Goal: Task Accomplishment & Management: Manage account settings

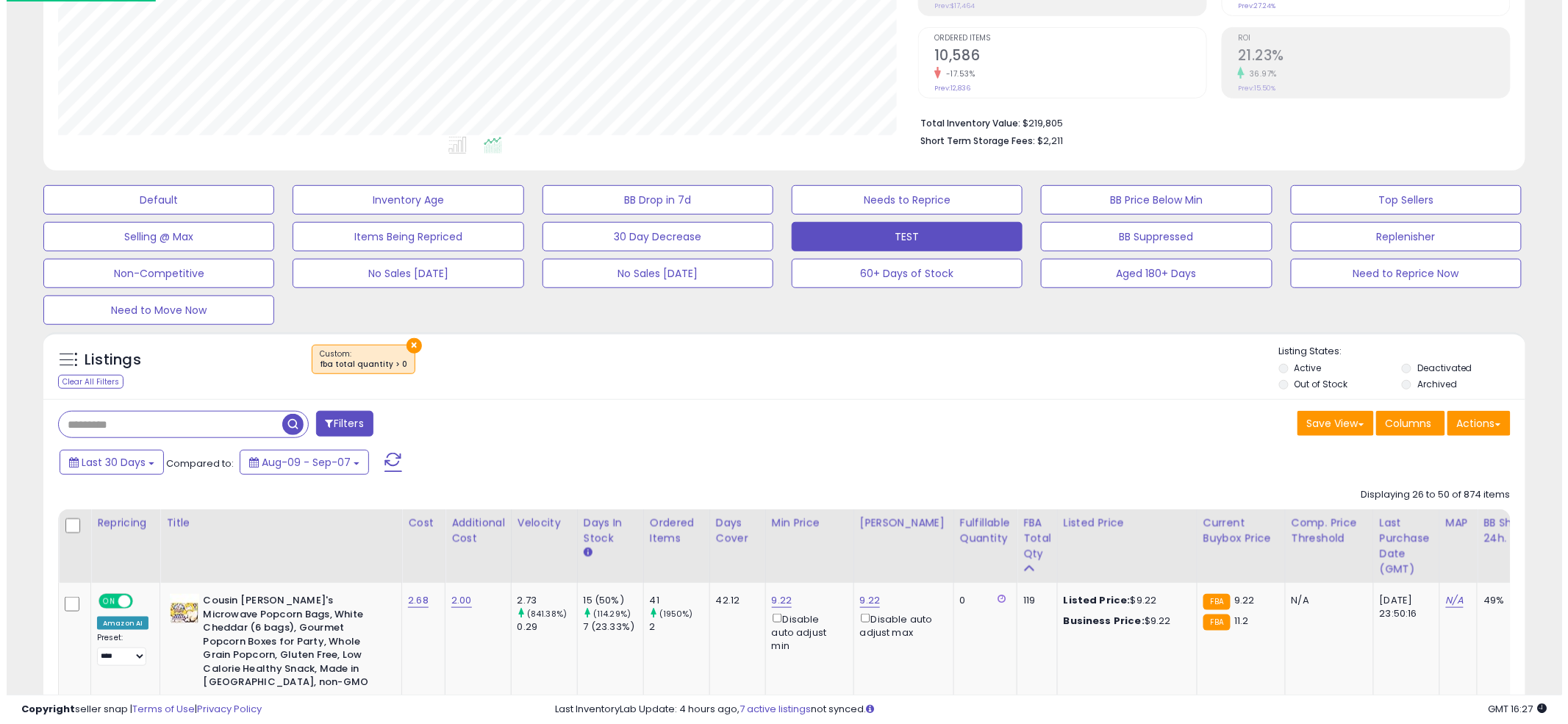
scroll to position [301, 860]
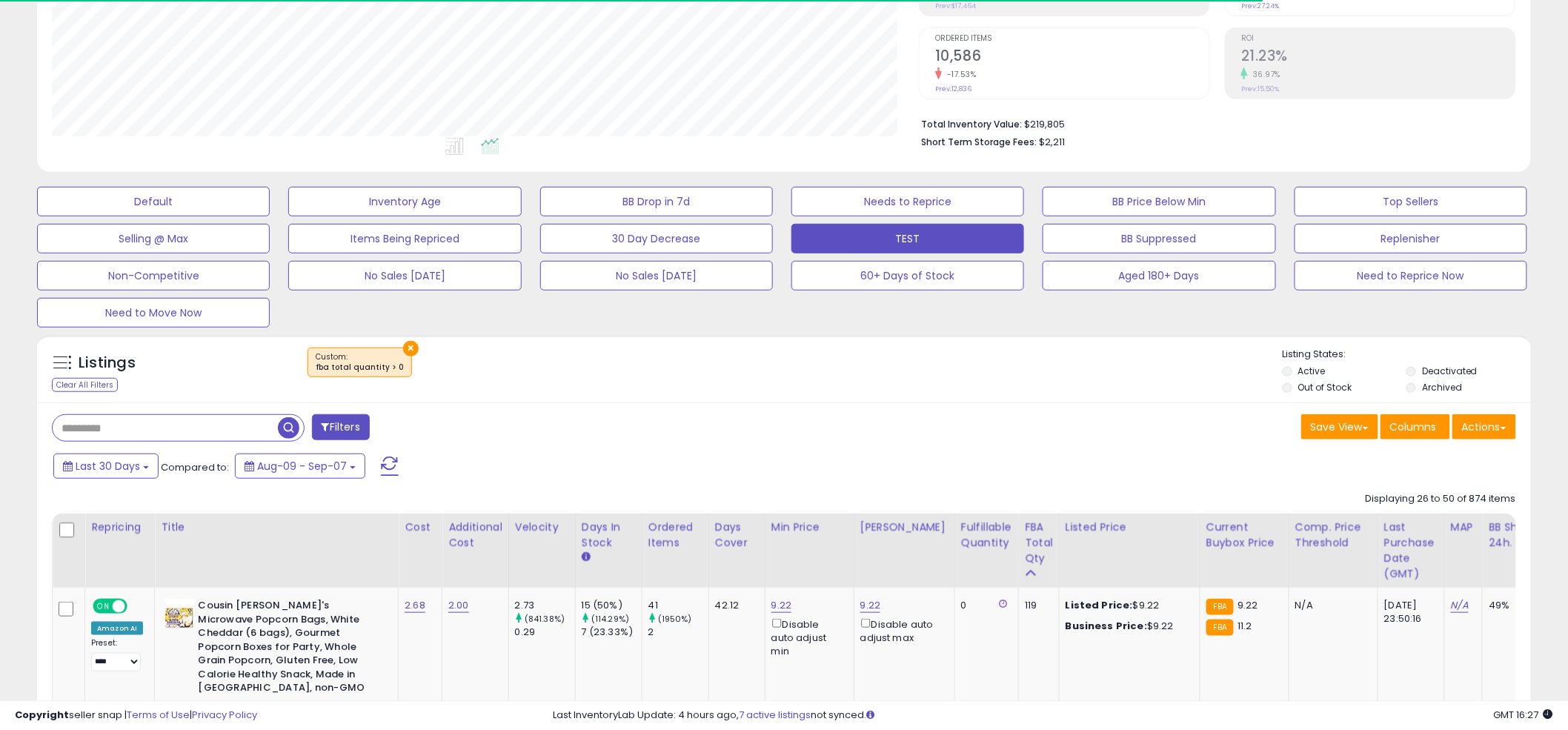
click at [762, 373] on div "×" at bounding box center [786, 369] width 994 height 41
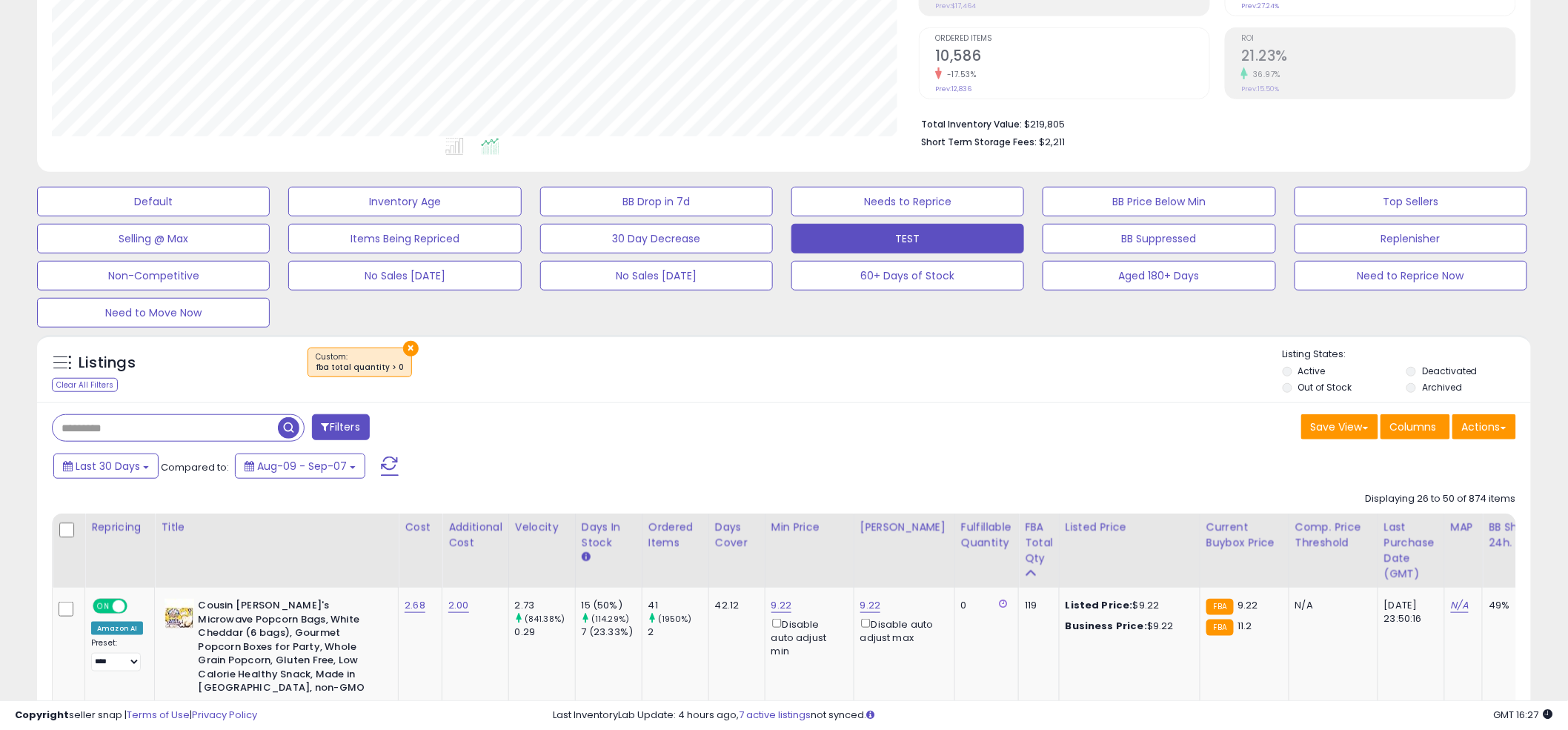
click at [177, 438] on input "text" at bounding box center [165, 428] width 226 height 26
type input "*"
click at [775, 155] on ul at bounding box center [457, 148] width 879 height 26
click at [780, 326] on div "Default Inventory Age BB Drop in 7d Needs to Reprice BB Price Below Min Top Sel…" at bounding box center [784, 254] width 1531 height 148
drag, startPoint x: 760, startPoint y: 339, endPoint x: 766, endPoint y: 450, distance: 111.2
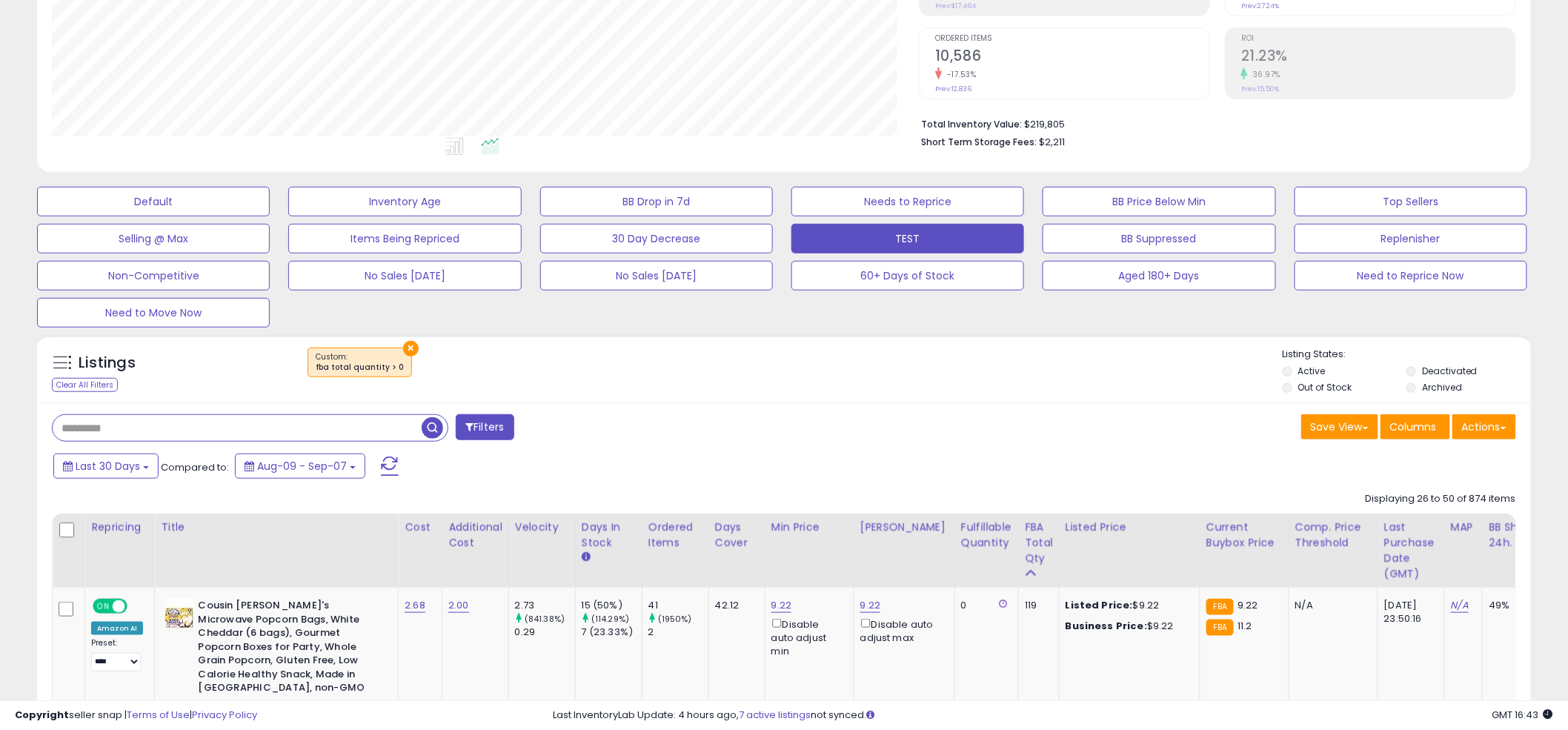
click at [760, 341] on div "Listings Clear All Filters × fba total quantity > 0" at bounding box center [783, 369] width 1494 height 68
drag, startPoint x: 766, startPoint y: 458, endPoint x: 775, endPoint y: 391, distance: 67.6
click at [778, 348] on div "×" at bounding box center [786, 369] width 994 height 41
drag, startPoint x: 786, startPoint y: 436, endPoint x: 772, endPoint y: 344, distance: 93.1
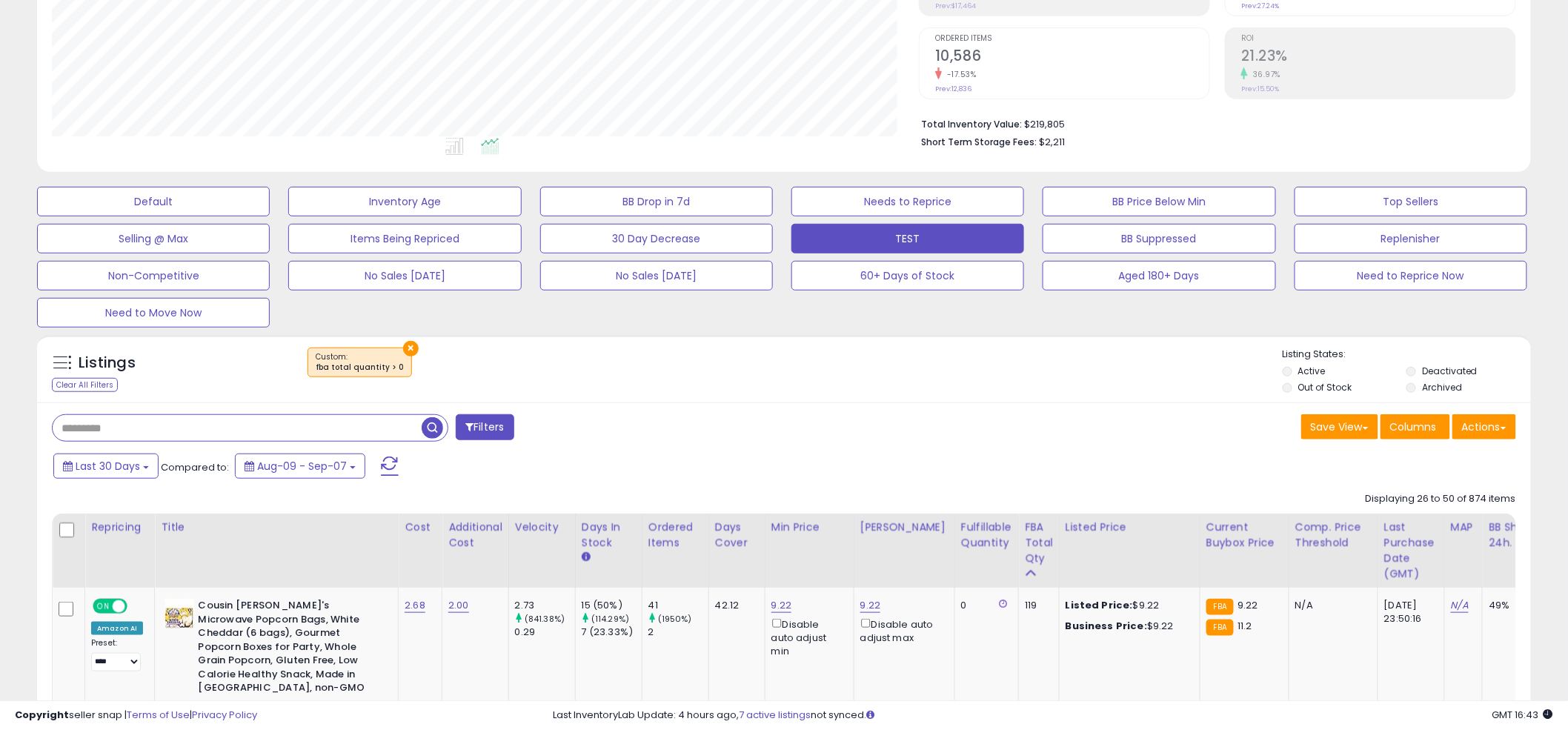
click at [785, 425] on div "Save View Save As New View Update Current View Columns Actions Import Export Vi…" at bounding box center [1156, 428] width 743 height 29
drag, startPoint x: 772, startPoint y: 344, endPoint x: 761, endPoint y: 477, distance: 133.5
click at [771, 367] on div "Listings Clear All Filters × fba total quantity > 0" at bounding box center [783, 369] width 1494 height 68
drag, startPoint x: 761, startPoint y: 477, endPoint x: 768, endPoint y: 381, distance: 96.3
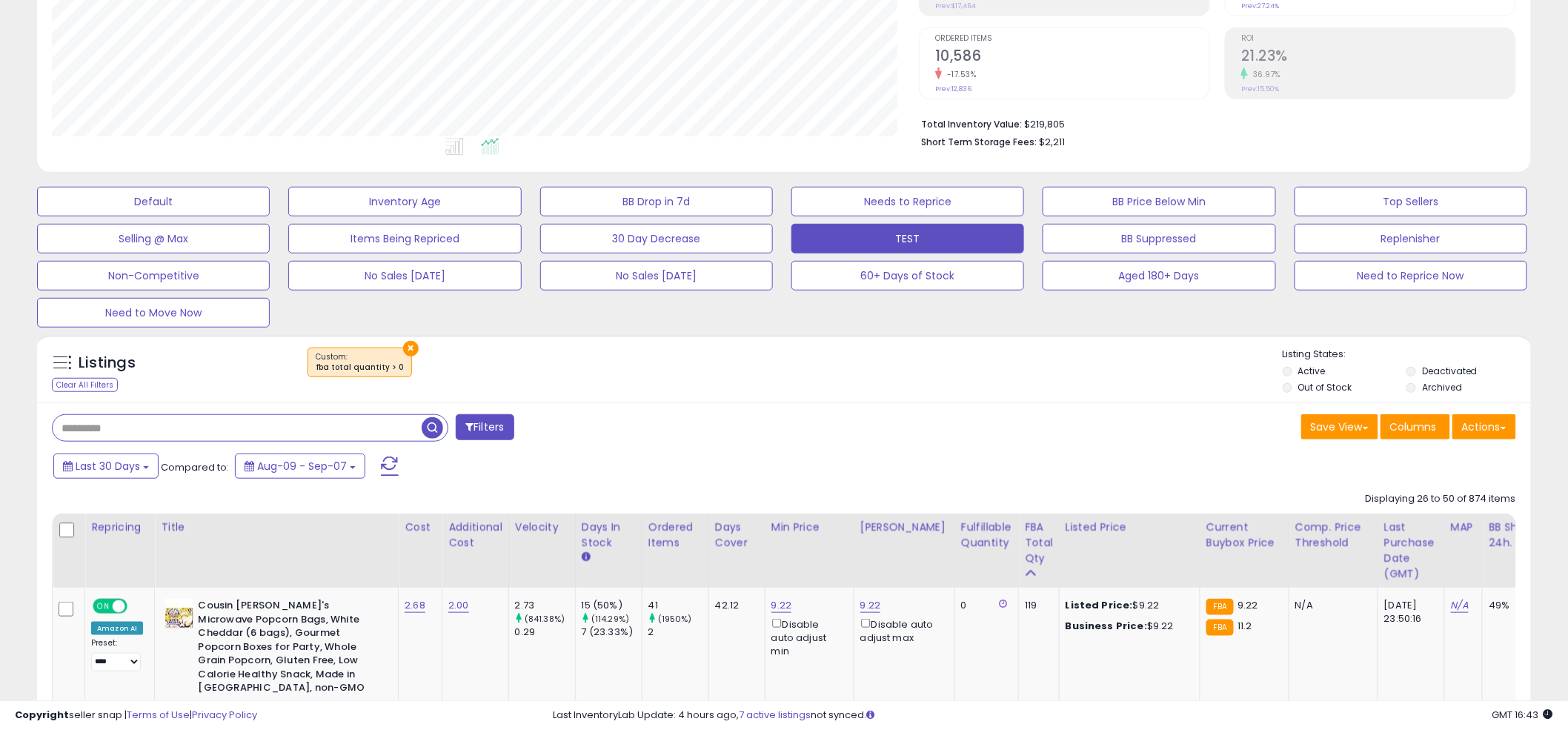
drag, startPoint x: 768, startPoint y: 381, endPoint x: 792, endPoint y: 369, distance: 26.8
click at [768, 381] on div "×" at bounding box center [786, 369] width 994 height 41
click at [404, 344] on button "×" at bounding box center [412, 349] width 16 height 16
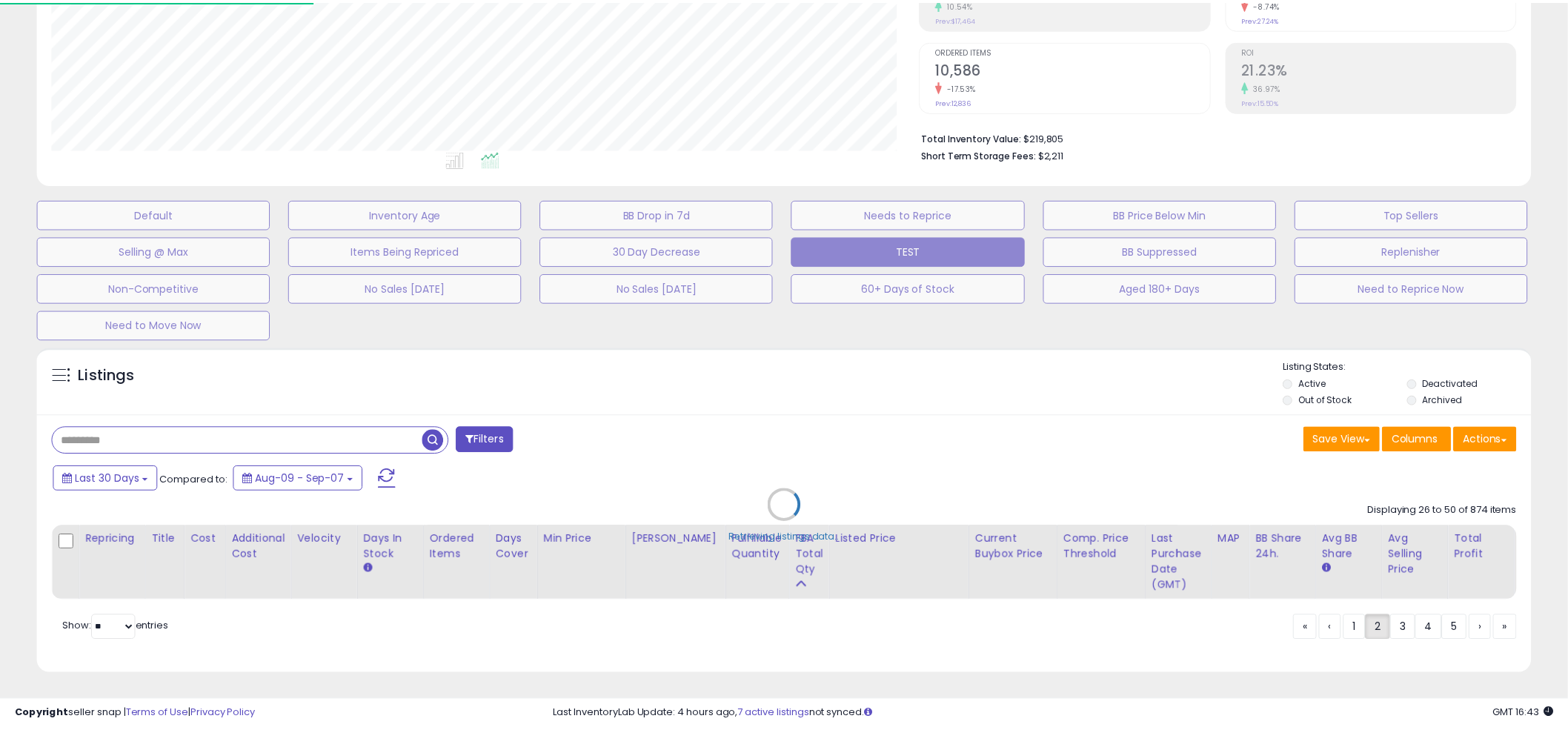
scroll to position [304, 876]
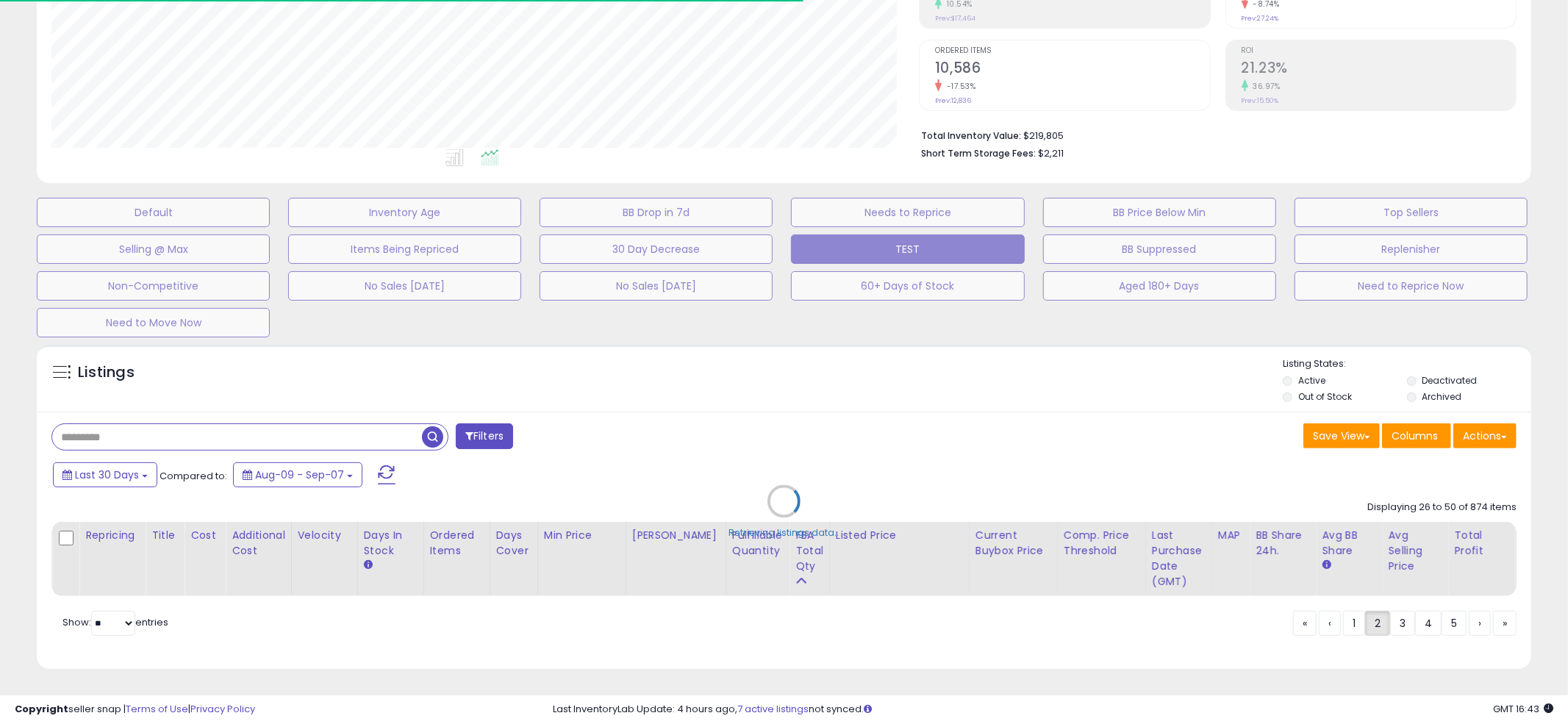
click at [345, 421] on div "Retrieving listings data.." at bounding box center [784, 513] width 1517 height 350
click at [338, 425] on div "Retrieving listings data.." at bounding box center [784, 513] width 1517 height 350
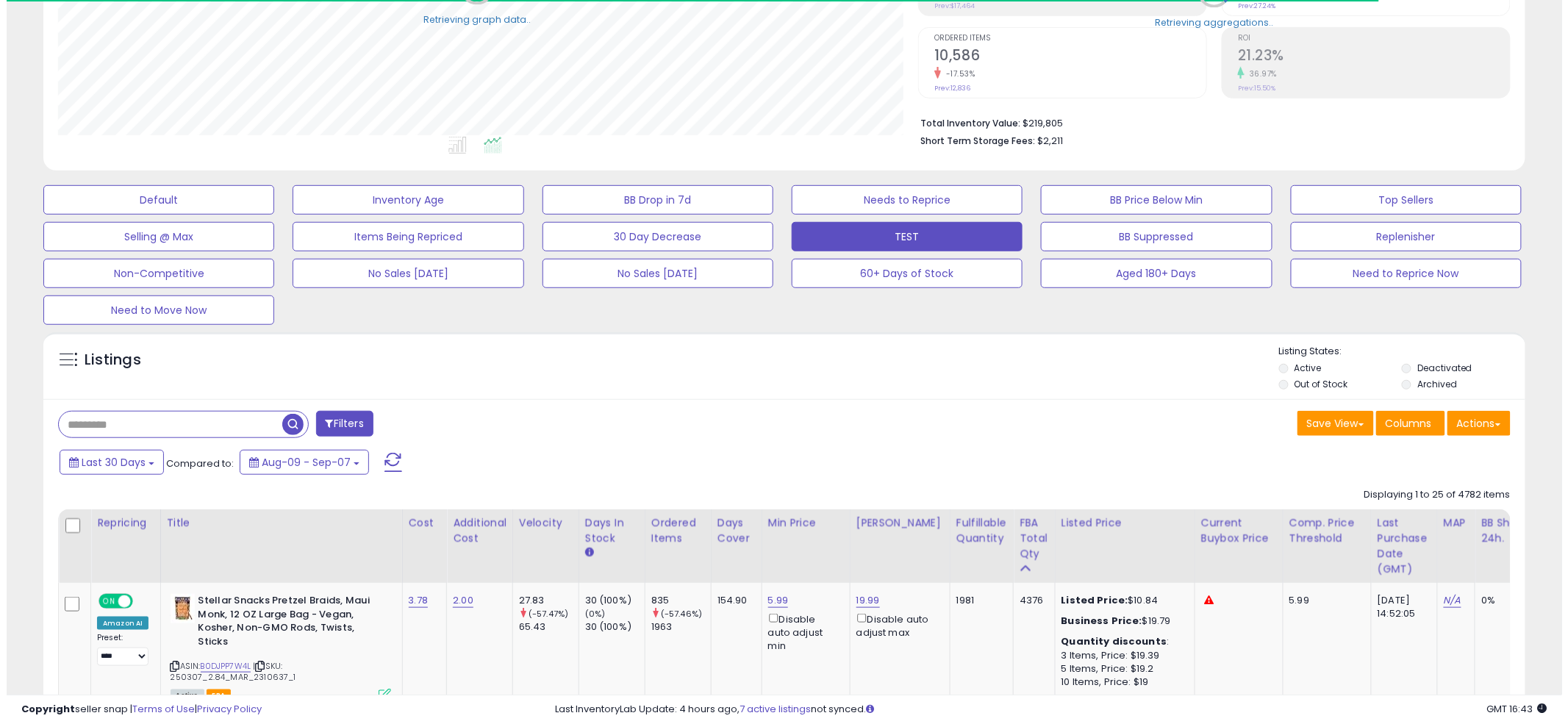
scroll to position [735025, 734337]
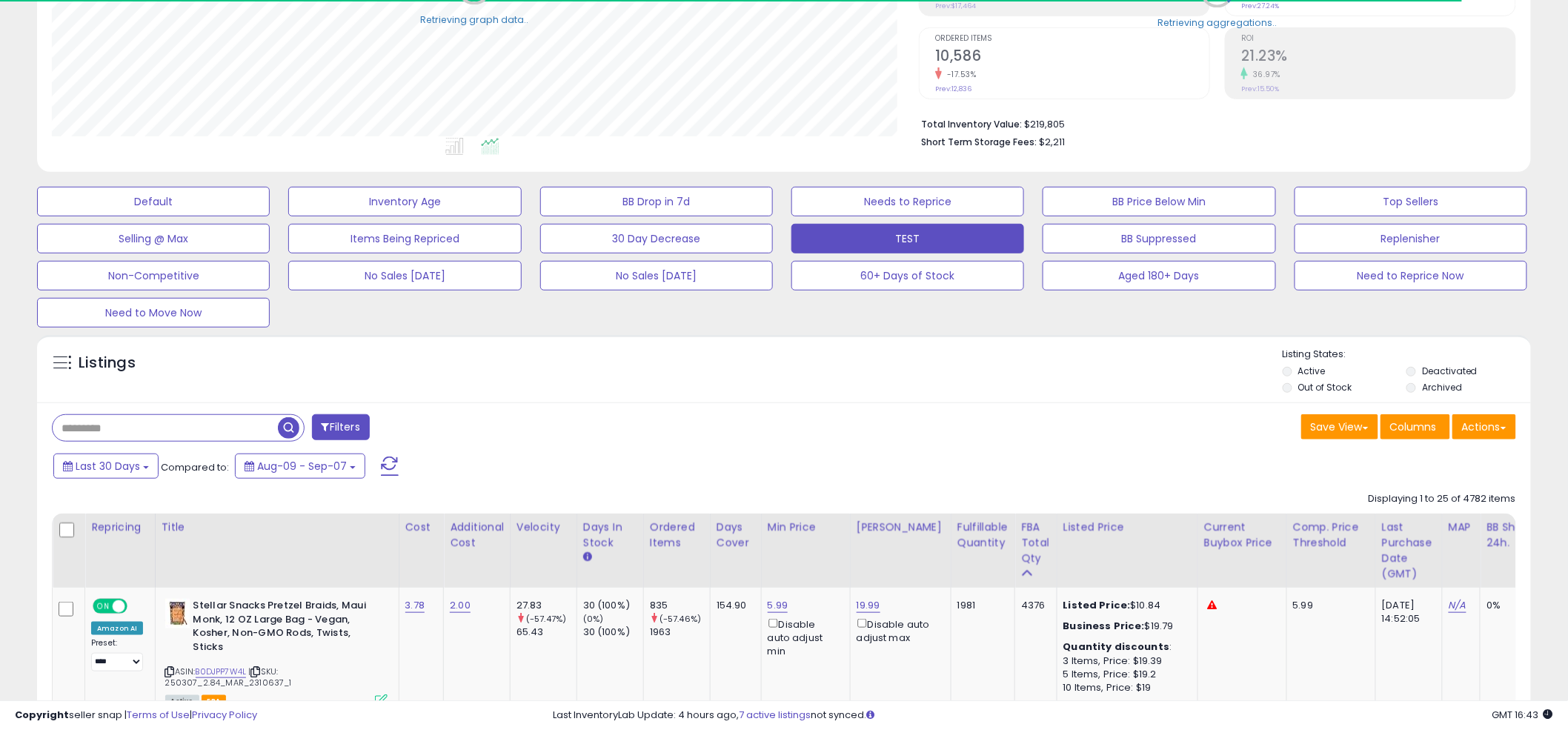
click at [123, 434] on input "text" at bounding box center [165, 428] width 226 height 26
type input "******"
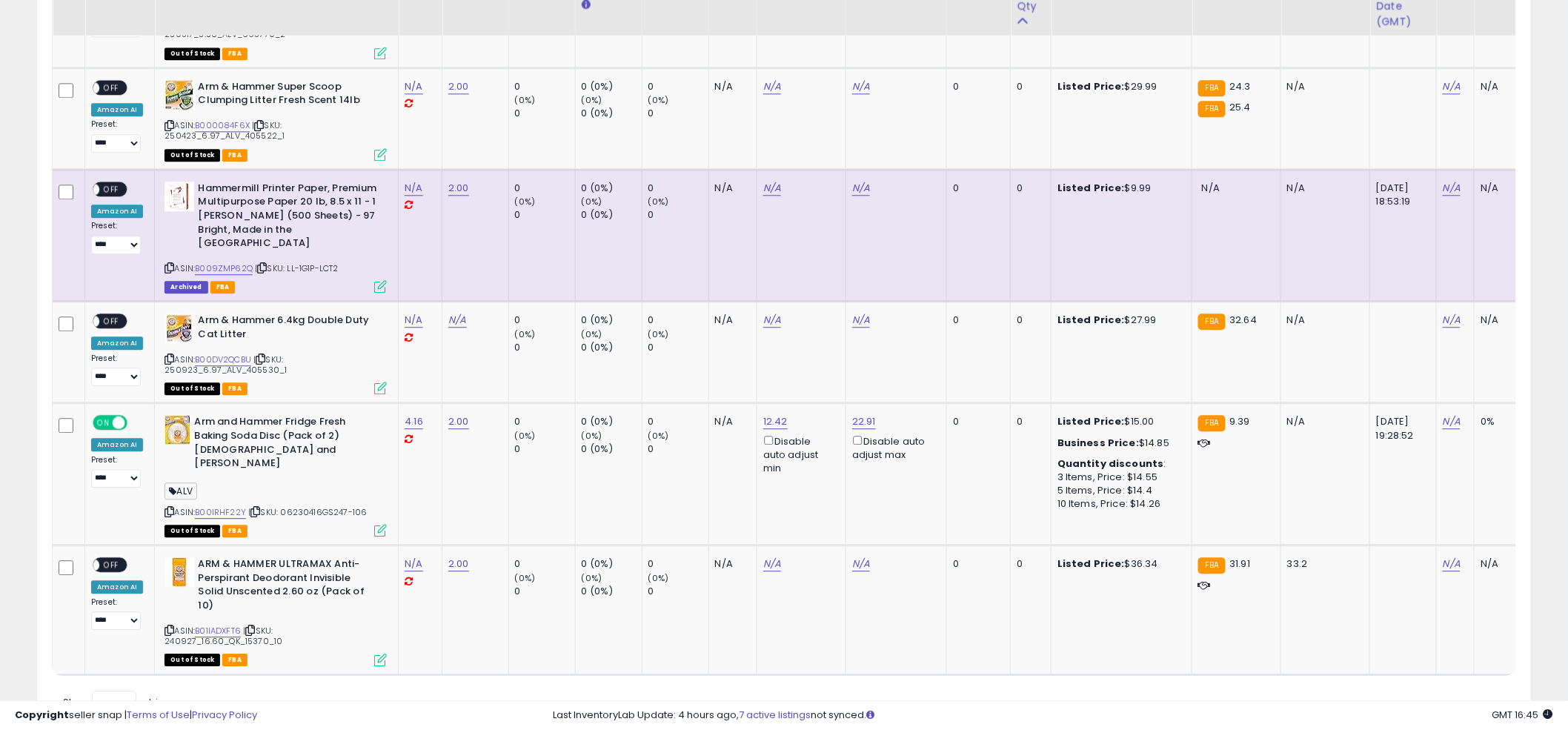
scroll to position [1430, 0]
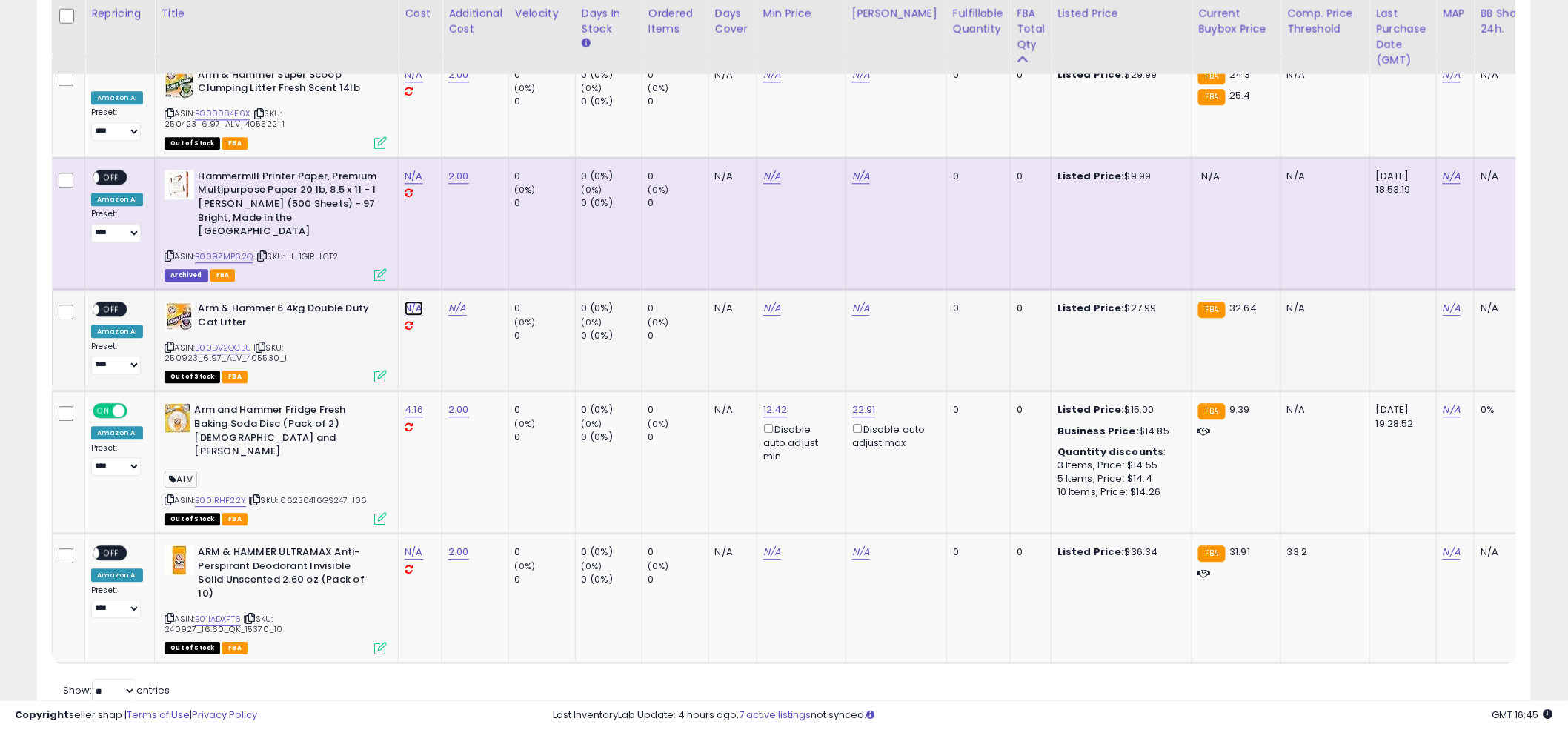
click at [414, 301] on link "N/A" at bounding box center [413, 308] width 18 height 15
type input "****"
click button "submit" at bounding box center [458, 240] width 26 height 22
click at [219, 341] on link "B00DV2QCBU" at bounding box center [223, 348] width 57 height 13
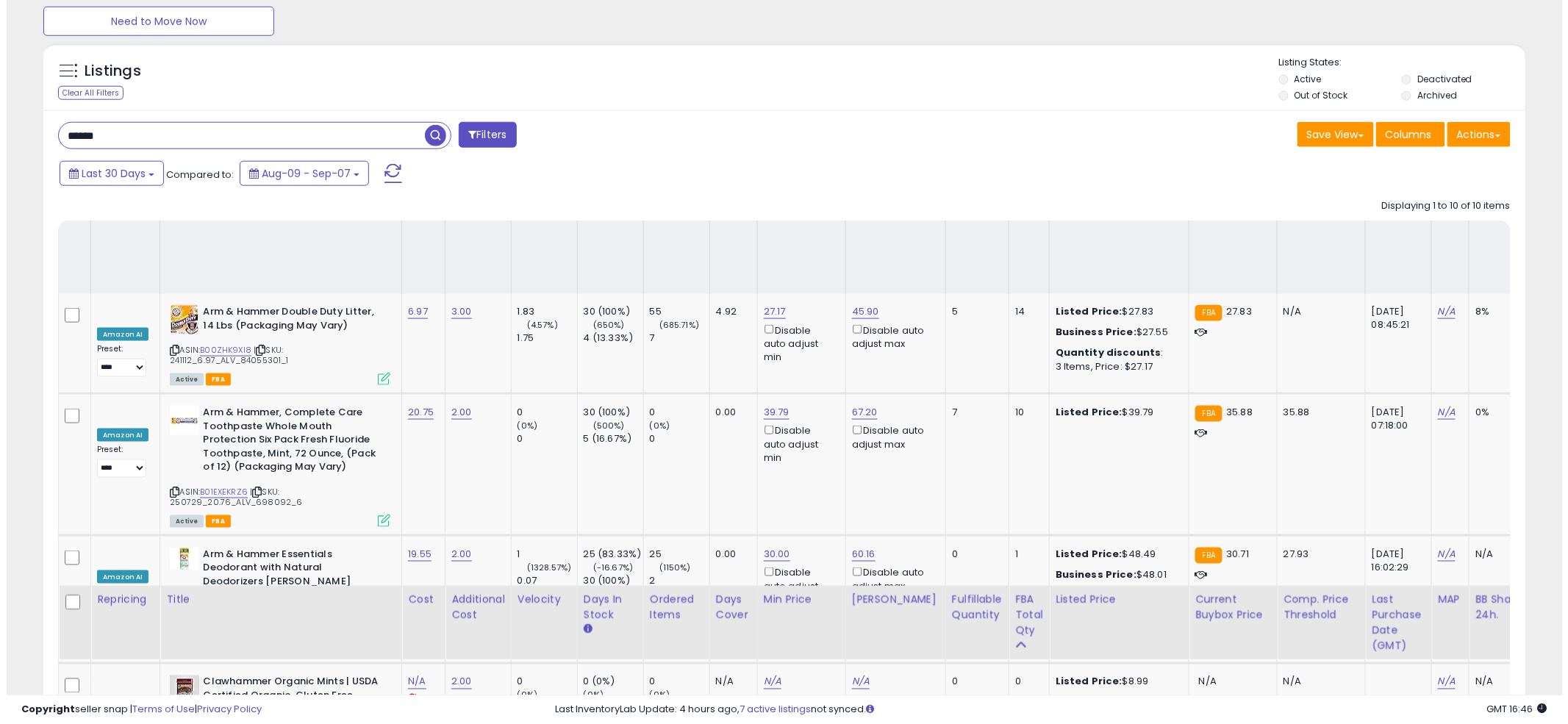
scroll to position [62, 0]
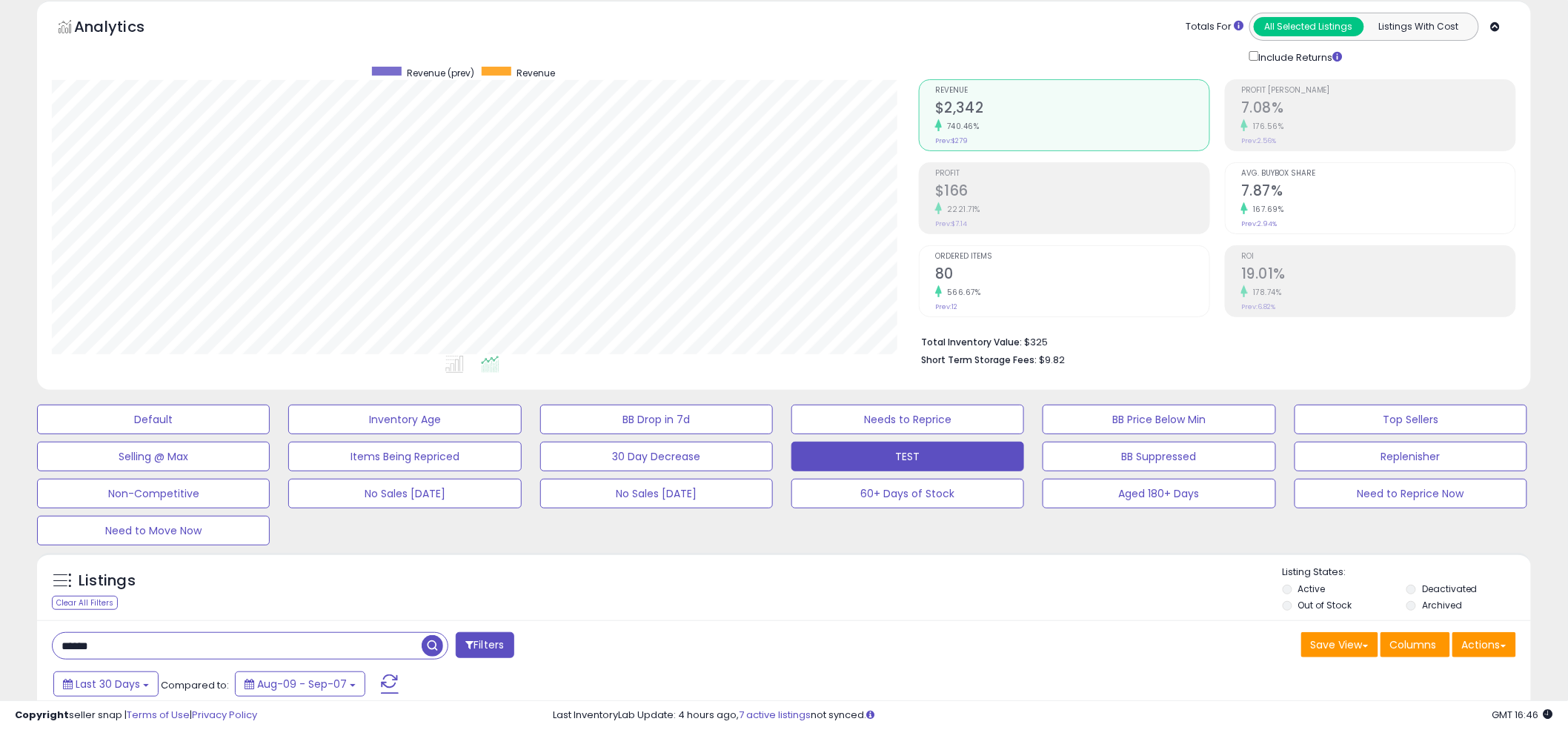
click at [191, 645] on input "******" at bounding box center [237, 646] width 369 height 26
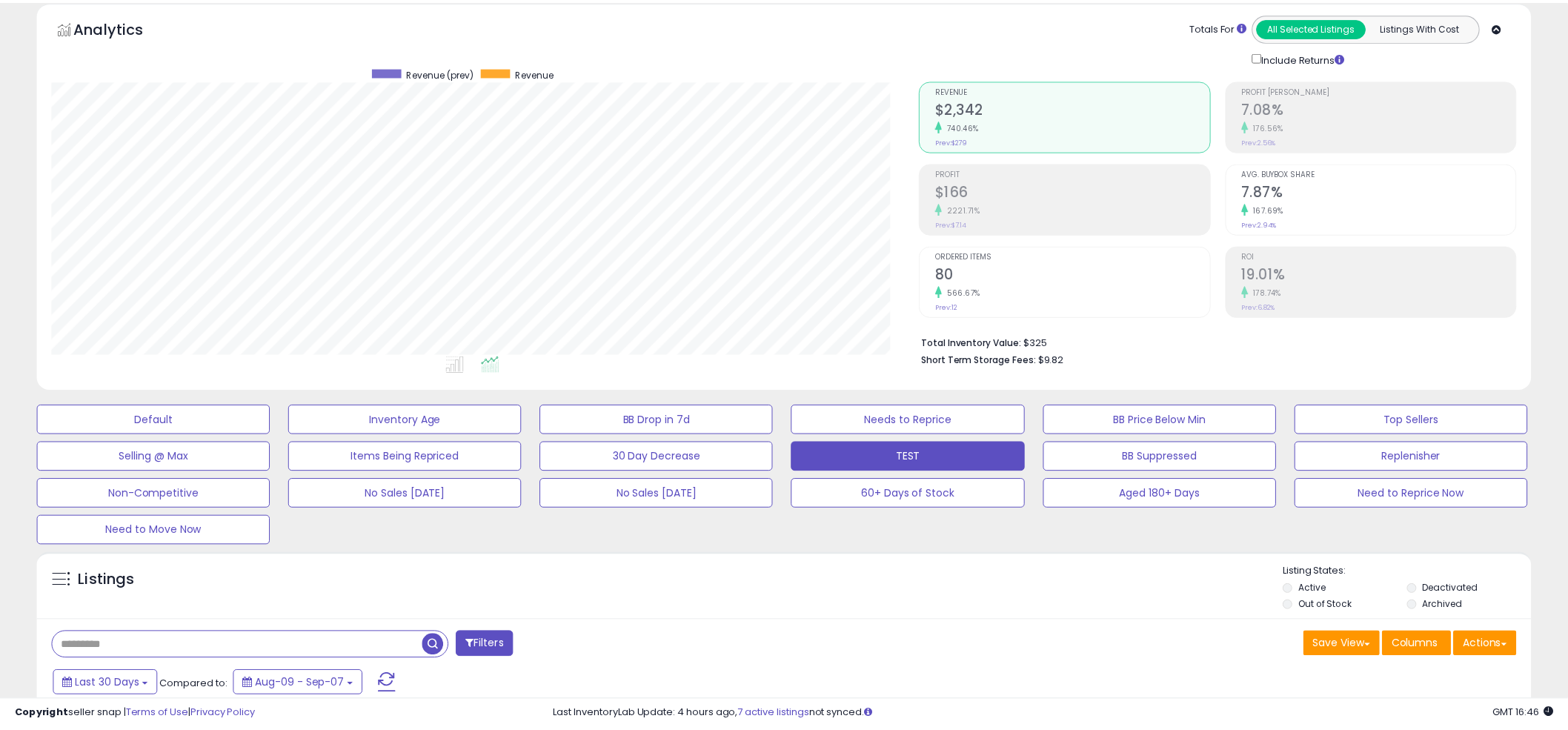
scroll to position [304, 876]
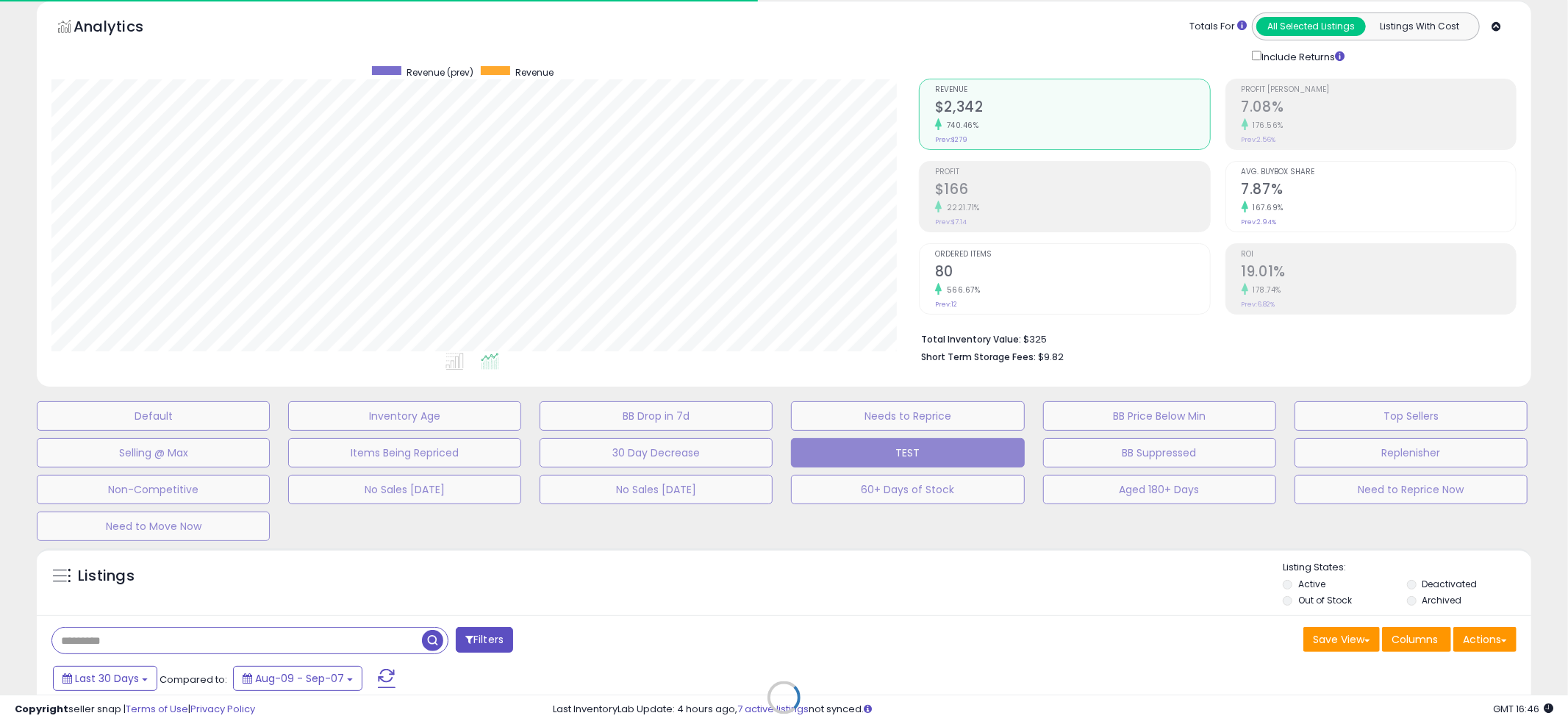
click at [802, 582] on div "Retrieving listings data.." at bounding box center [784, 709] width 1517 height 335
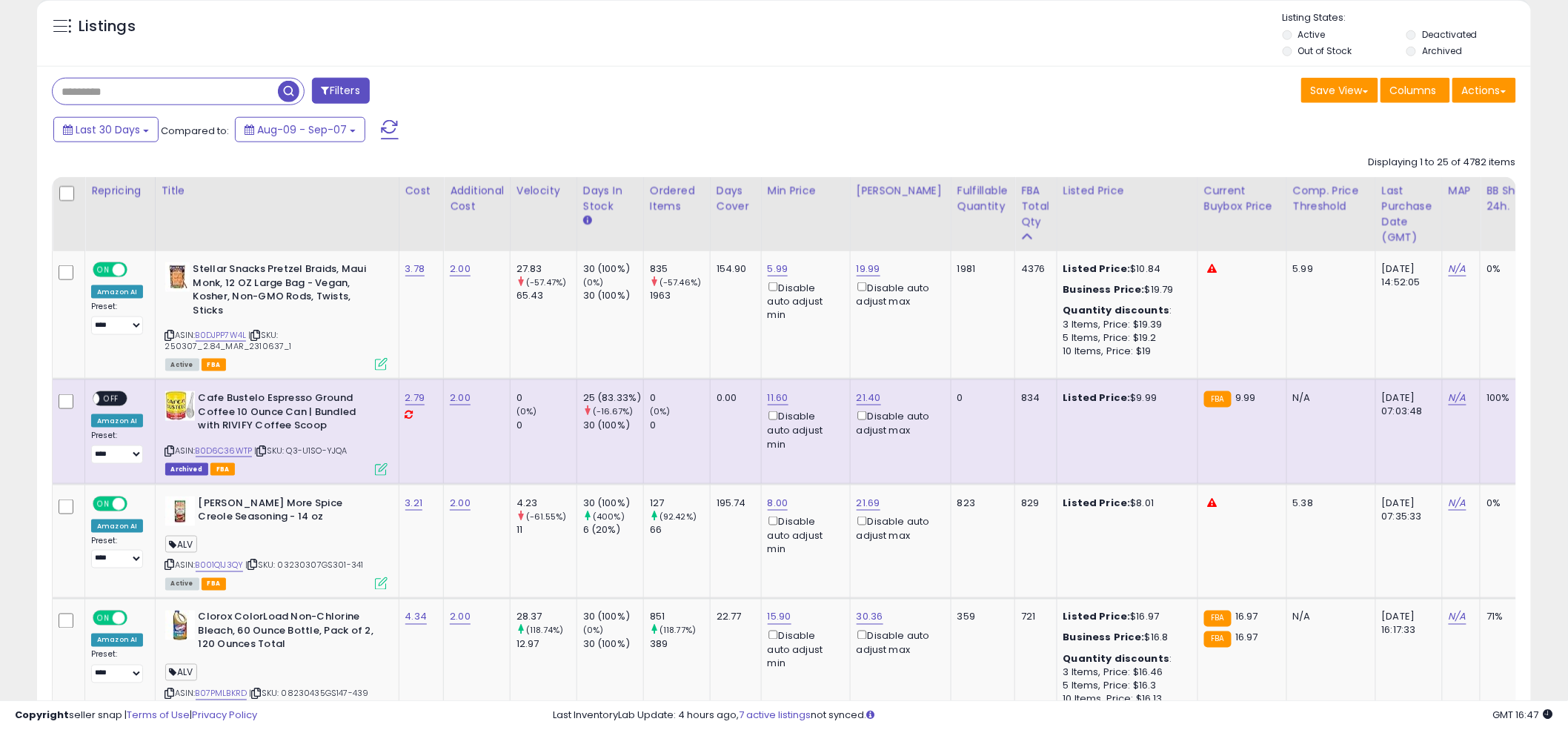
scroll to position [321, 0]
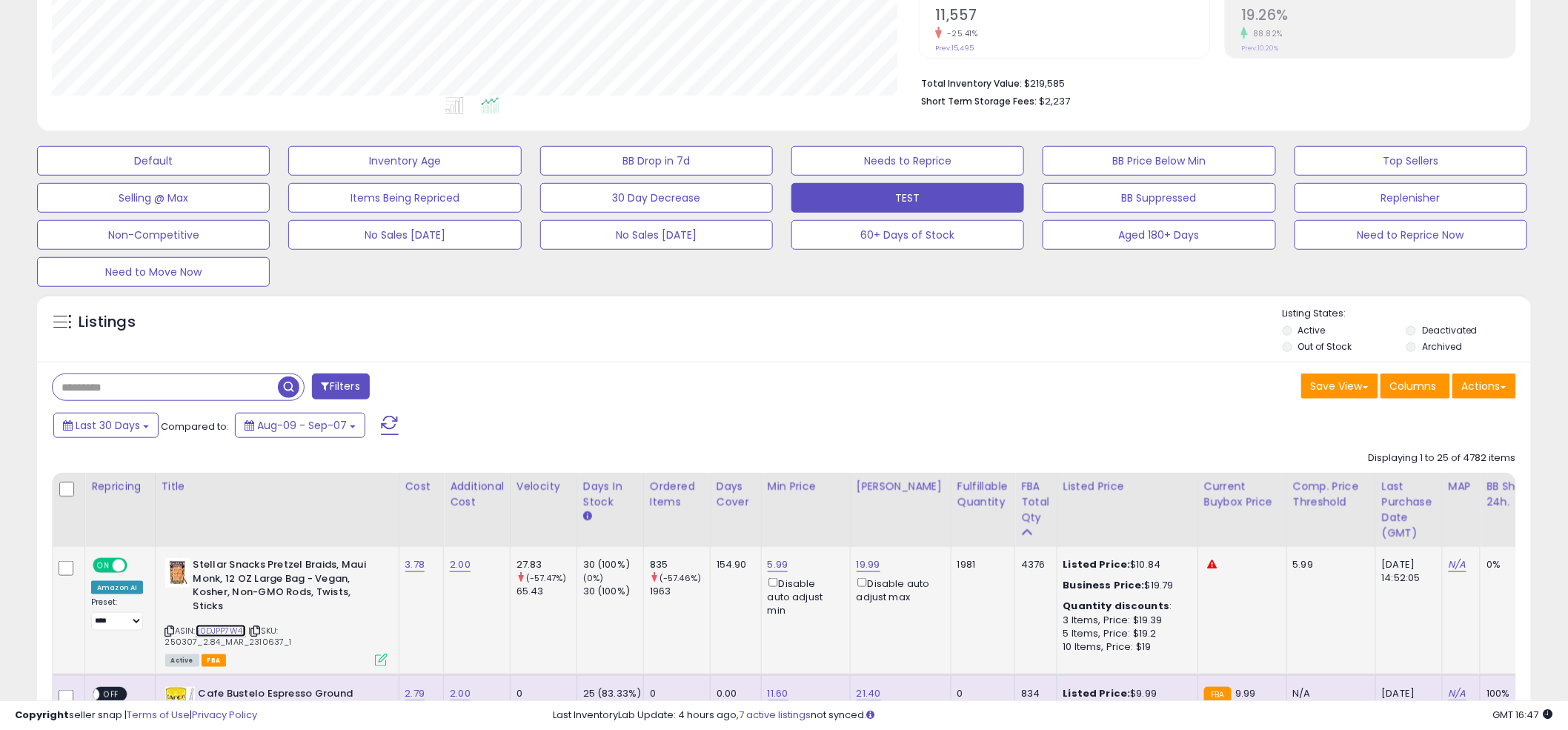
click at [224, 626] on link "B0DJPP7W4L" at bounding box center [221, 631] width 51 height 13
click at [775, 320] on div "Listings" at bounding box center [783, 332] width 1494 height 50
click at [766, 323] on div "Listings" at bounding box center [783, 332] width 1494 height 50
click at [779, 307] on div at bounding box center [786, 307] width 994 height 1
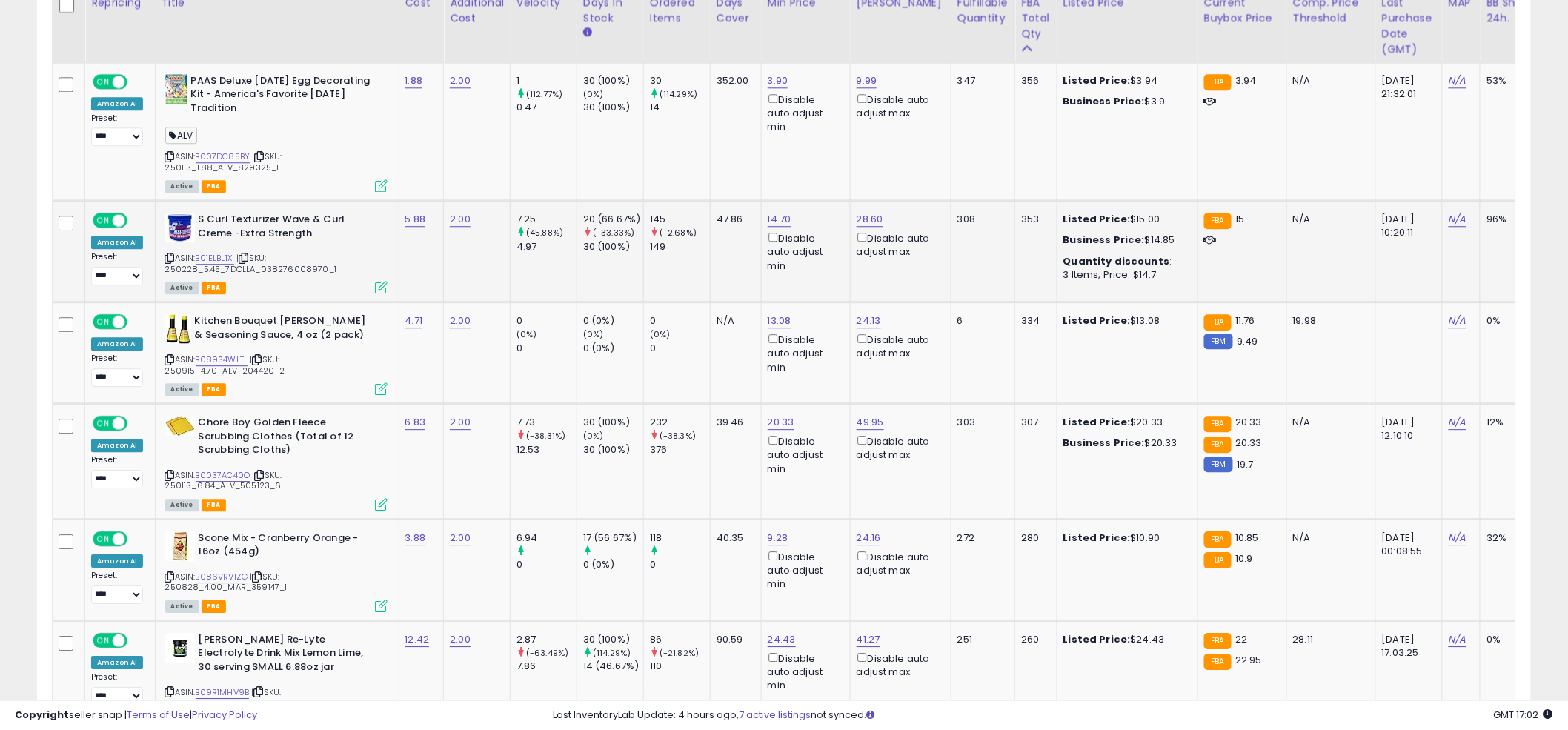
scroll to position [1542, 0]
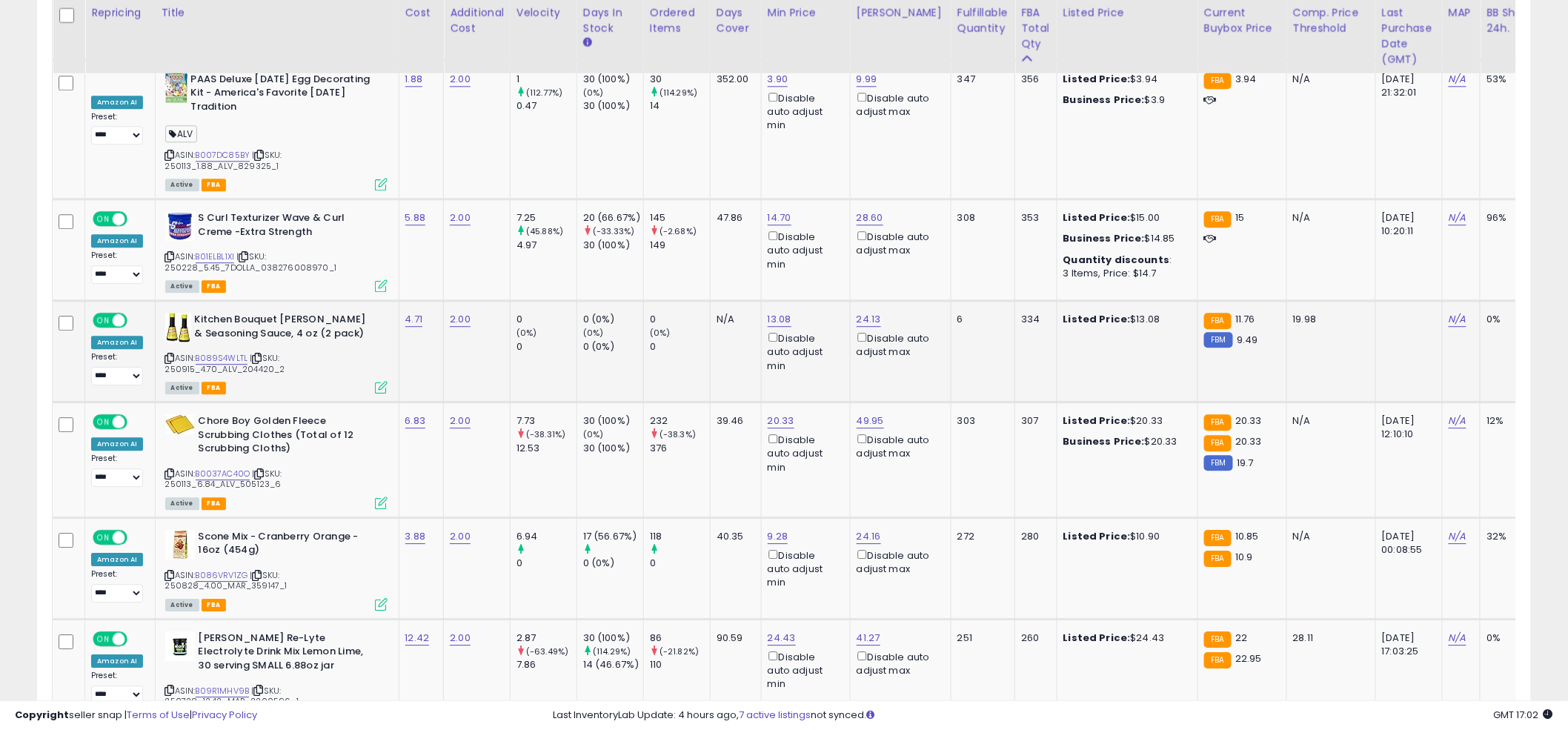
click at [786, 373] on td "13.08 Disable auto adjust min" at bounding box center [806, 351] width 89 height 101
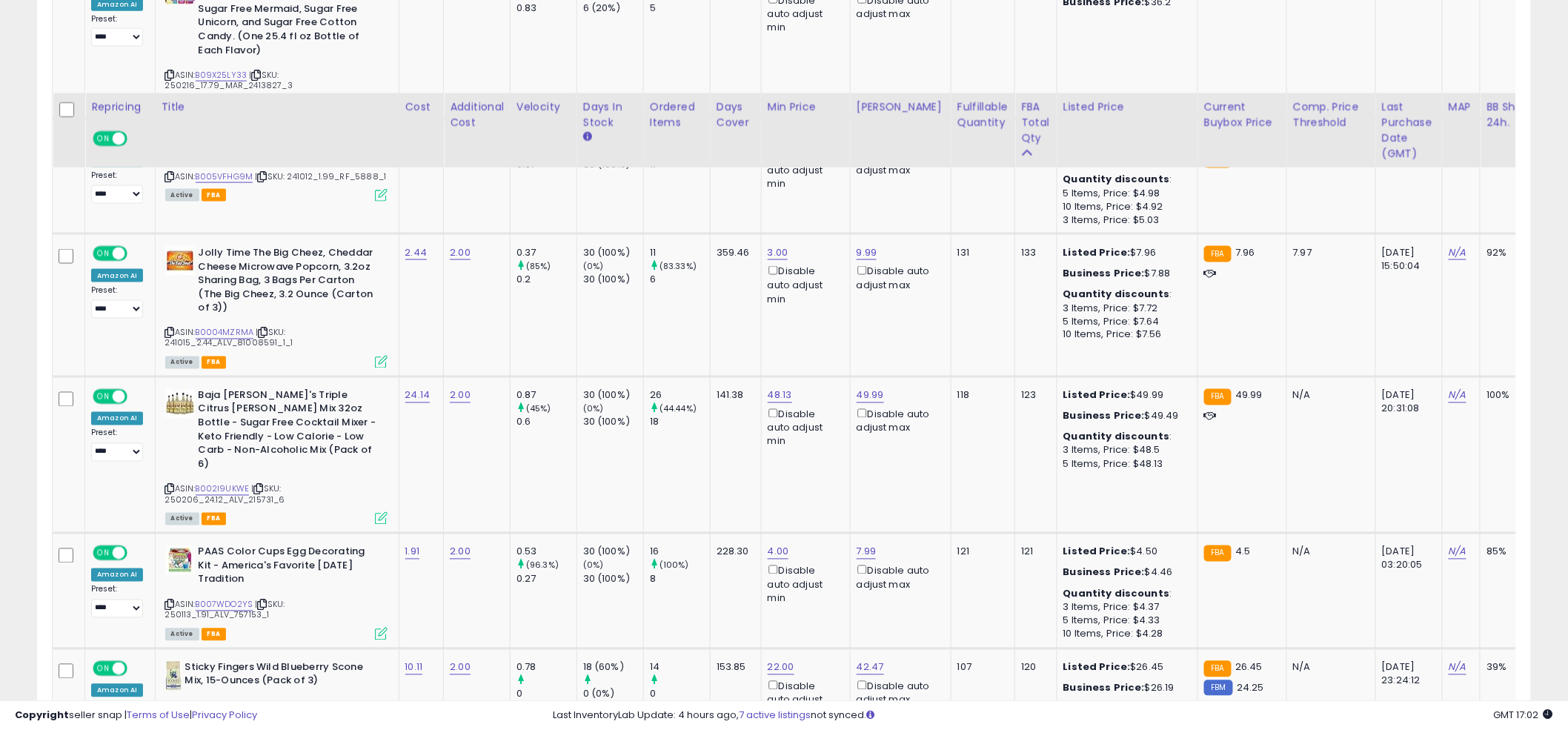
scroll to position [3326, 0]
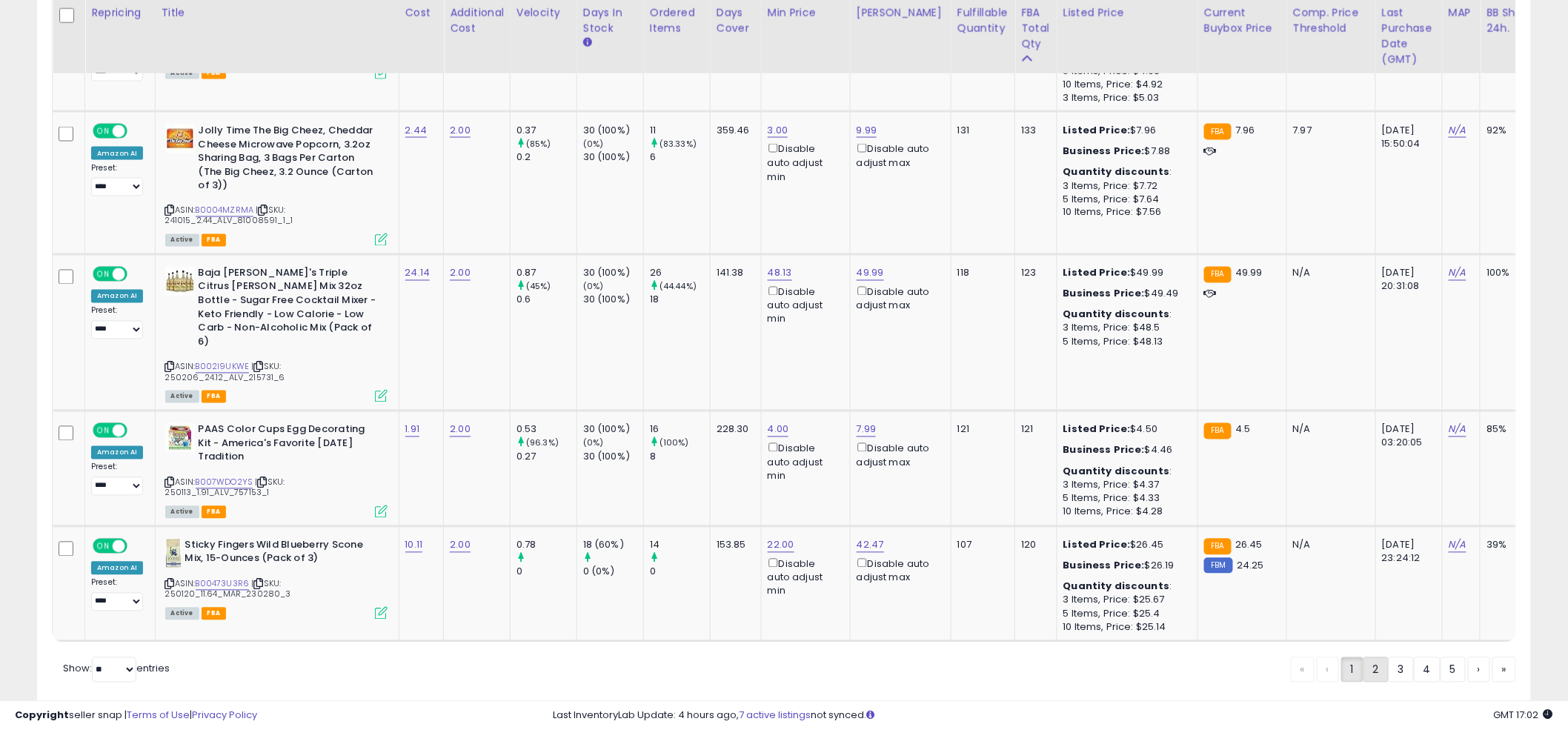
click at [1374, 657] on link "2" at bounding box center [1377, 670] width 26 height 26
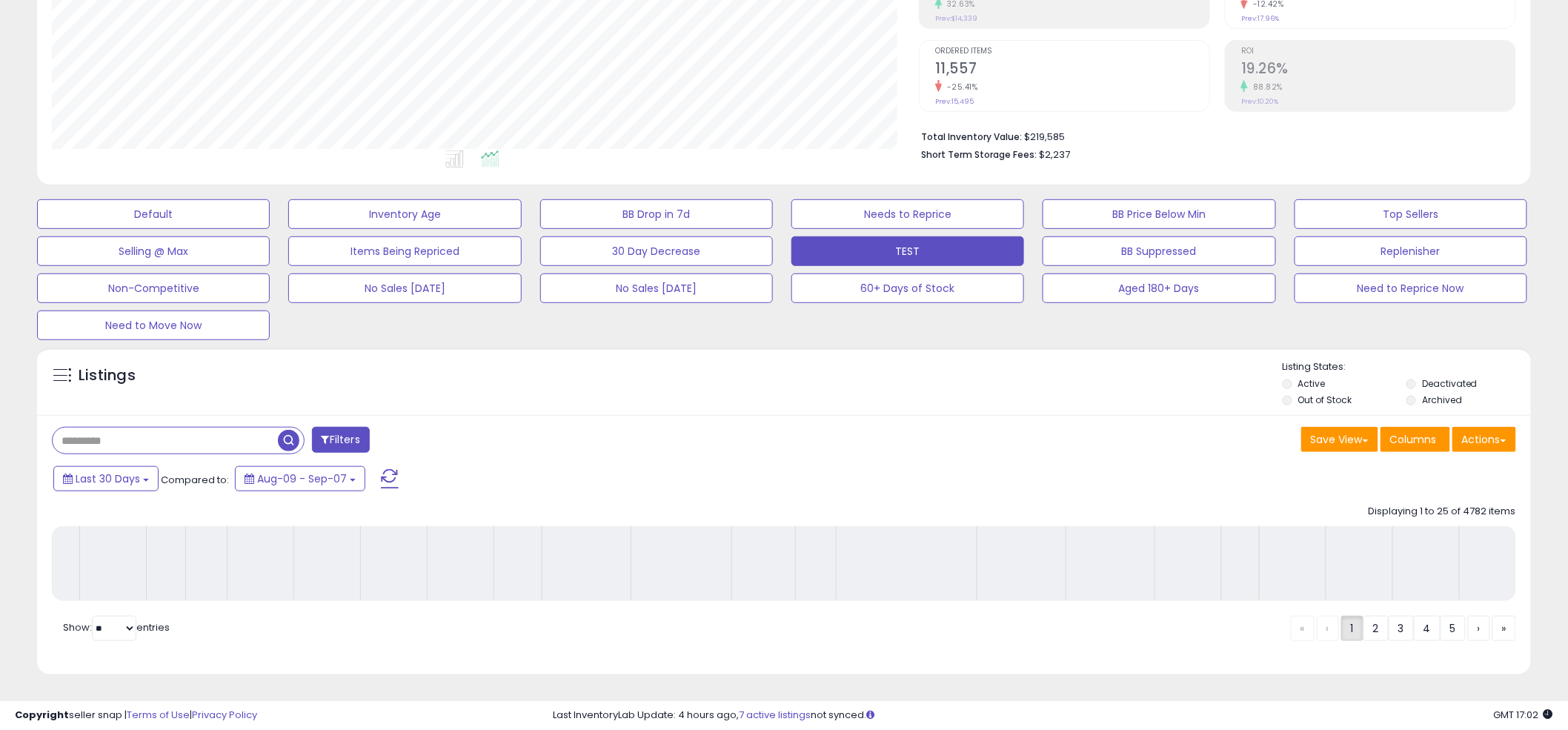
scroll to position [280, 0]
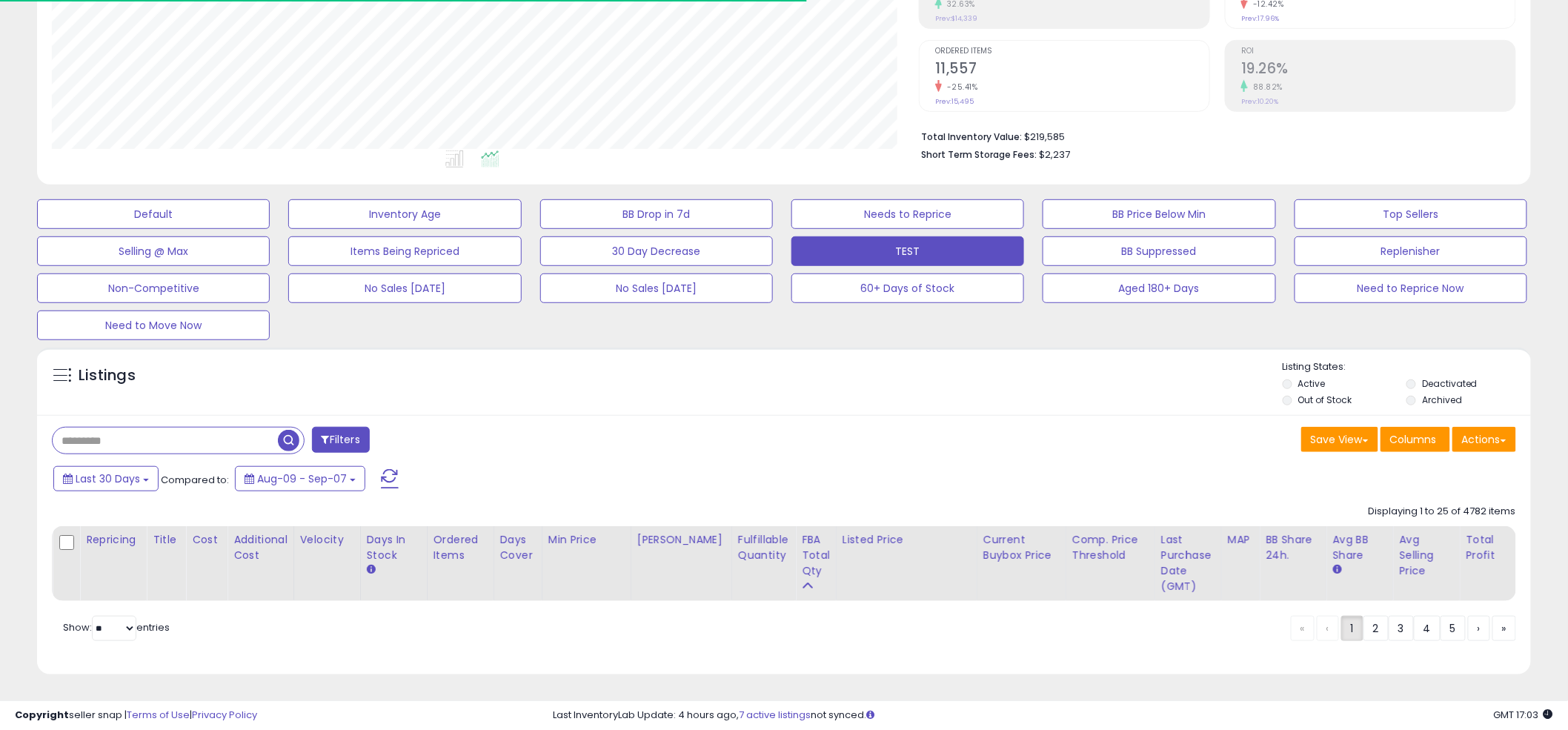
click at [764, 388] on div "Listings" at bounding box center [783, 385] width 1494 height 50
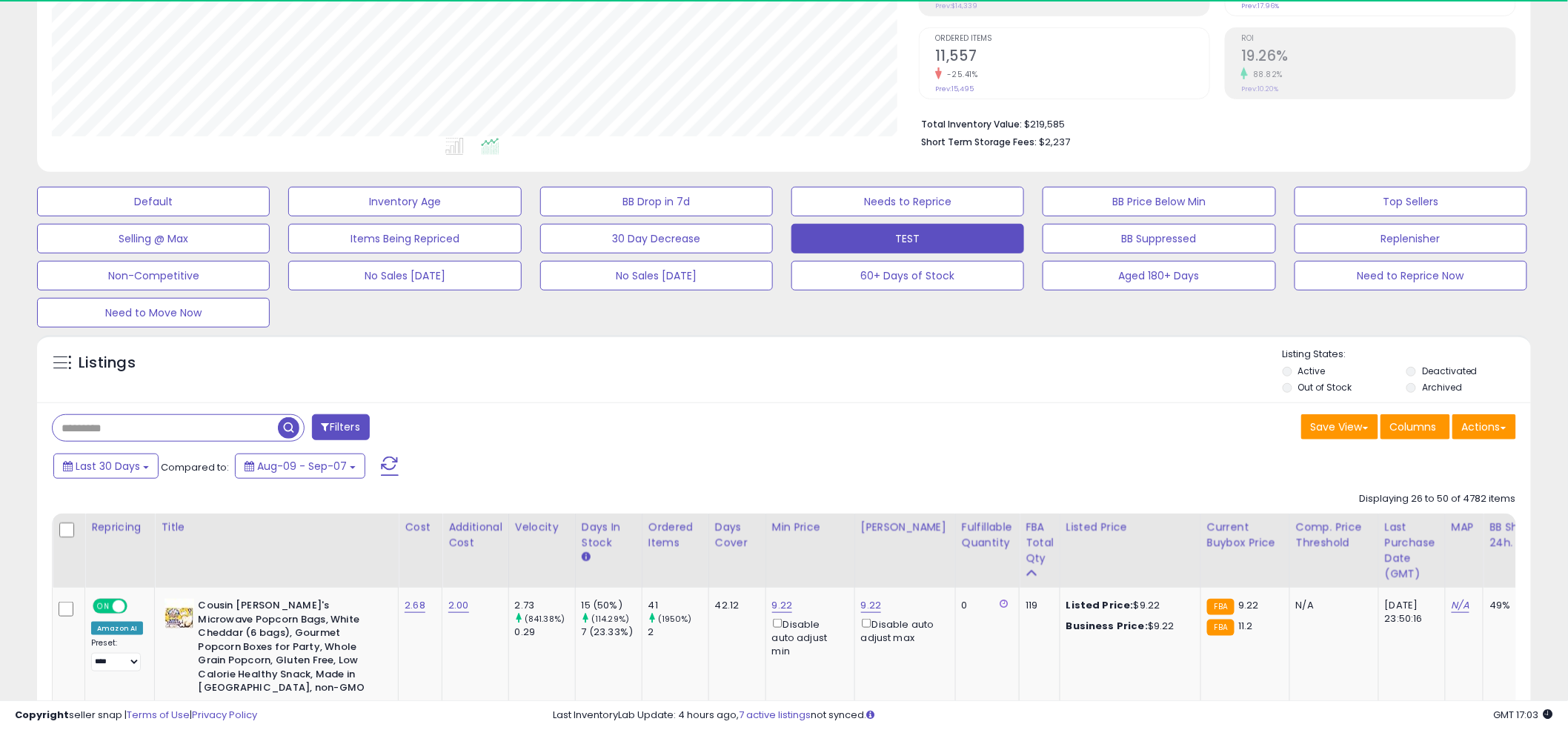
click at [782, 364] on div "Listings" at bounding box center [783, 373] width 1494 height 50
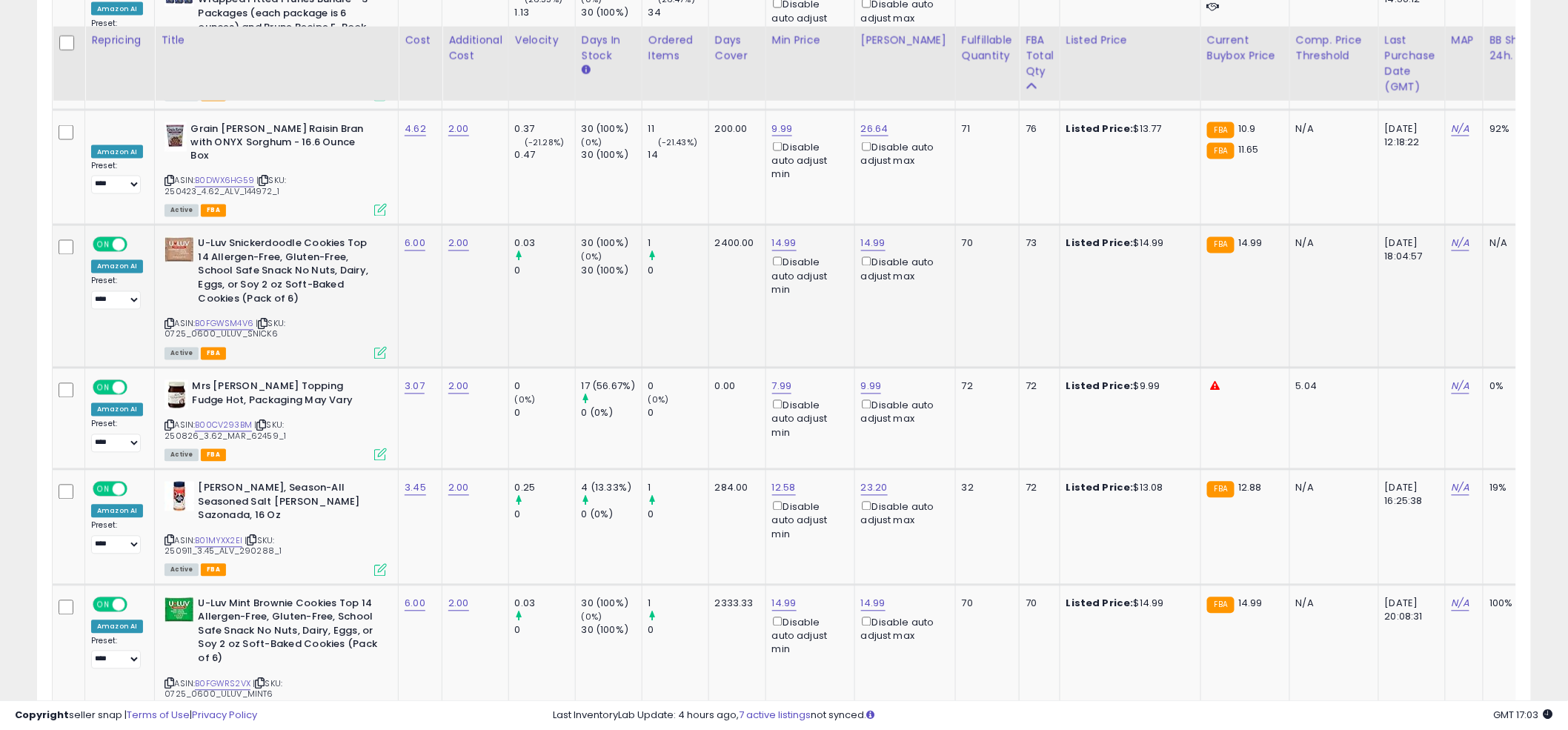
scroll to position [3405, 0]
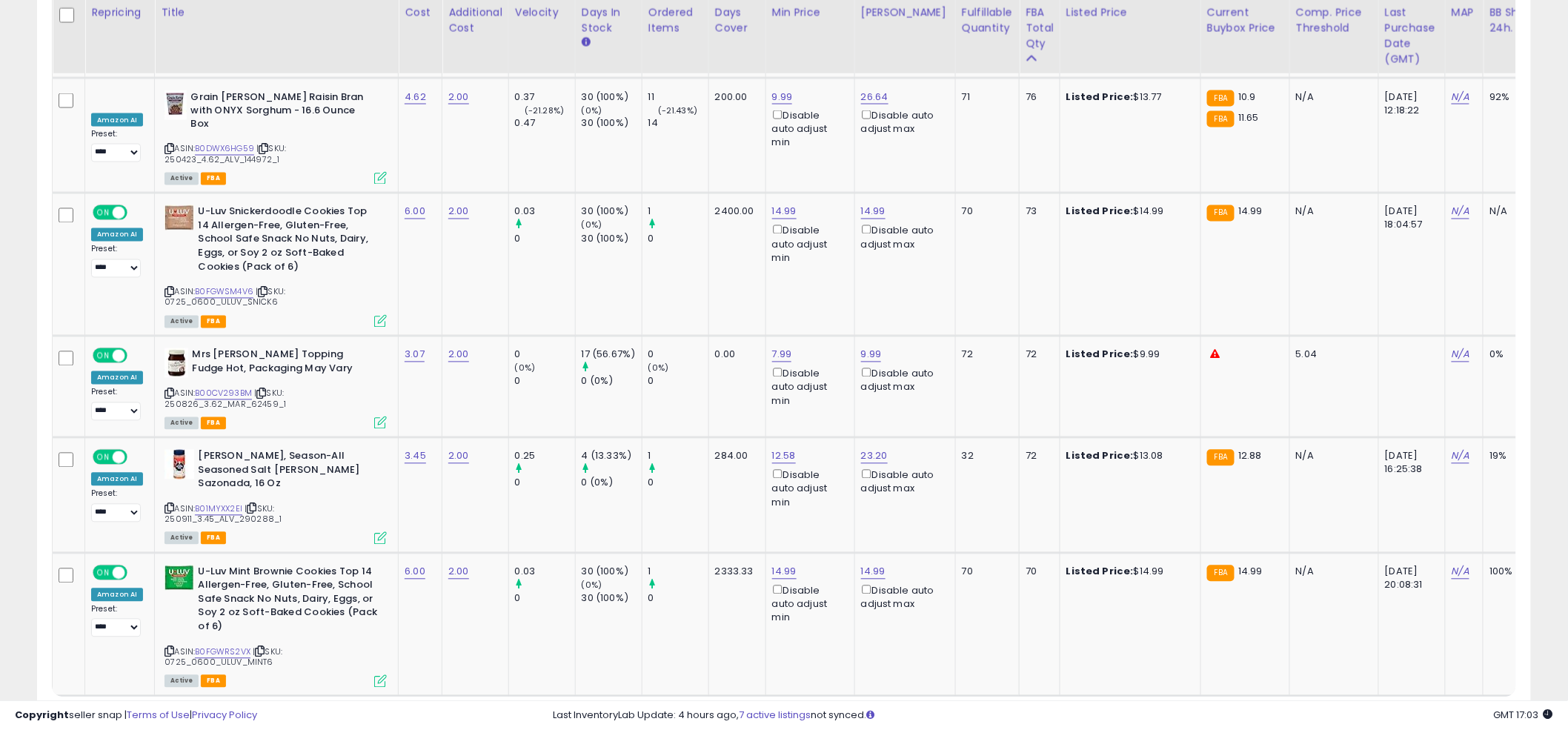
click at [1400, 712] on link "3" at bounding box center [1402, 725] width 26 height 26
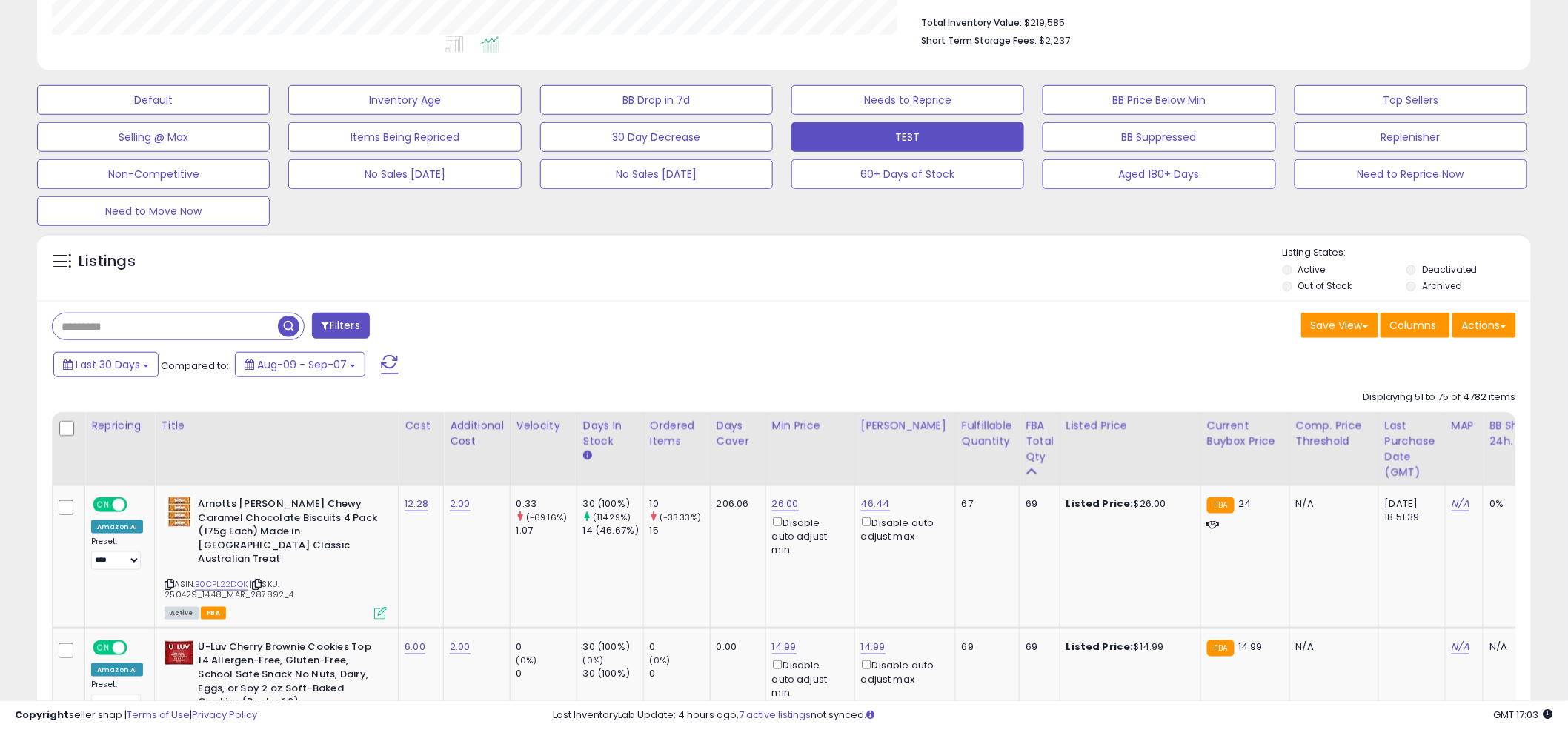
scroll to position [498, 0]
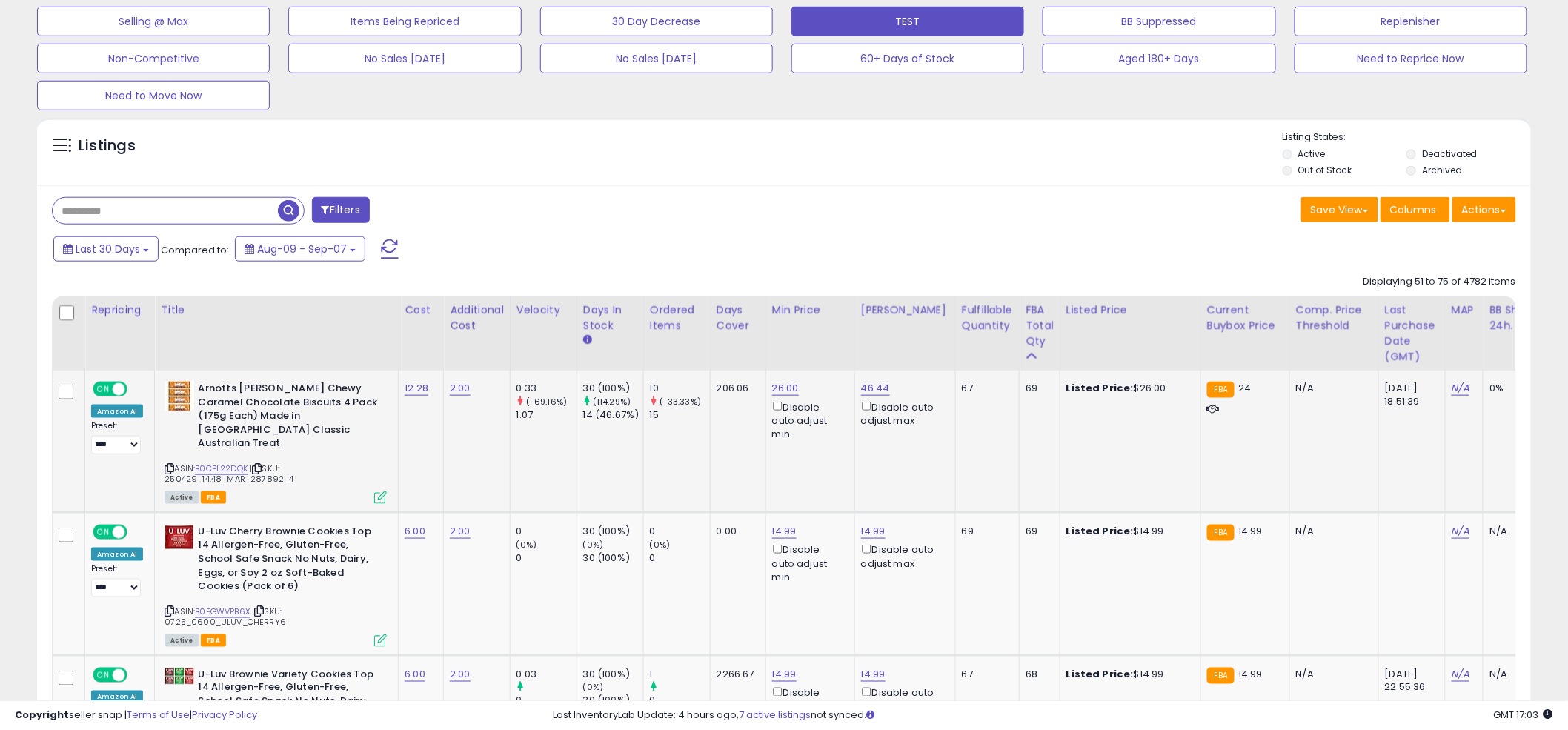
click at [786, 456] on td "26.00 Disable auto adjust min" at bounding box center [810, 441] width 89 height 141
click at [216, 448] on div "ASIN: B0CPL22DQK | SKU: 250429_14.48_MAR_287892_4 Active FBA" at bounding box center [275, 442] width 223 height 120
click at [215, 463] on link "B0CPL22DQK" at bounding box center [221, 469] width 53 height 13
click at [782, 390] on link "26.00" at bounding box center [785, 389] width 26 height 15
click at [752, 341] on input "*****" at bounding box center [744, 338] width 132 height 26
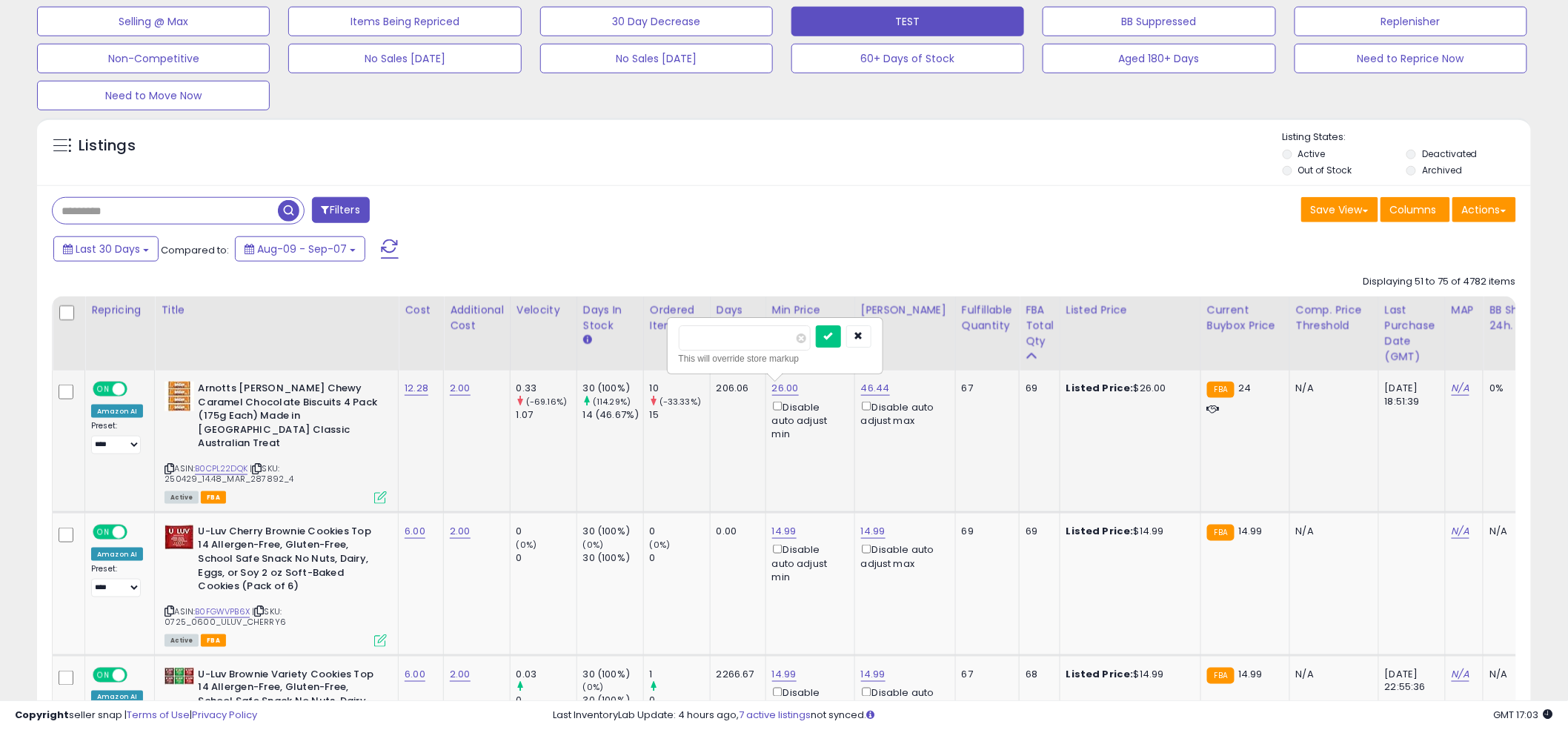
click at [752, 341] on input "*****" at bounding box center [744, 338] width 132 height 26
type input "****"
click button "submit" at bounding box center [829, 337] width 26 height 22
click at [758, 216] on div "Filters" at bounding box center [412, 211] width 743 height 30
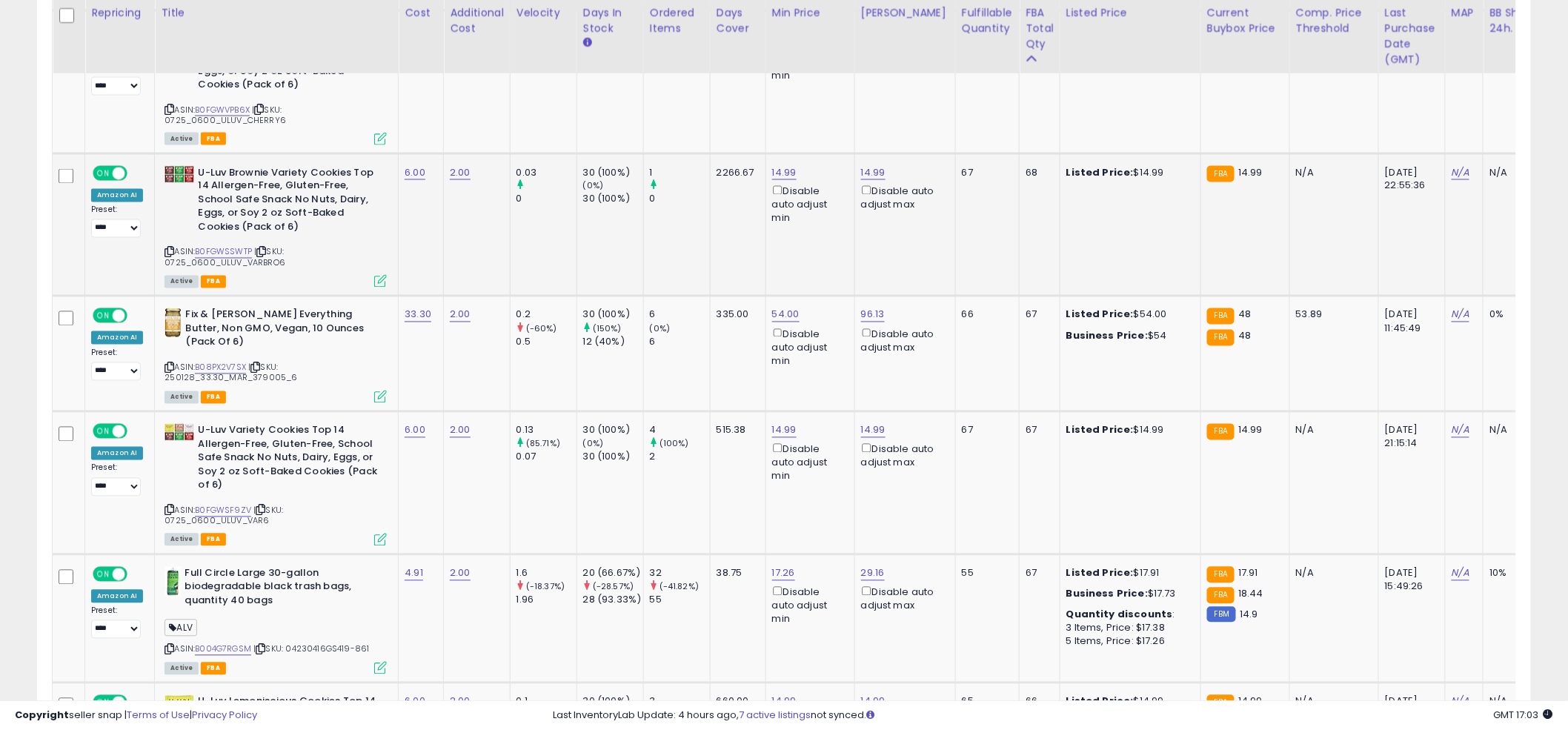
scroll to position [988, 0]
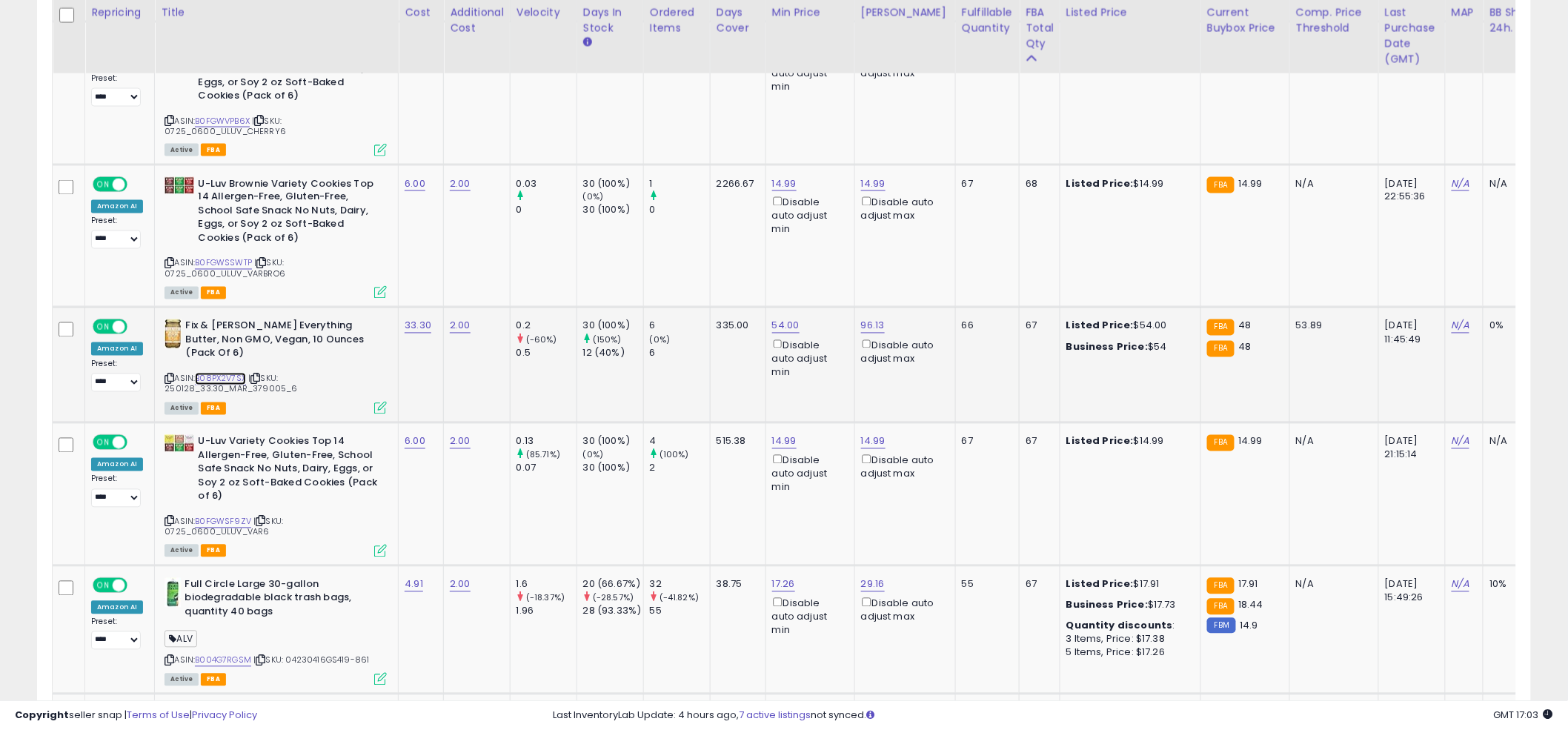
click at [208, 373] on link "B08PX2V7SX" at bounding box center [220, 379] width 51 height 13
click at [773, 259] on td "14.99 Disable auto adjust min" at bounding box center [810, 235] width 89 height 143
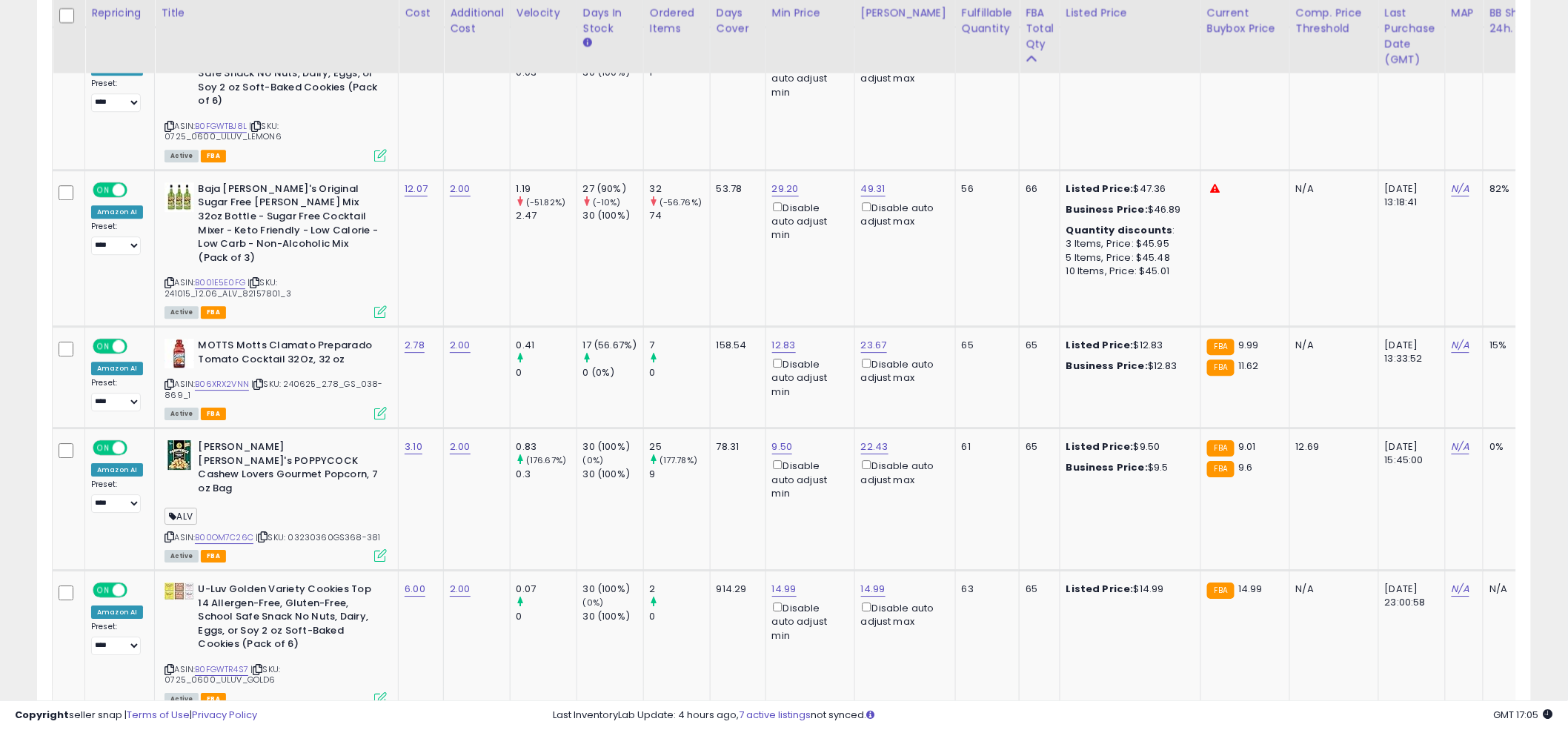
scroll to position [1667, 0]
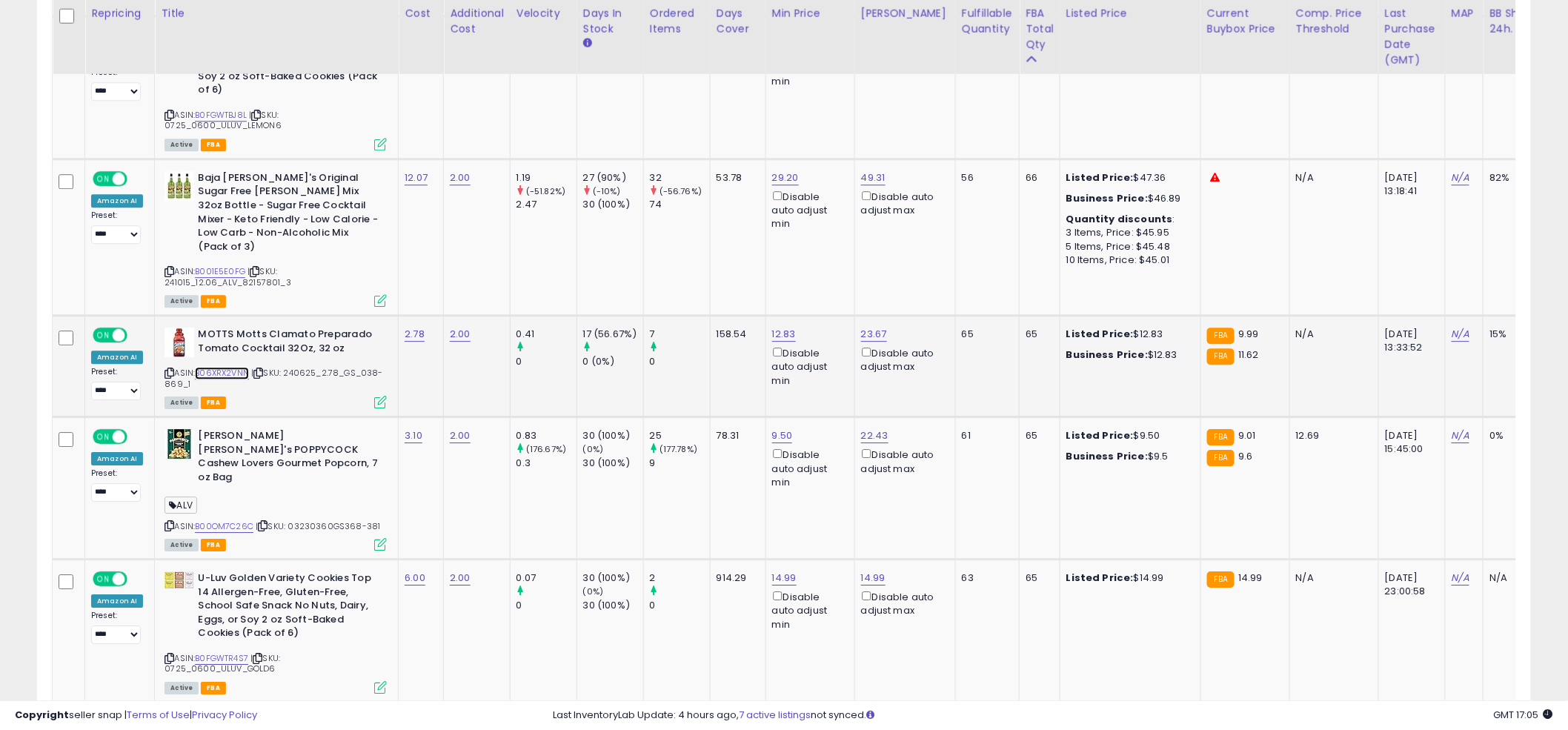
click at [226, 367] on link "B06XRX2VNN" at bounding box center [222, 373] width 54 height 13
click at [790, 327] on link "12.83" at bounding box center [784, 334] width 24 height 15
drag, startPoint x: 739, startPoint y: 242, endPoint x: 611, endPoint y: 230, distance: 128.6
type input "****"
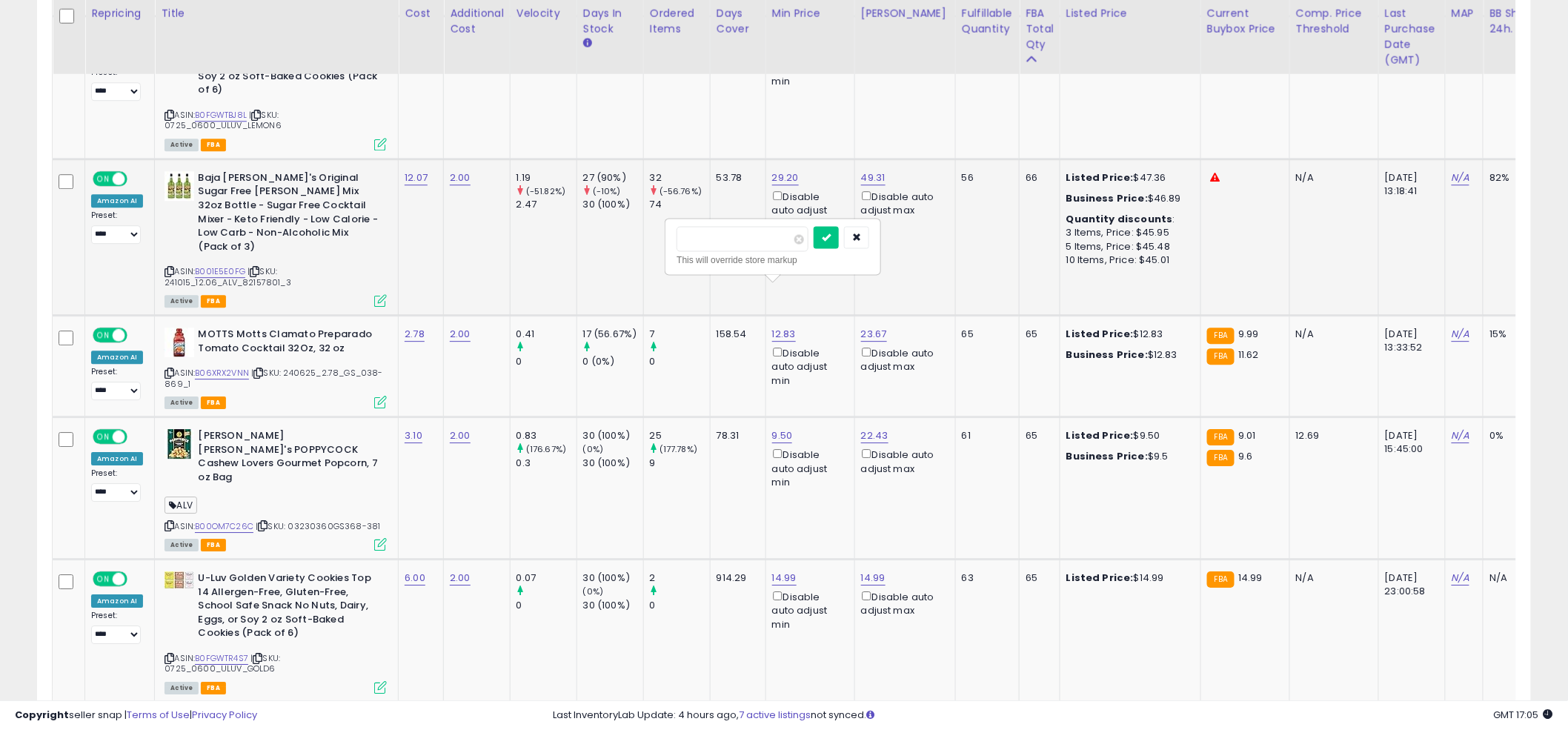
click button "submit" at bounding box center [826, 237] width 26 height 22
click at [776, 236] on td "29.20 Disable auto adjust min" at bounding box center [810, 237] width 89 height 156
click at [770, 219] on td "29.20 Disable auto adjust min" at bounding box center [810, 237] width 89 height 156
click at [770, 229] on td "29.20 Disable auto adjust min" at bounding box center [810, 237] width 89 height 156
click at [772, 224] on td "29.20 Disable auto adjust min" at bounding box center [810, 237] width 89 height 156
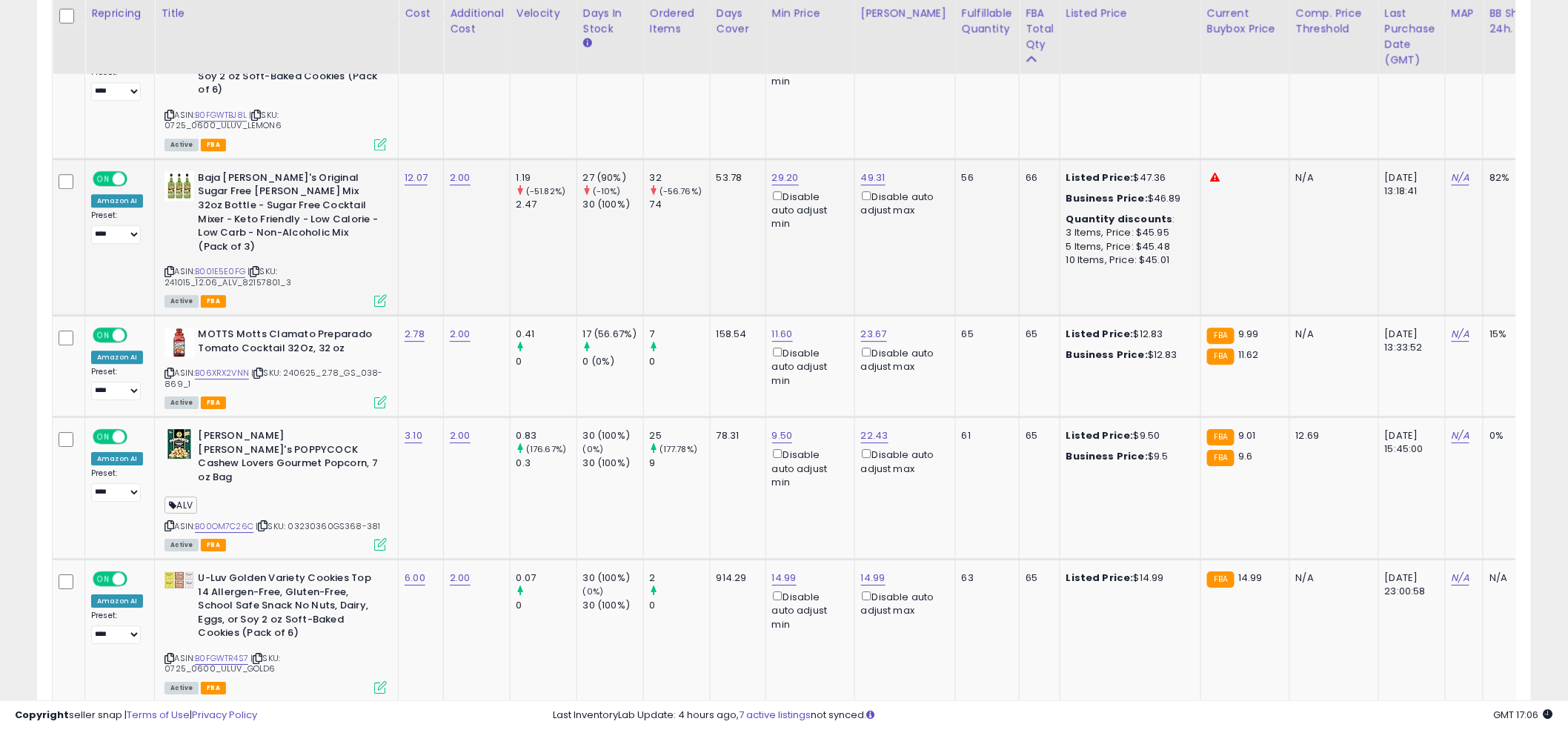
click at [772, 223] on td "29.20 Disable auto adjust min" at bounding box center [810, 237] width 89 height 156
click at [770, 227] on td "29.20 Disable auto adjust min" at bounding box center [810, 237] width 89 height 156
click at [770, 224] on td "29.20 Disable auto adjust min" at bounding box center [810, 237] width 89 height 156
click at [727, 333] on td "158.54" at bounding box center [738, 366] width 56 height 101
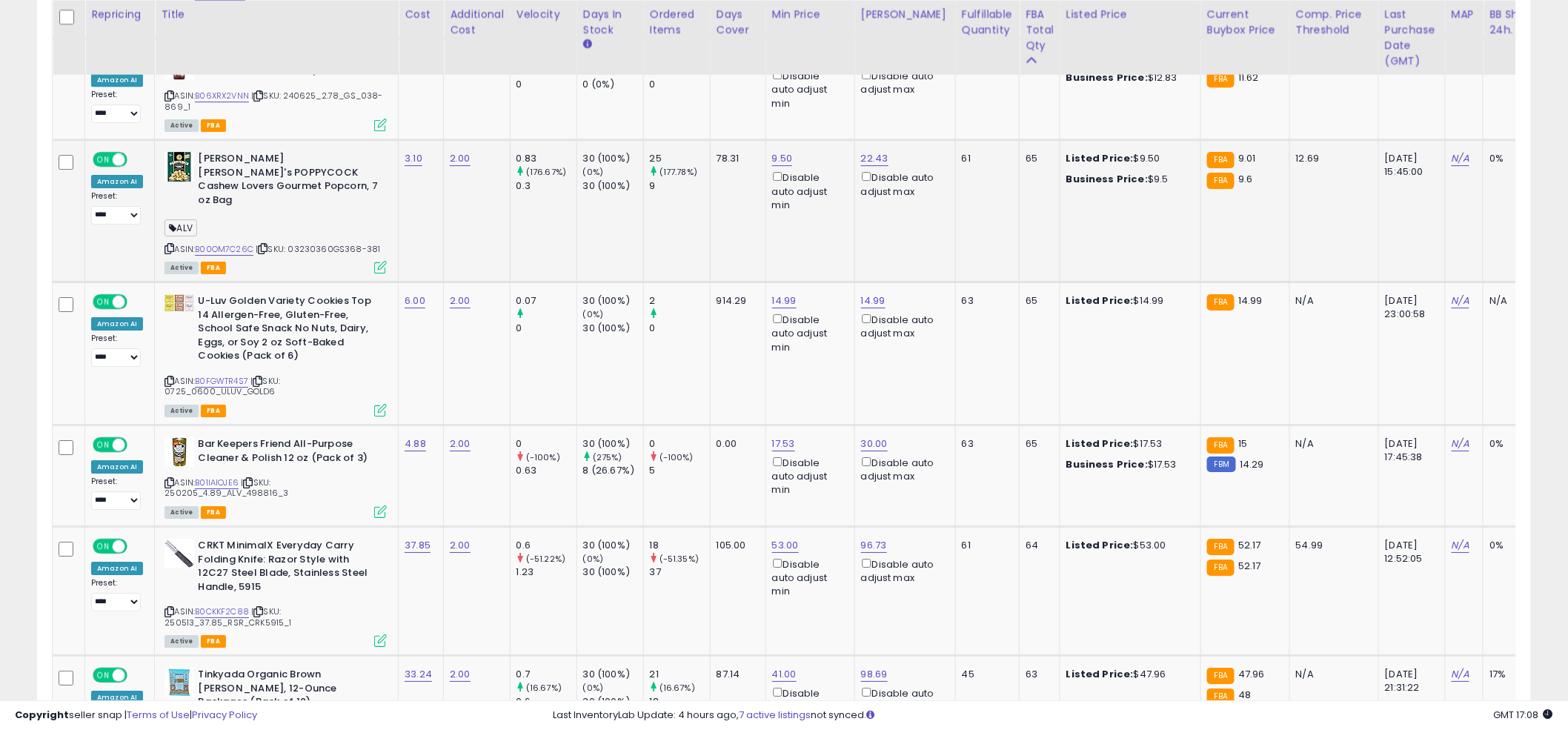
scroll to position [1947, 0]
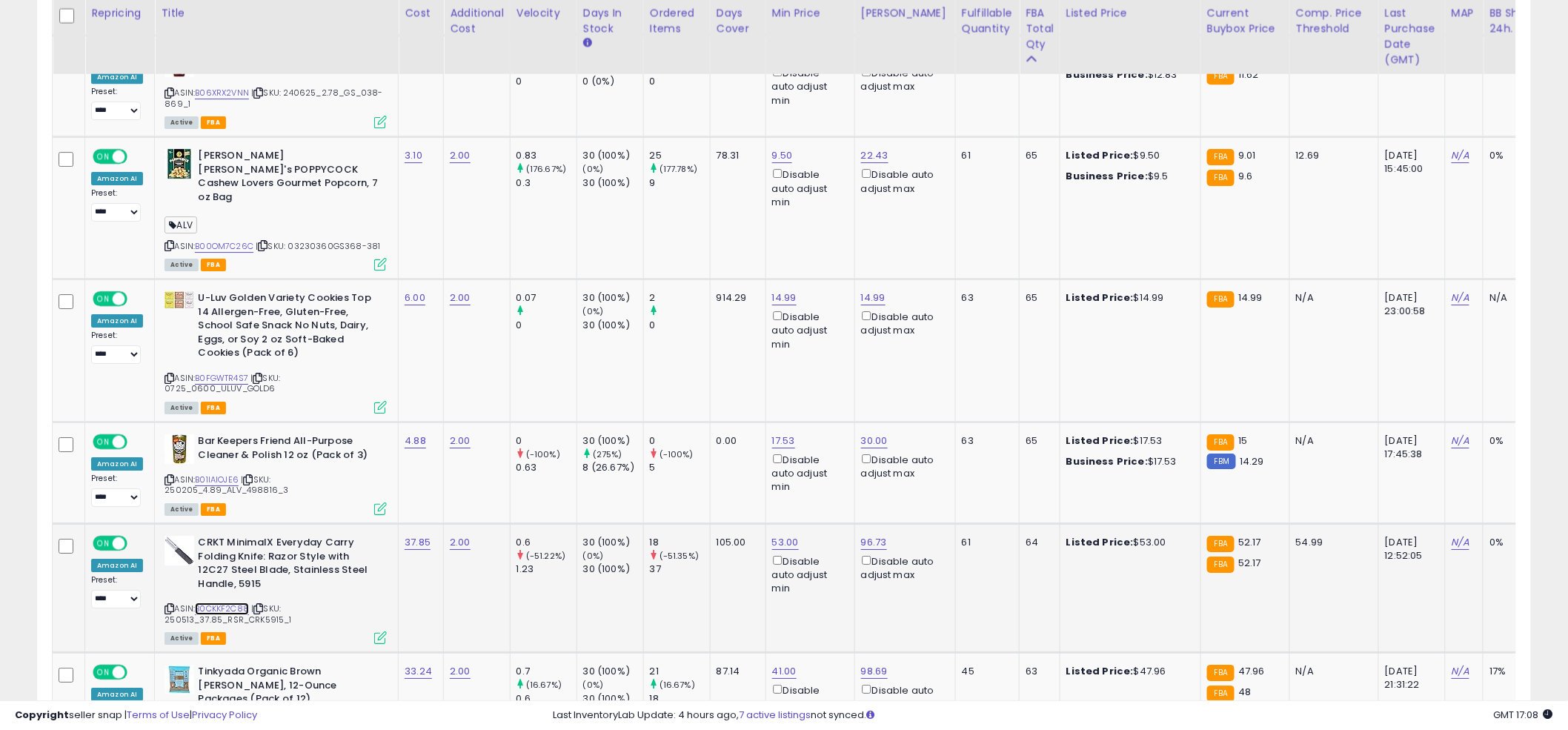
click at [214, 603] on link "B0CKKF2C88" at bounding box center [222, 610] width 54 height 13
click at [781, 434] on link "17.53" at bounding box center [783, 441] width 23 height 15
drag, startPoint x: 734, startPoint y: 330, endPoint x: 624, endPoint y: 329, distance: 110.0
click at [624, 329] on tbody "**********" at bounding box center [1114, 541] width 2123 height 3240
type input "**"
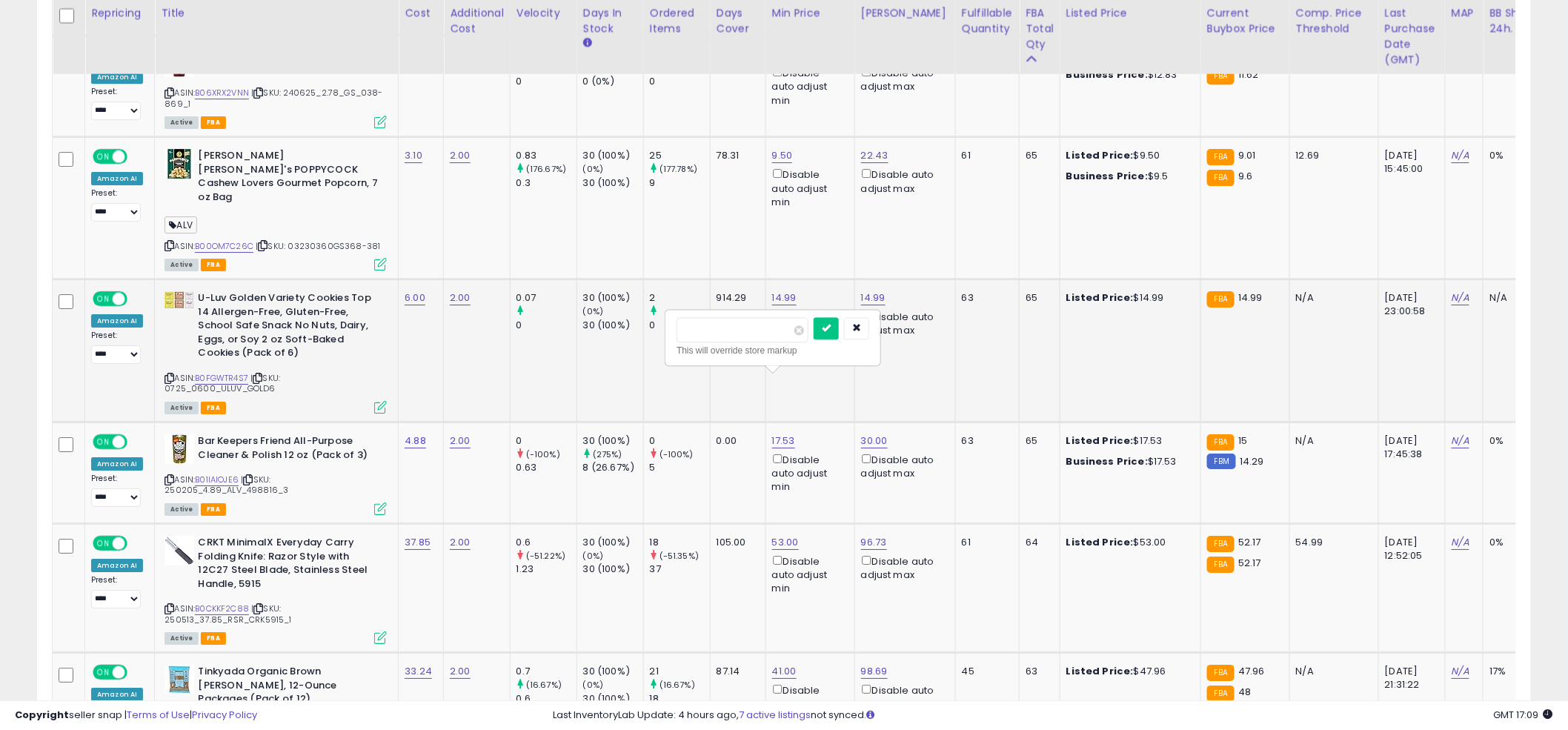
click button "submit" at bounding box center [826, 329] width 26 height 22
click at [694, 297] on td "2 0" at bounding box center [677, 350] width 67 height 143
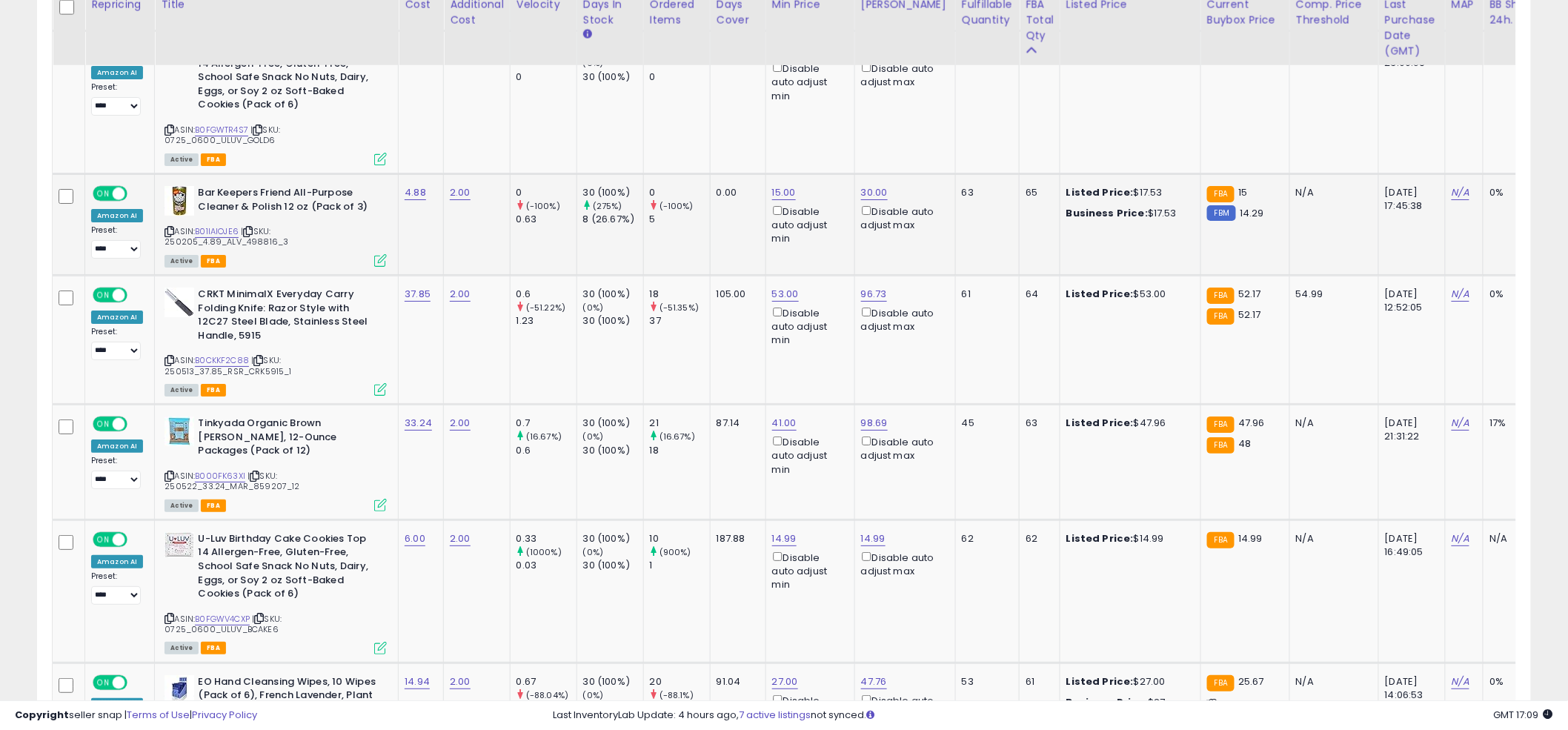
scroll to position [2197, 0]
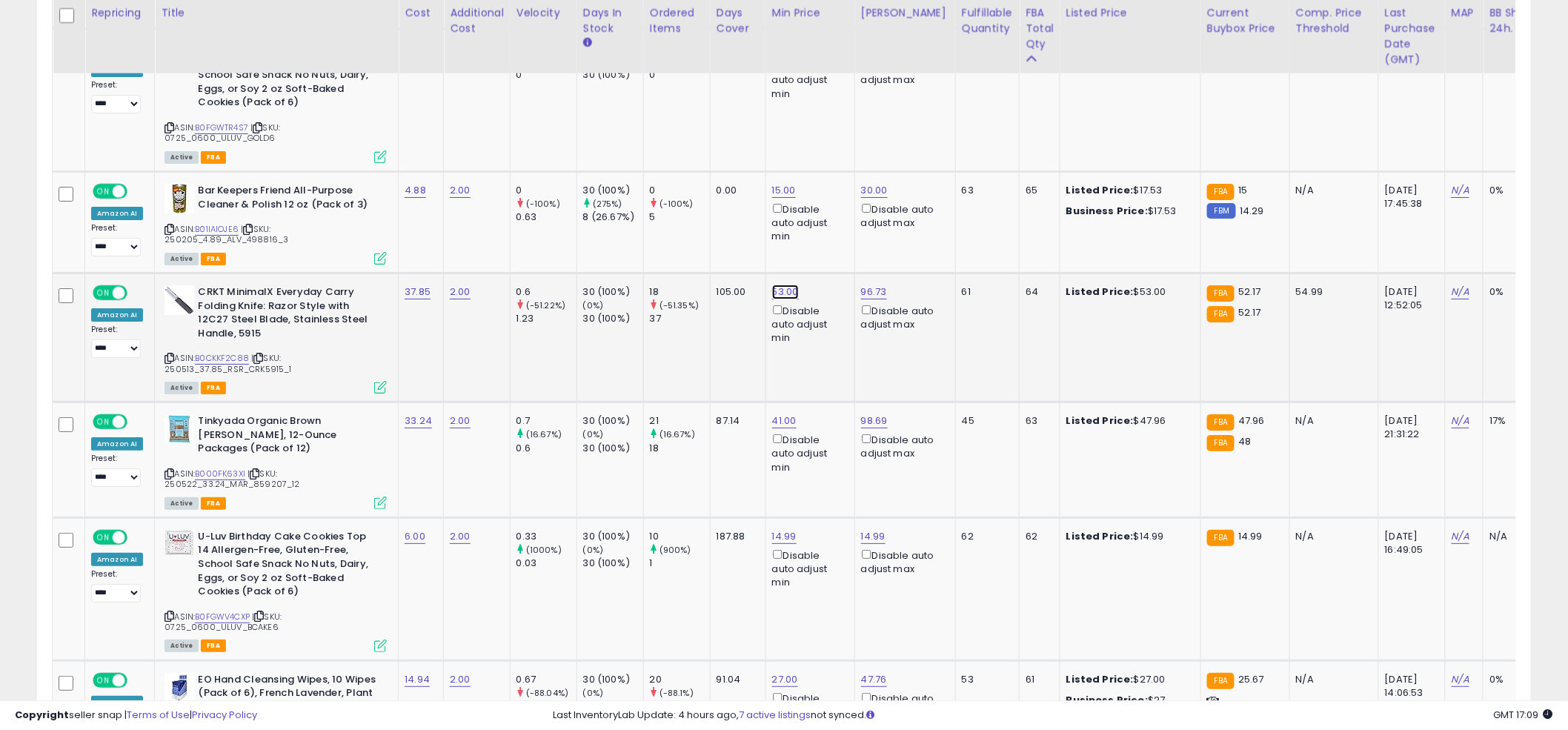
click at [793, 285] on link "53.00" at bounding box center [785, 292] width 26 height 15
type input "**"
click button "submit" at bounding box center [829, 179] width 26 height 22
click at [739, 302] on td "105.00" at bounding box center [738, 337] width 56 height 129
click at [722, 274] on td "105.00" at bounding box center [738, 337] width 56 height 129
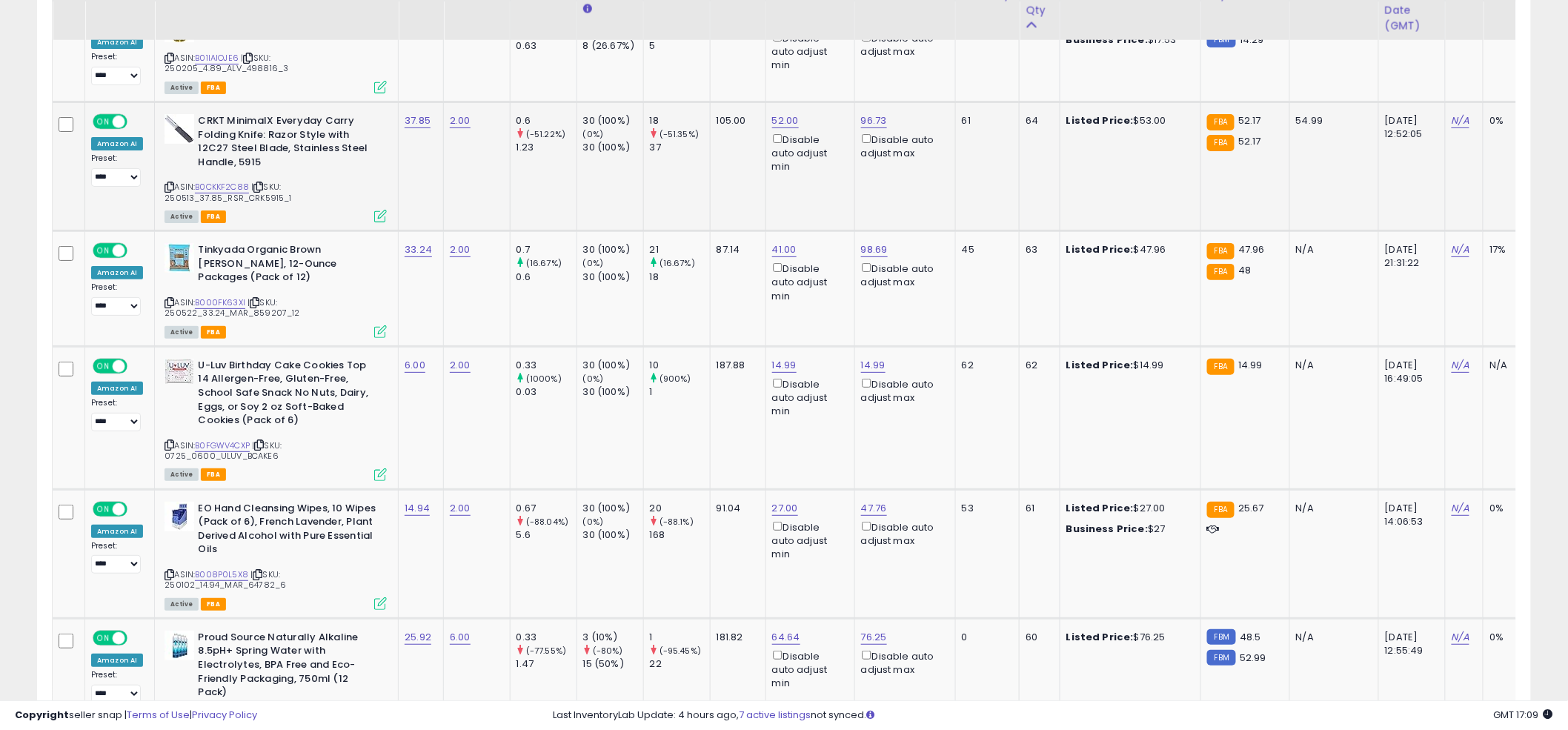
scroll to position [2385, 0]
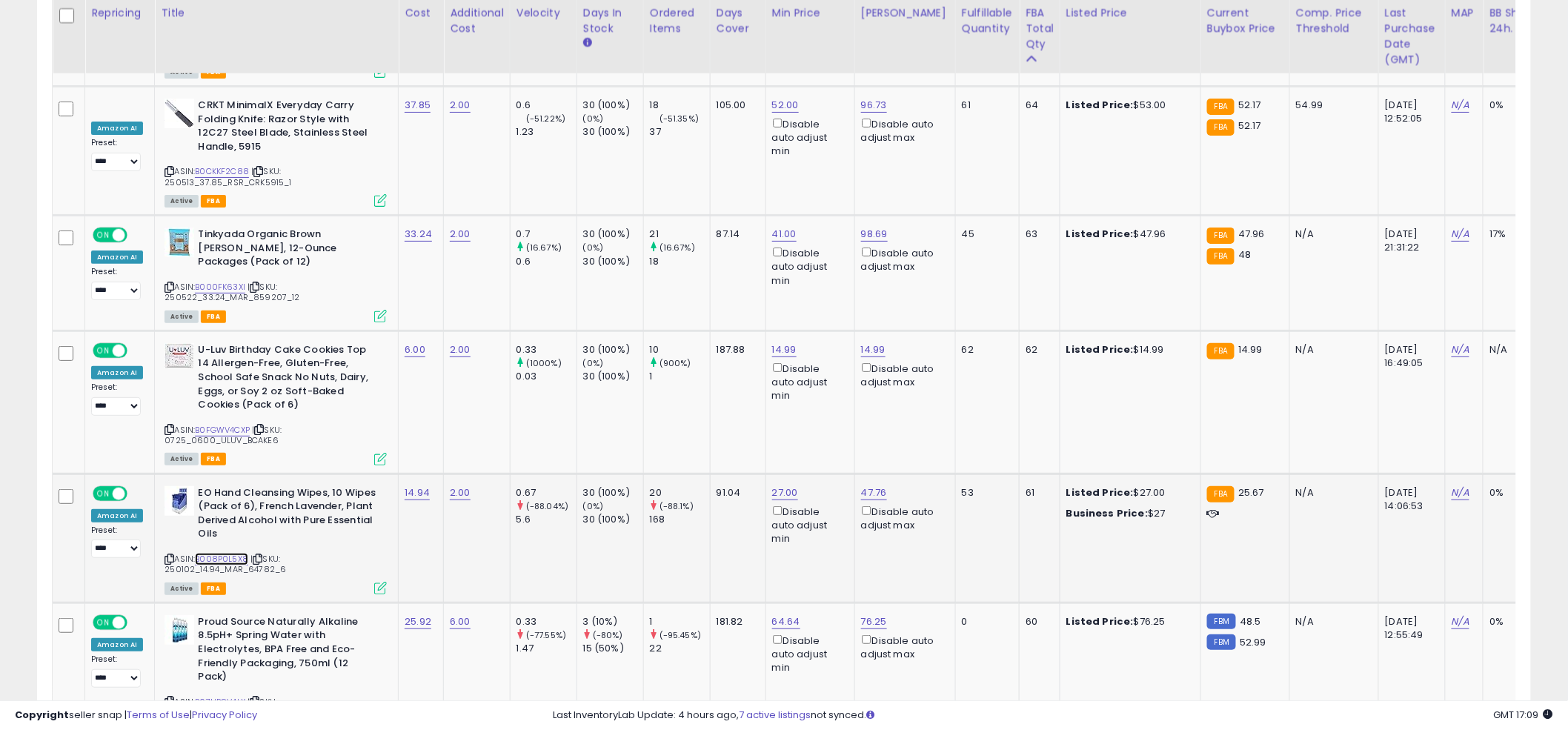
click at [230, 553] on link "B008P0L5X8" at bounding box center [221, 559] width 53 height 13
click at [766, 354] on td "14.99 Disable auto adjust min" at bounding box center [810, 401] width 89 height 143
click at [768, 356] on td "14.99 Disable auto adjust min" at bounding box center [810, 401] width 89 height 143
click at [769, 348] on td "14.99 Disable auto adjust min" at bounding box center [810, 401] width 89 height 143
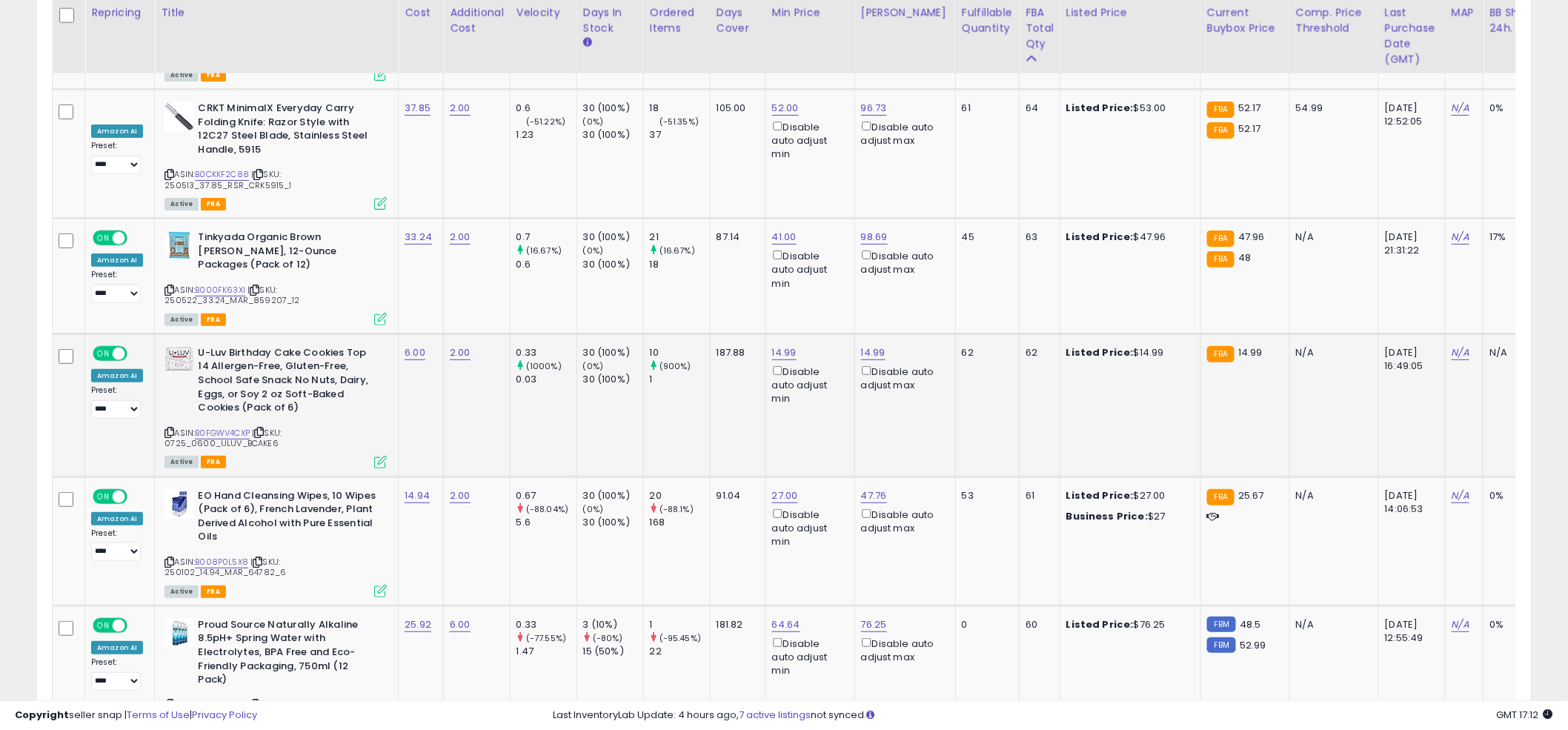
click at [771, 355] on td "14.99 Disable auto adjust min" at bounding box center [810, 404] width 89 height 143
click at [769, 351] on td "14.99 Disable auto adjust min" at bounding box center [810, 404] width 89 height 143
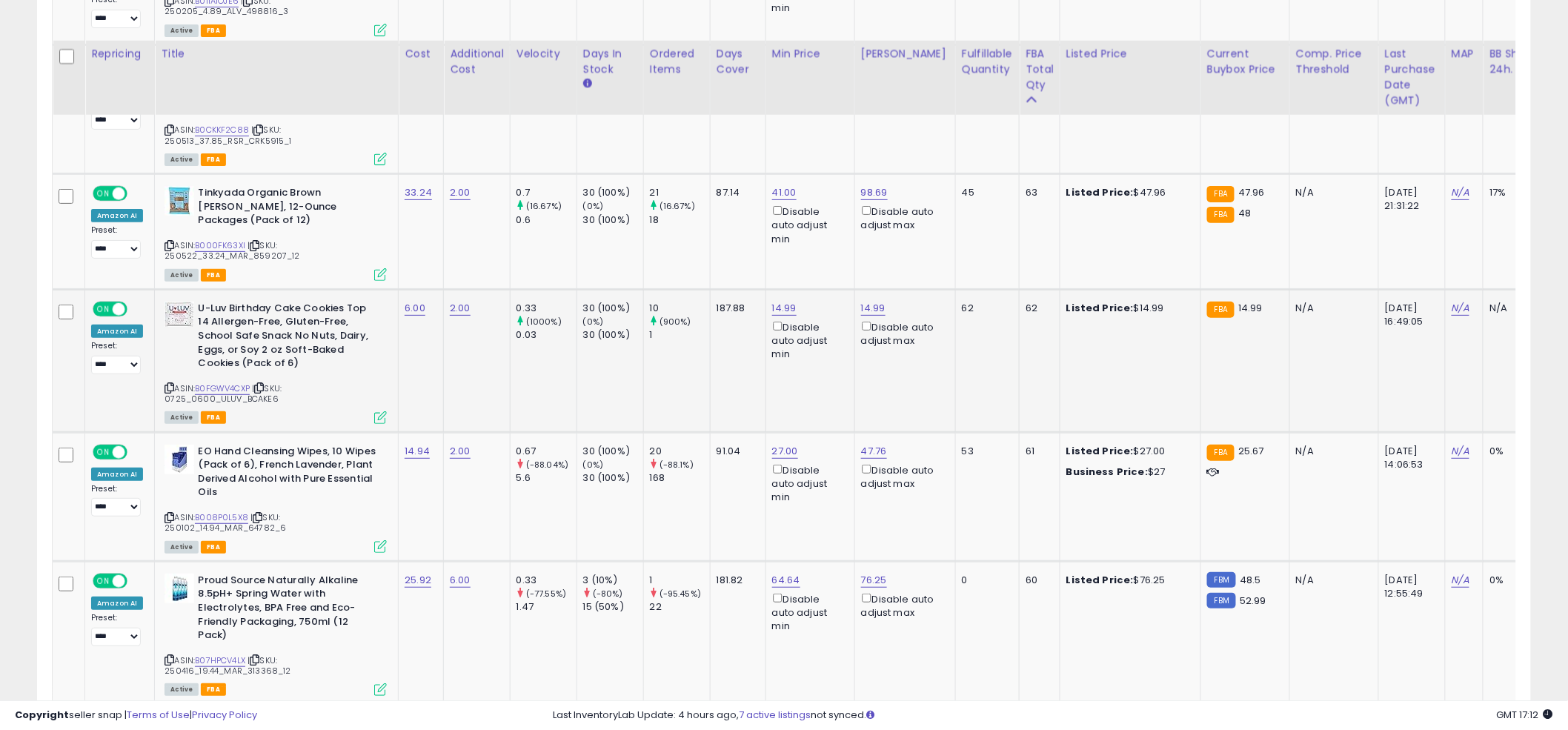
scroll to position [2470, 0]
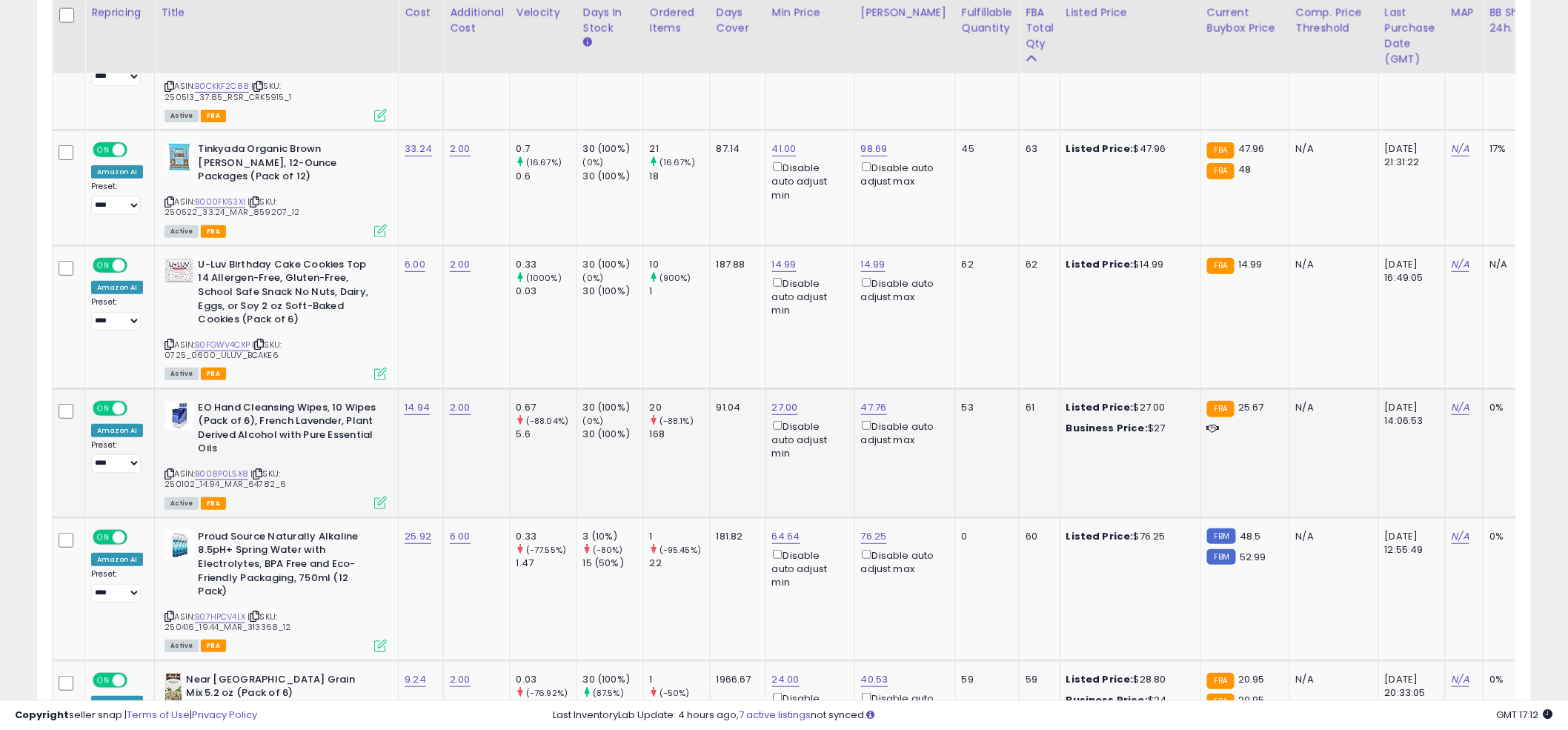
click at [775, 411] on td "27.00 Disable auto adjust min" at bounding box center [810, 453] width 89 height 129
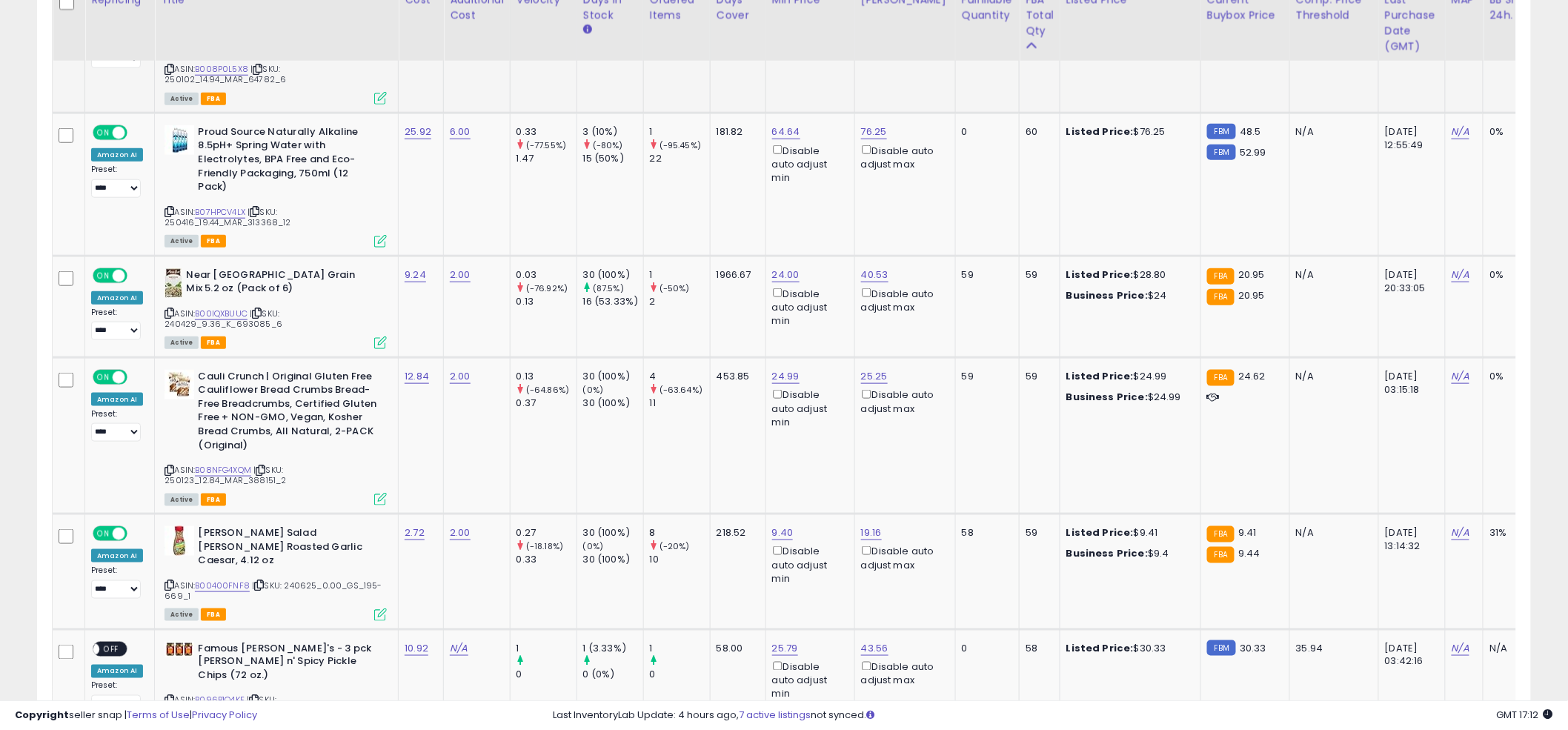
scroll to position [2890, 0]
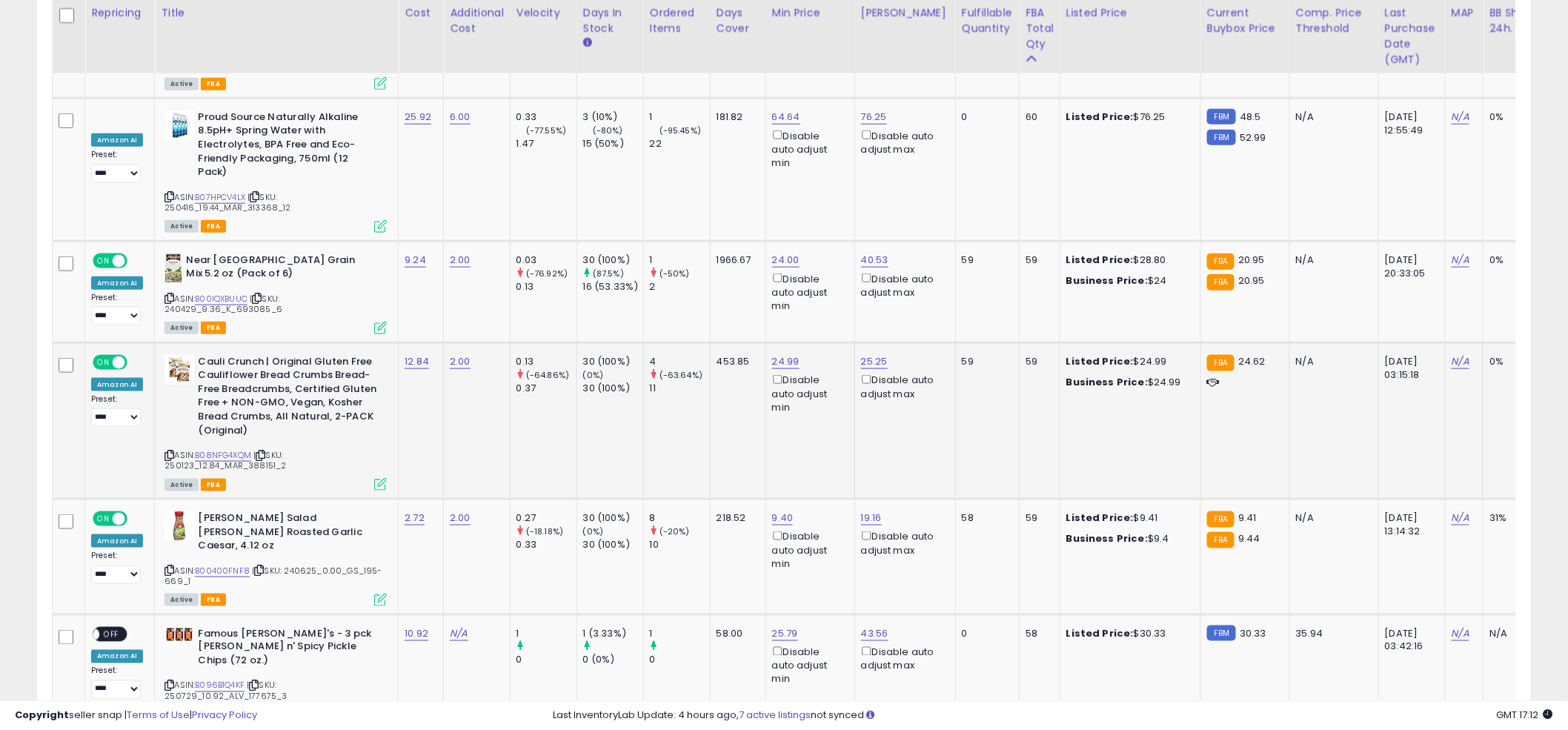
drag, startPoint x: 774, startPoint y: 411, endPoint x: 327, endPoint y: 302, distance: 460.1
click at [773, 411] on td "24.99 Disable auto adjust min" at bounding box center [810, 420] width 89 height 156
click at [776, 253] on link "24.00" at bounding box center [786, 260] width 27 height 15
click at [753, 160] on div "This will override store markup" at bounding box center [775, 166] width 193 height 15
click at [747, 143] on input "*****" at bounding box center [744, 145] width 132 height 26
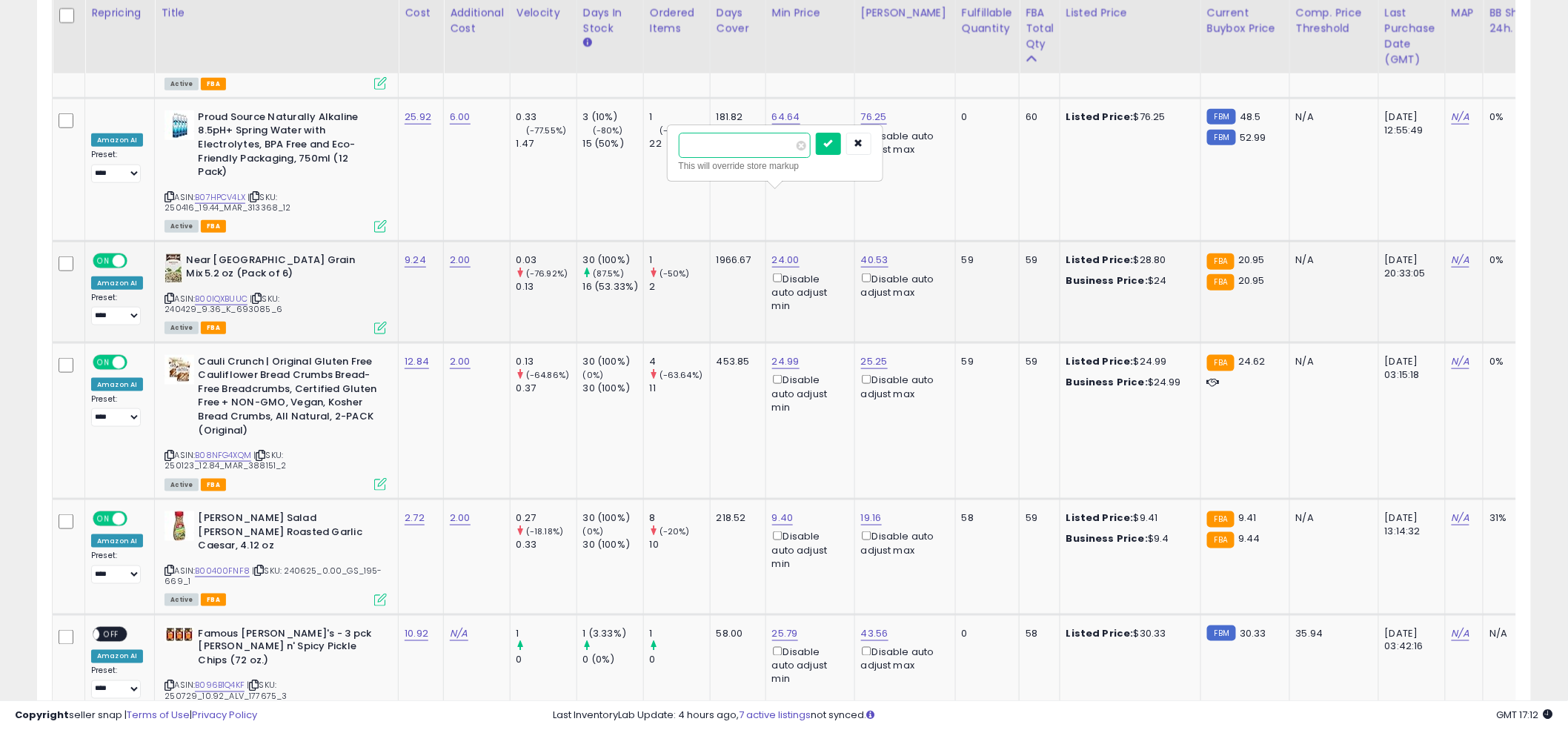
click at [747, 143] on input "*****" at bounding box center [744, 145] width 132 height 26
type input "****"
click button "submit" at bounding box center [829, 144] width 26 height 22
click at [775, 258] on td "20.90 Disable auto adjust min" at bounding box center [810, 291] width 89 height 101
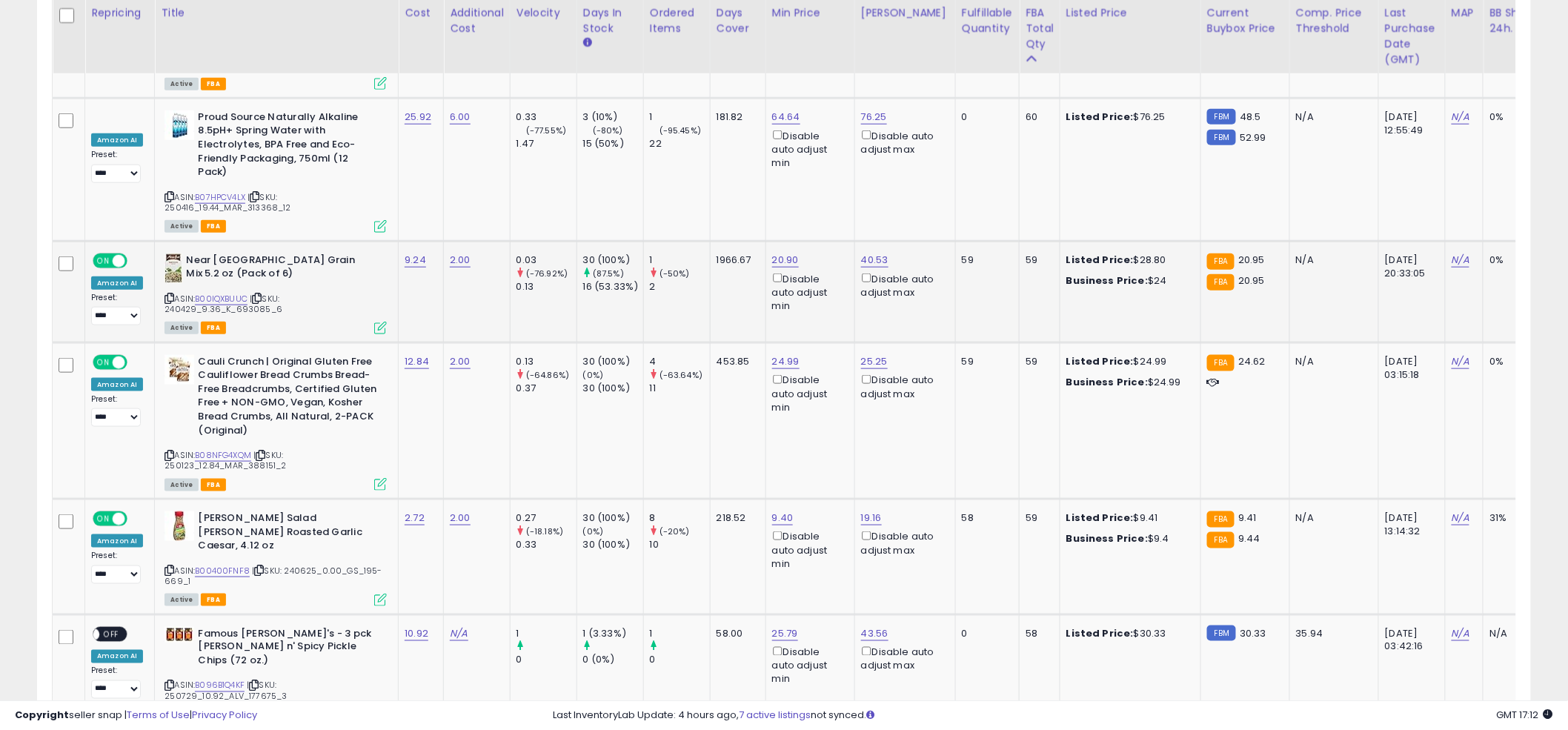
click at [766, 266] on td "20.90 Disable auto adjust min" at bounding box center [810, 291] width 89 height 101
click at [771, 257] on td "20.90 Disable auto adjust min" at bounding box center [810, 291] width 89 height 101
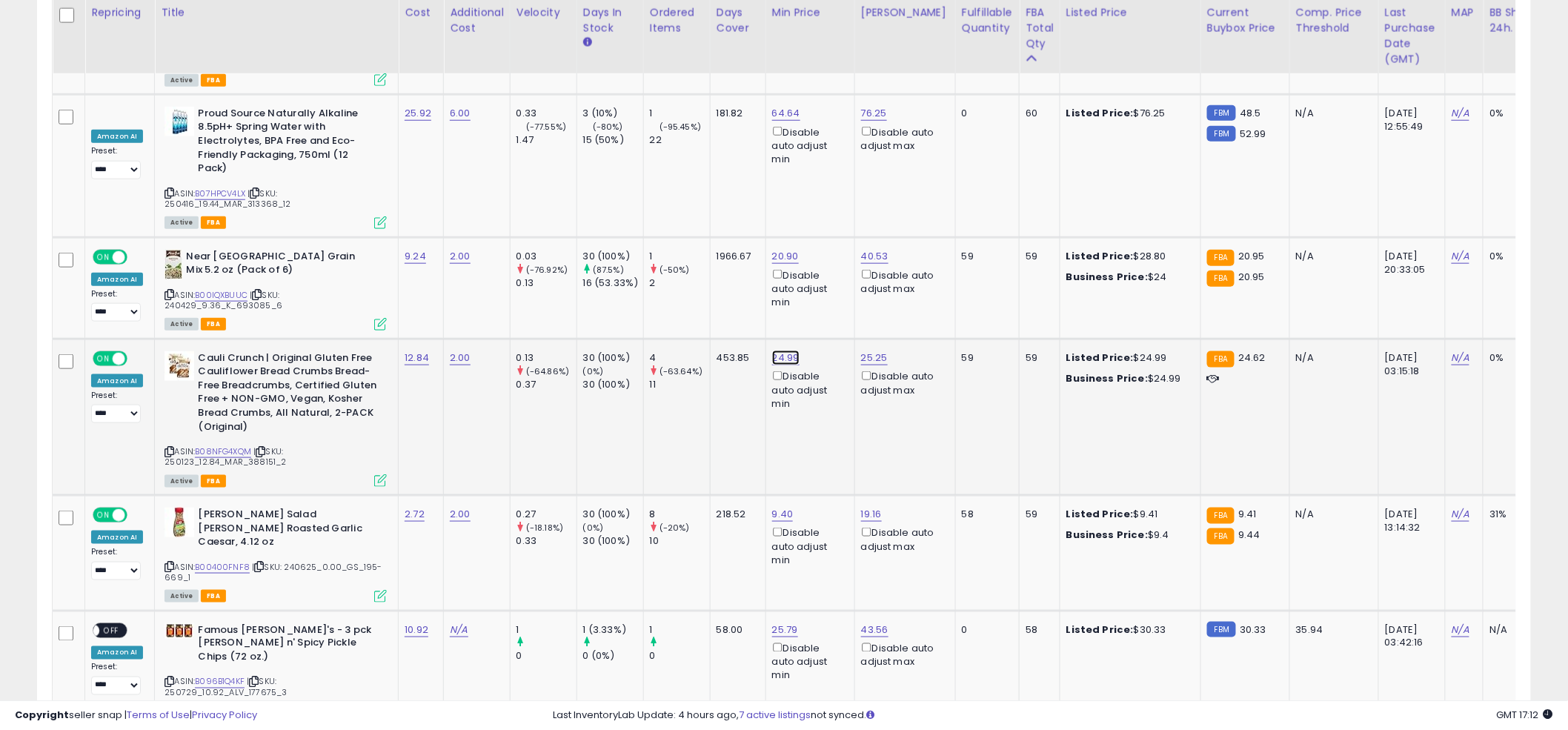
click at [780, 351] on link "24.99" at bounding box center [786, 358] width 27 height 15
type input "****"
click button "submit" at bounding box center [829, 241] width 26 height 22
click at [769, 253] on td "20.90 Disable auto adjust min" at bounding box center [810, 287] width 89 height 101
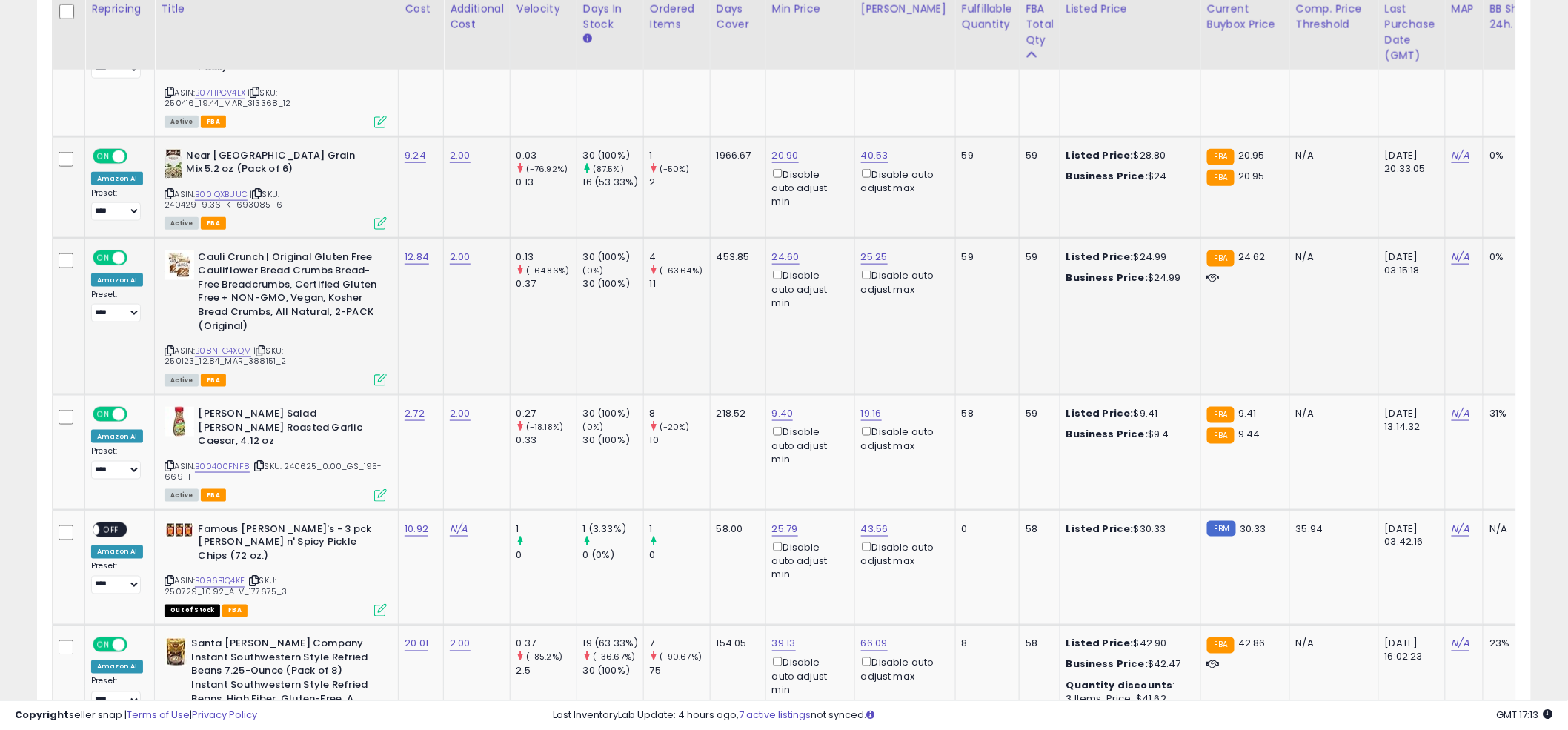
scroll to position [3003, 0]
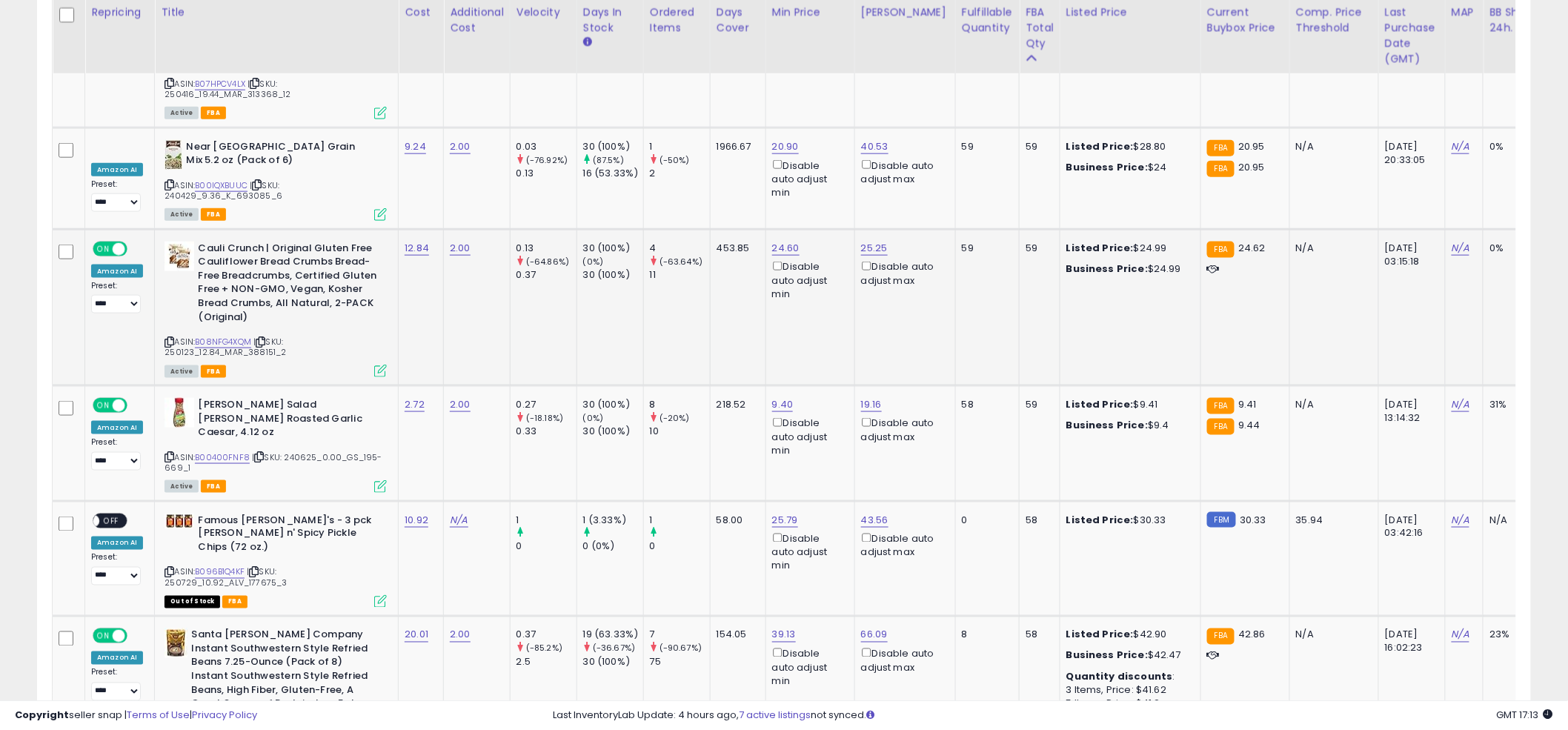
click at [785, 267] on td "24.60 Disable auto adjust min" at bounding box center [810, 307] width 89 height 156
click at [774, 268] on td "24.60 Disable auto adjust min" at bounding box center [810, 307] width 89 height 156
click at [218, 398] on div "ASIN: B00400FNF8 | SKU: 240625_0.00_GS_195-669_1 Active FBA" at bounding box center [275, 444] width 223 height 93
click at [219, 452] on link "B00400FNF8" at bounding box center [222, 458] width 55 height 13
click at [782, 397] on link "9.40" at bounding box center [782, 404] width 22 height 15
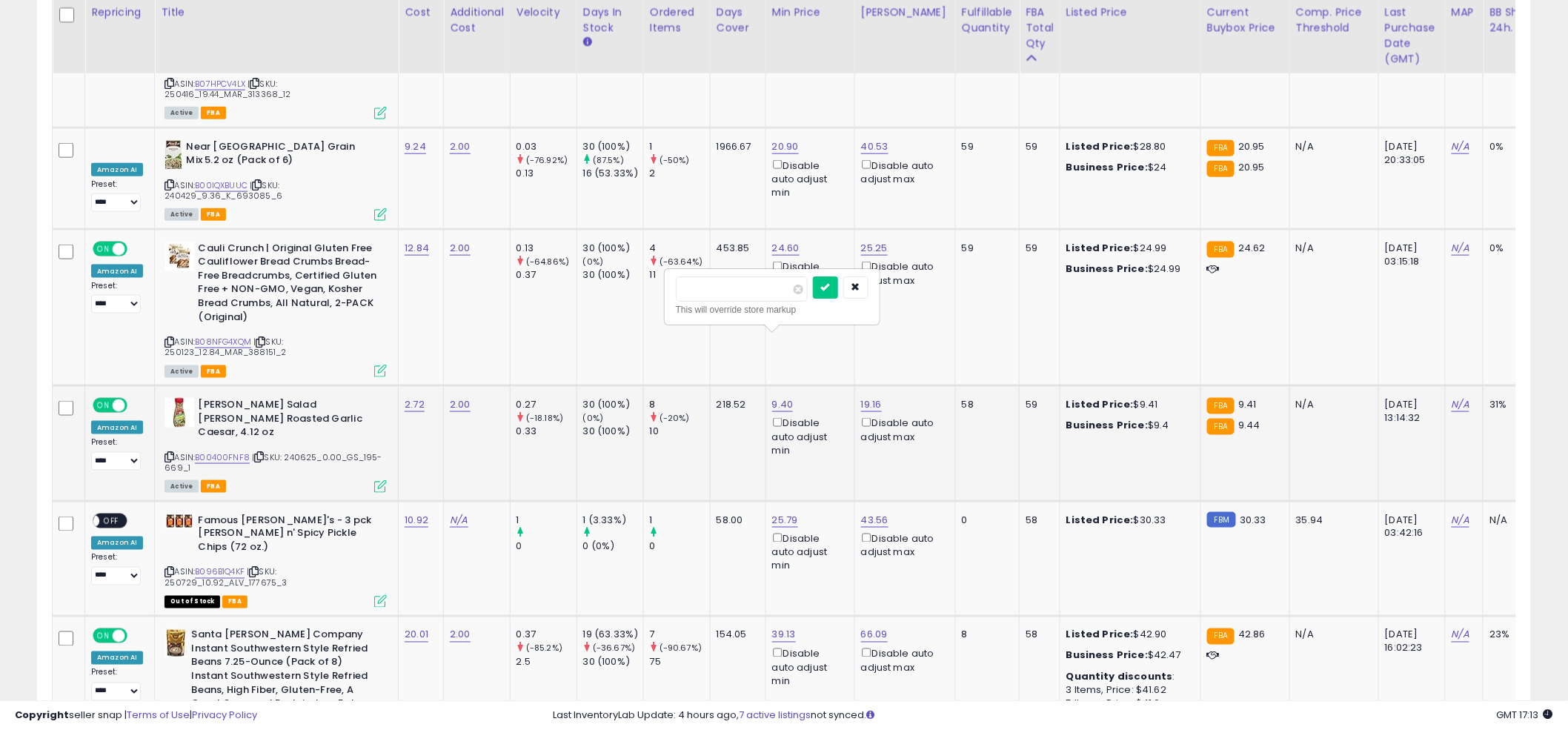
click at [764, 308] on div "This will override store markup" at bounding box center [773, 310] width 193 height 15
click at [756, 297] on input "****" at bounding box center [742, 290] width 132 height 26
type input "****"
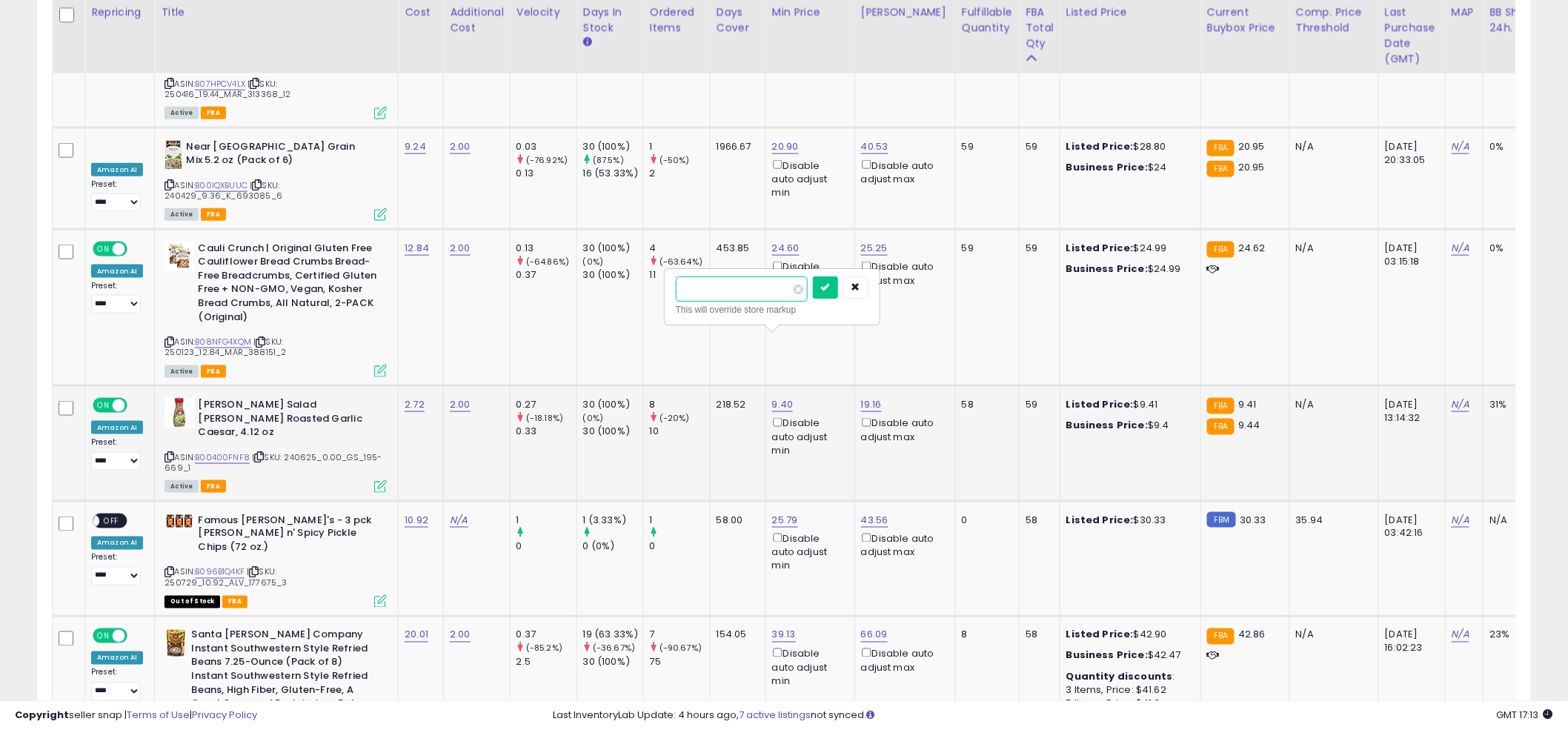
click button "submit" at bounding box center [825, 288] width 26 height 22
click at [865, 397] on link "19.16" at bounding box center [872, 404] width 21 height 15
click at [815, 300] on input "*****" at bounding box center [830, 290] width 132 height 26
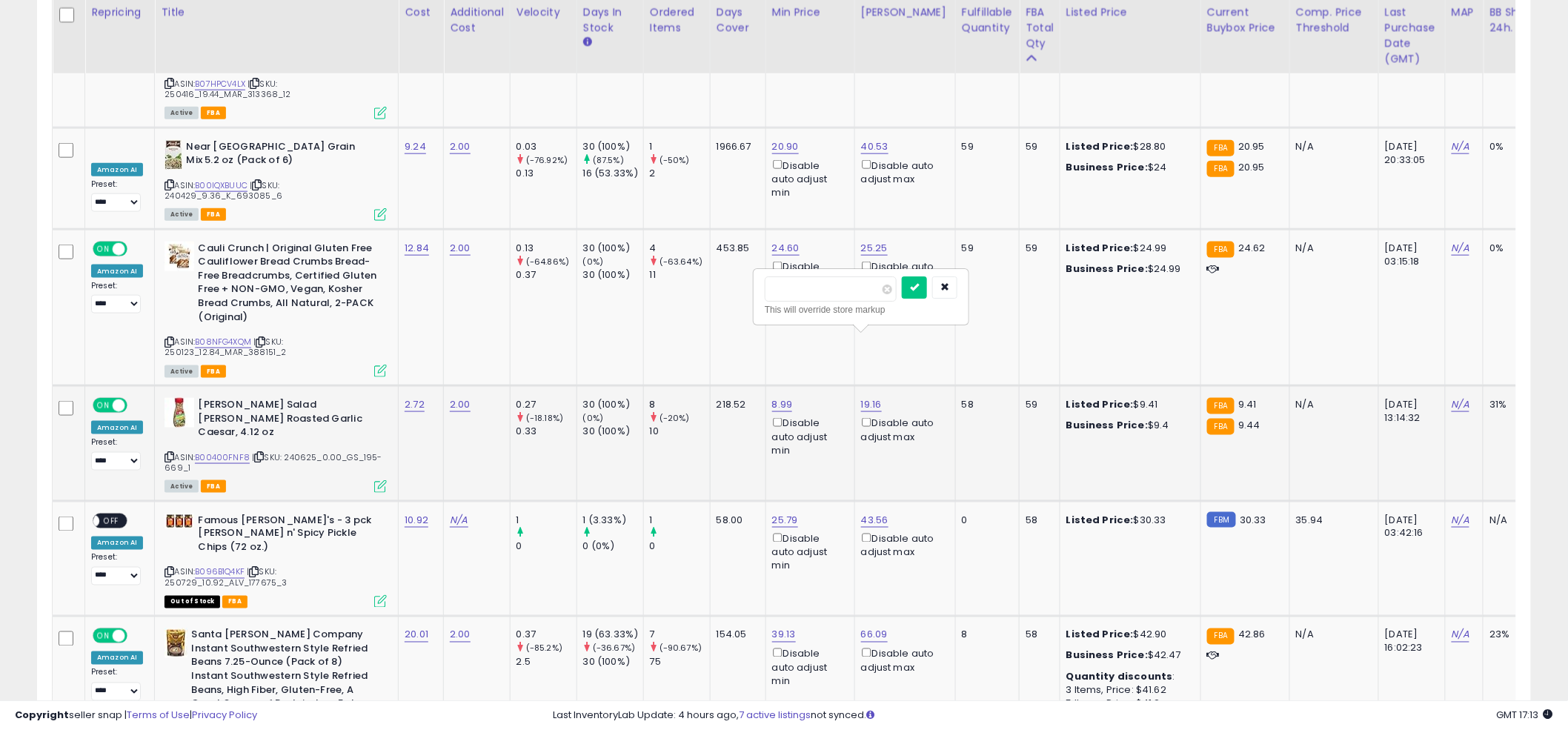
type input "****"
click button "submit" at bounding box center [915, 288] width 26 height 22
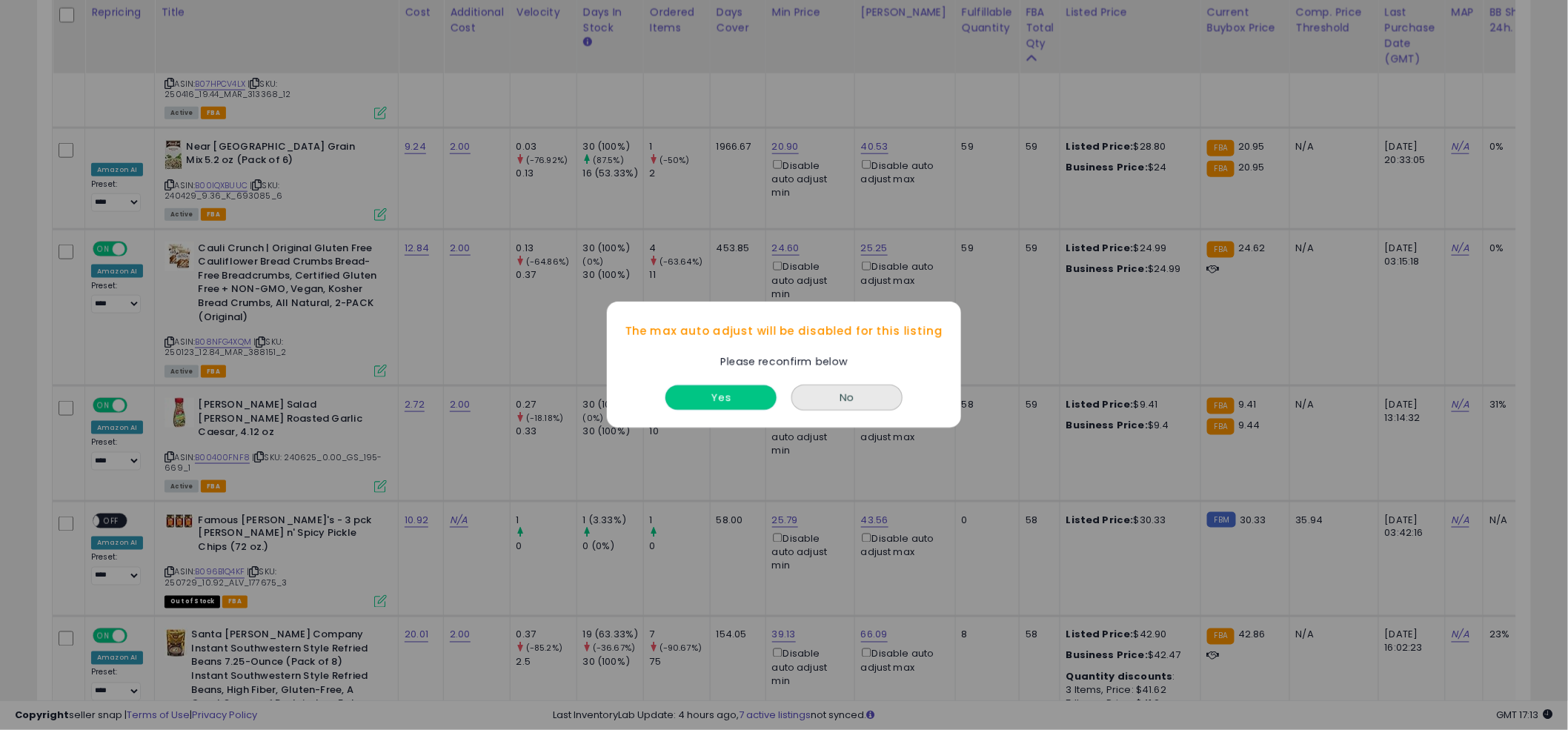
click at [722, 395] on button "Yes" at bounding box center [721, 398] width 111 height 25
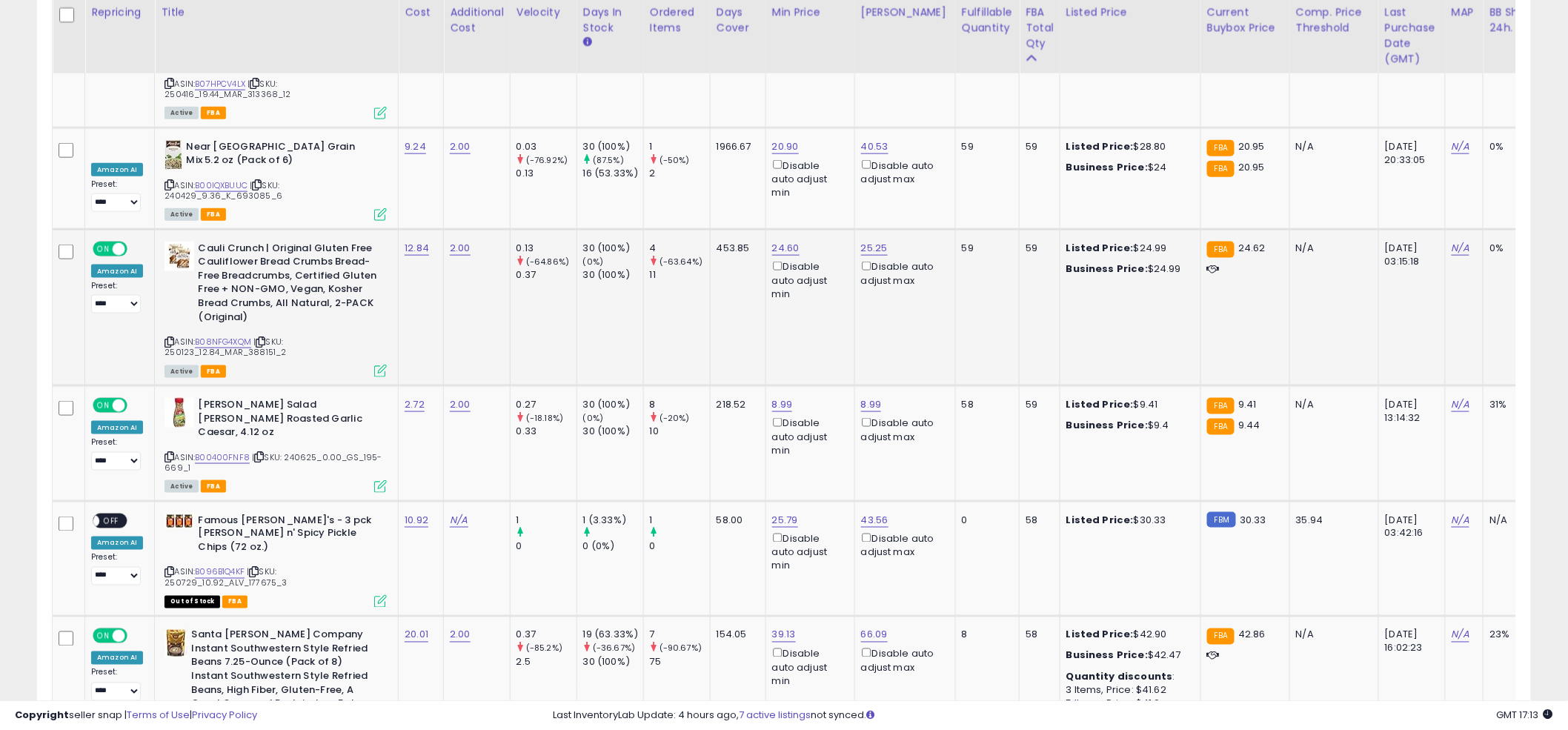
click at [727, 298] on td "453.85" at bounding box center [738, 307] width 56 height 156
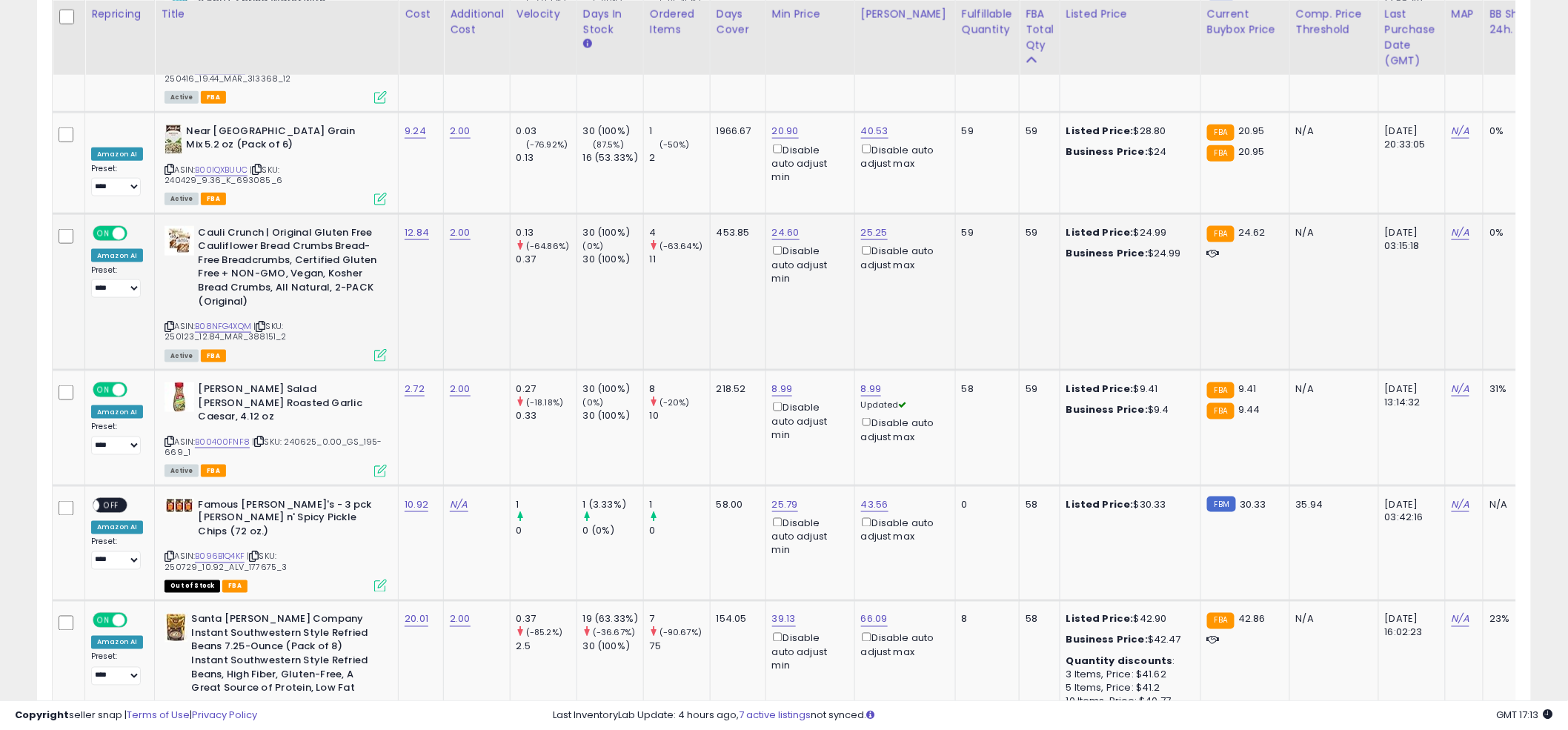
scroll to position [3020, 0]
click at [451, 496] on link "N/A" at bounding box center [459, 503] width 18 height 15
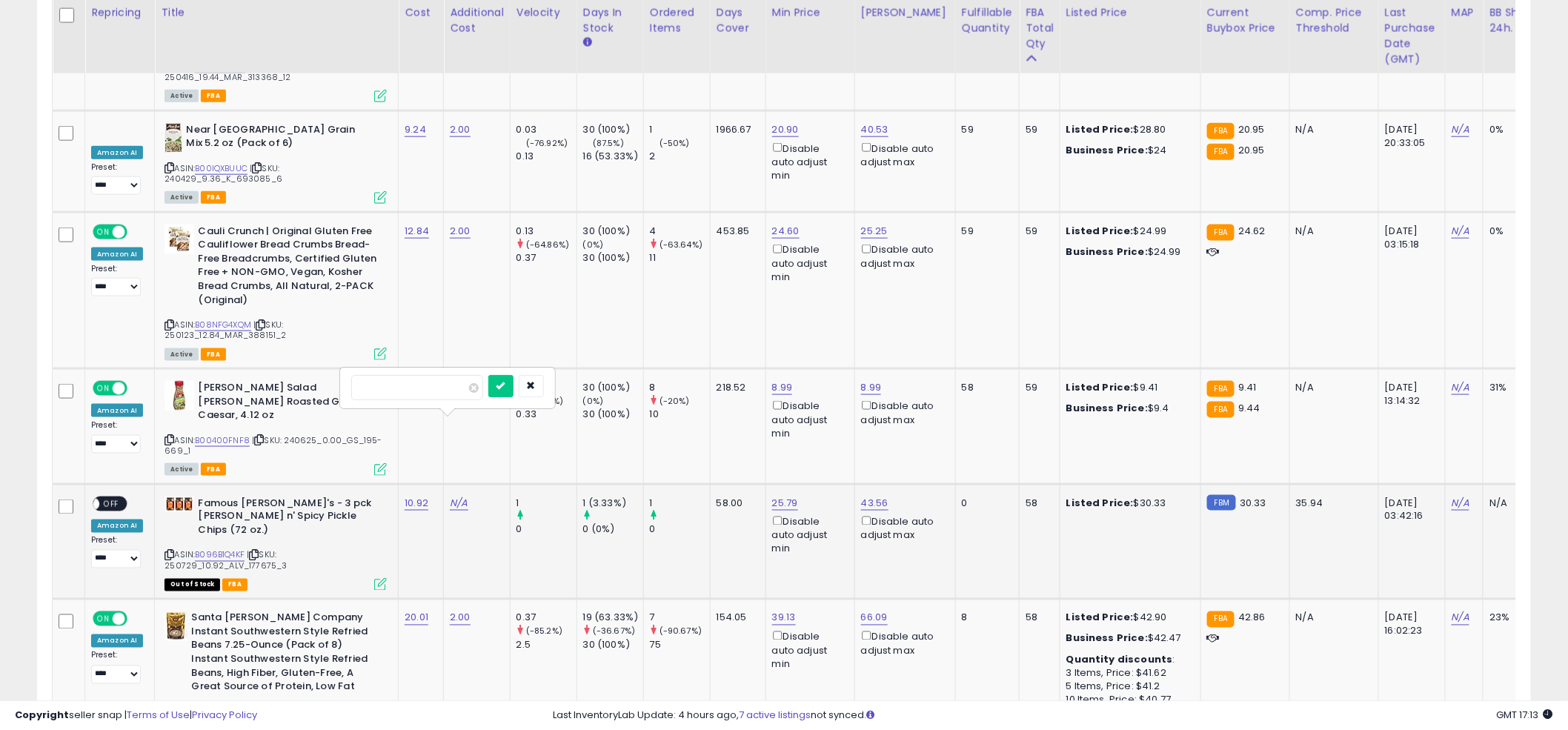
click button "submit" at bounding box center [501, 386] width 26 height 22
click at [99, 498] on span at bounding box center [93, 504] width 13 height 13
click at [790, 392] on td "8.99 Disable auto adjust min" at bounding box center [810, 426] width 89 height 116
click at [110, 498] on span "OFF" at bounding box center [112, 504] width 24 height 13
click at [770, 391] on td "8.99 Disable auto adjust min" at bounding box center [810, 426] width 89 height 116
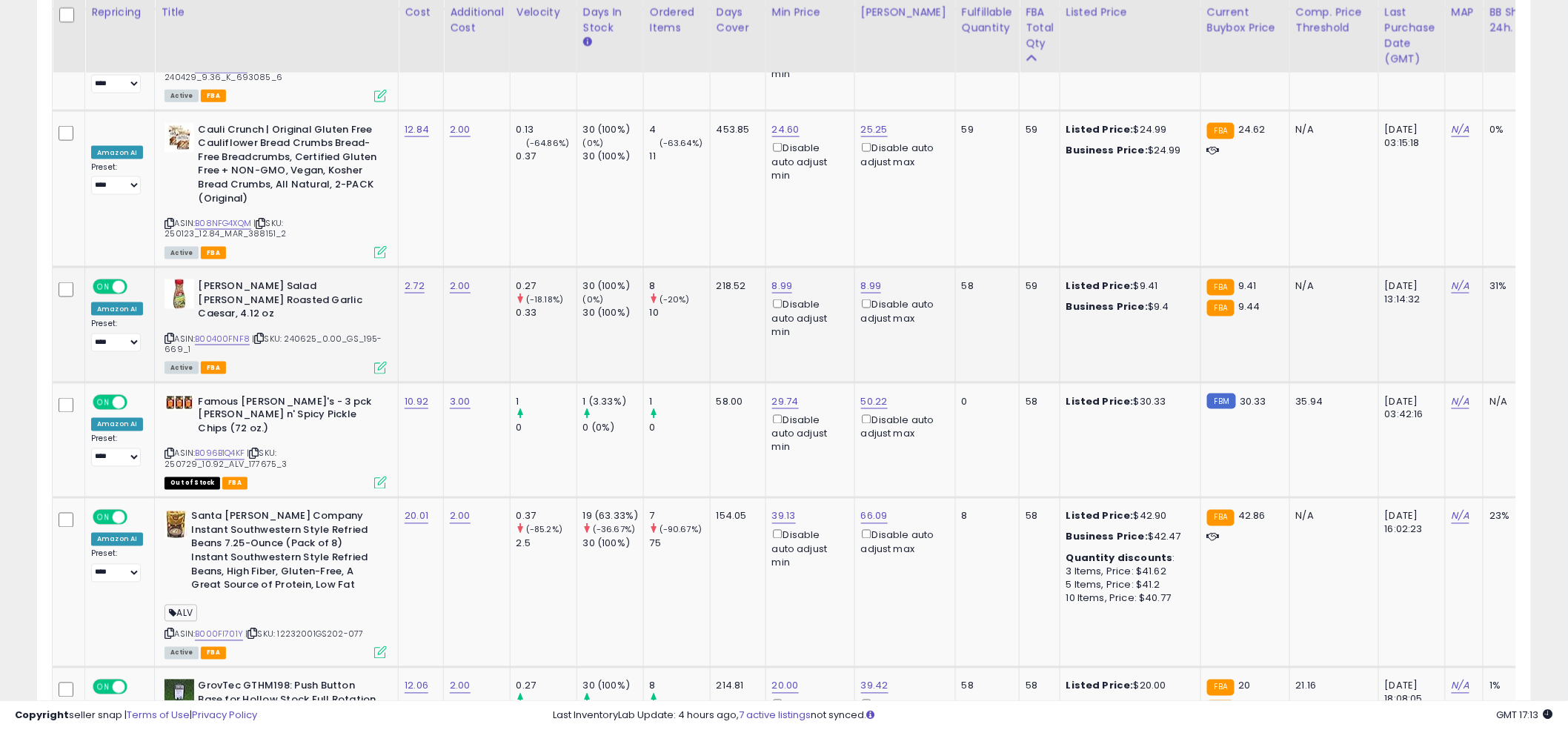
scroll to position [3118, 0]
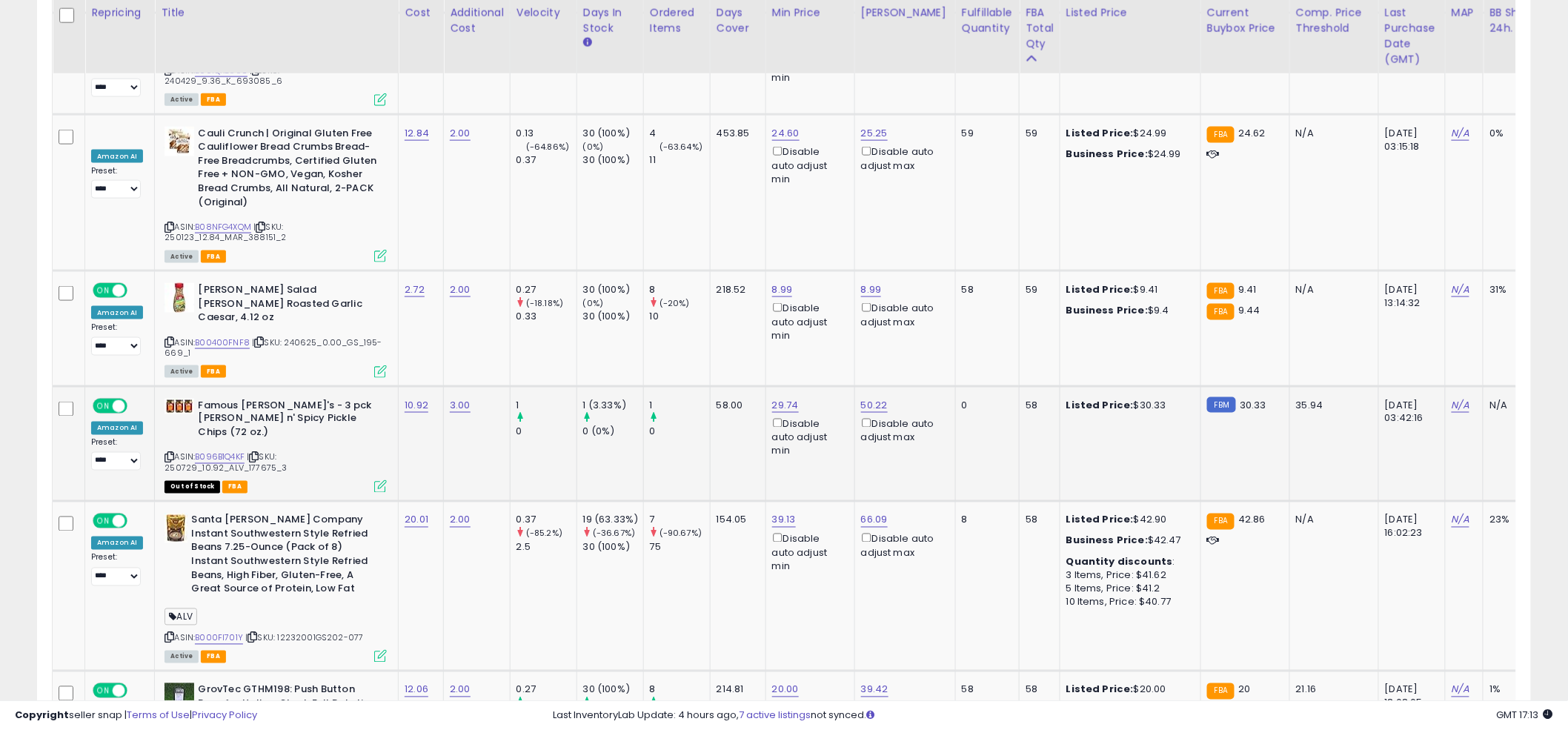
click at [770, 386] on td "29.74 Disable auto adjust min" at bounding box center [810, 444] width 89 height 116
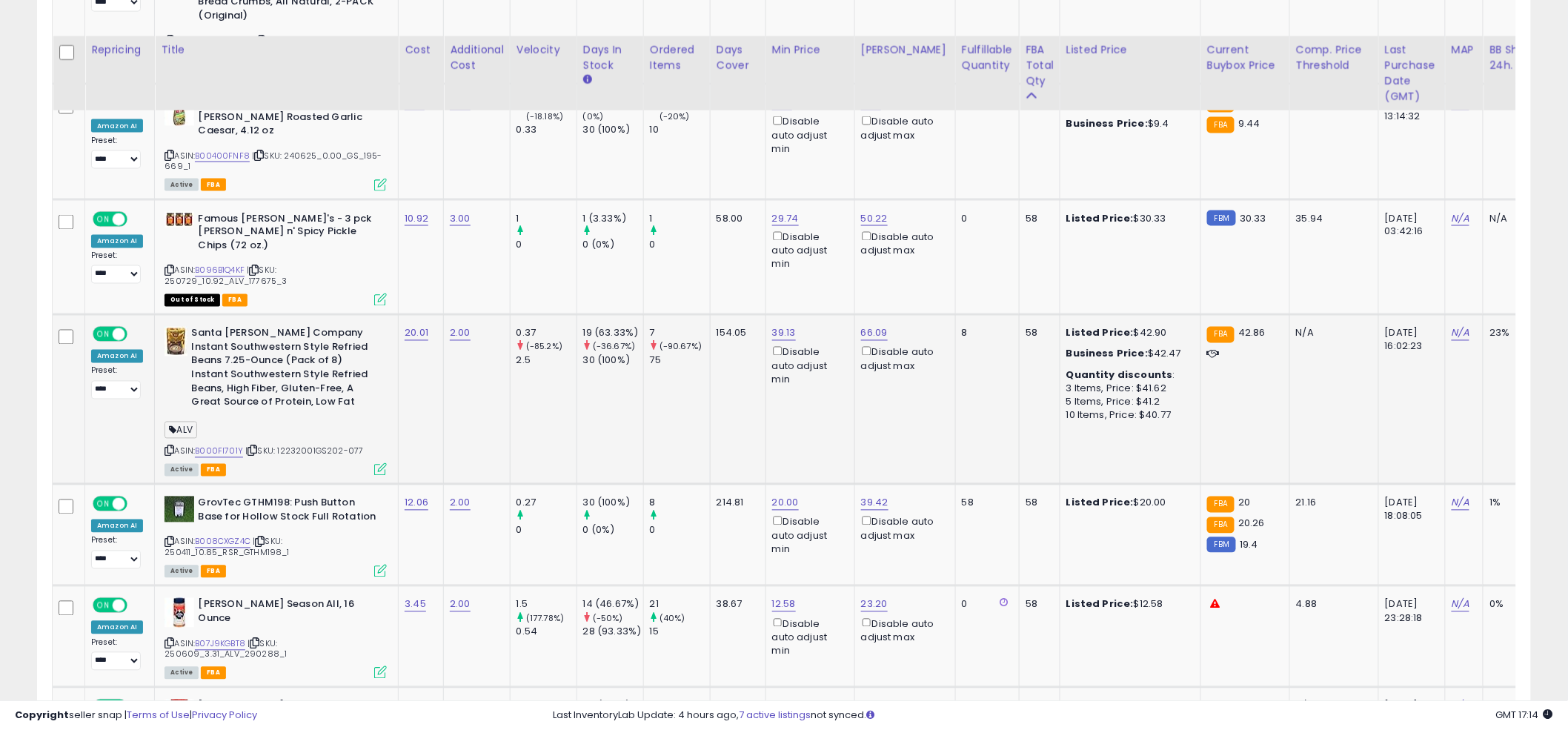
scroll to position [3392, 0]
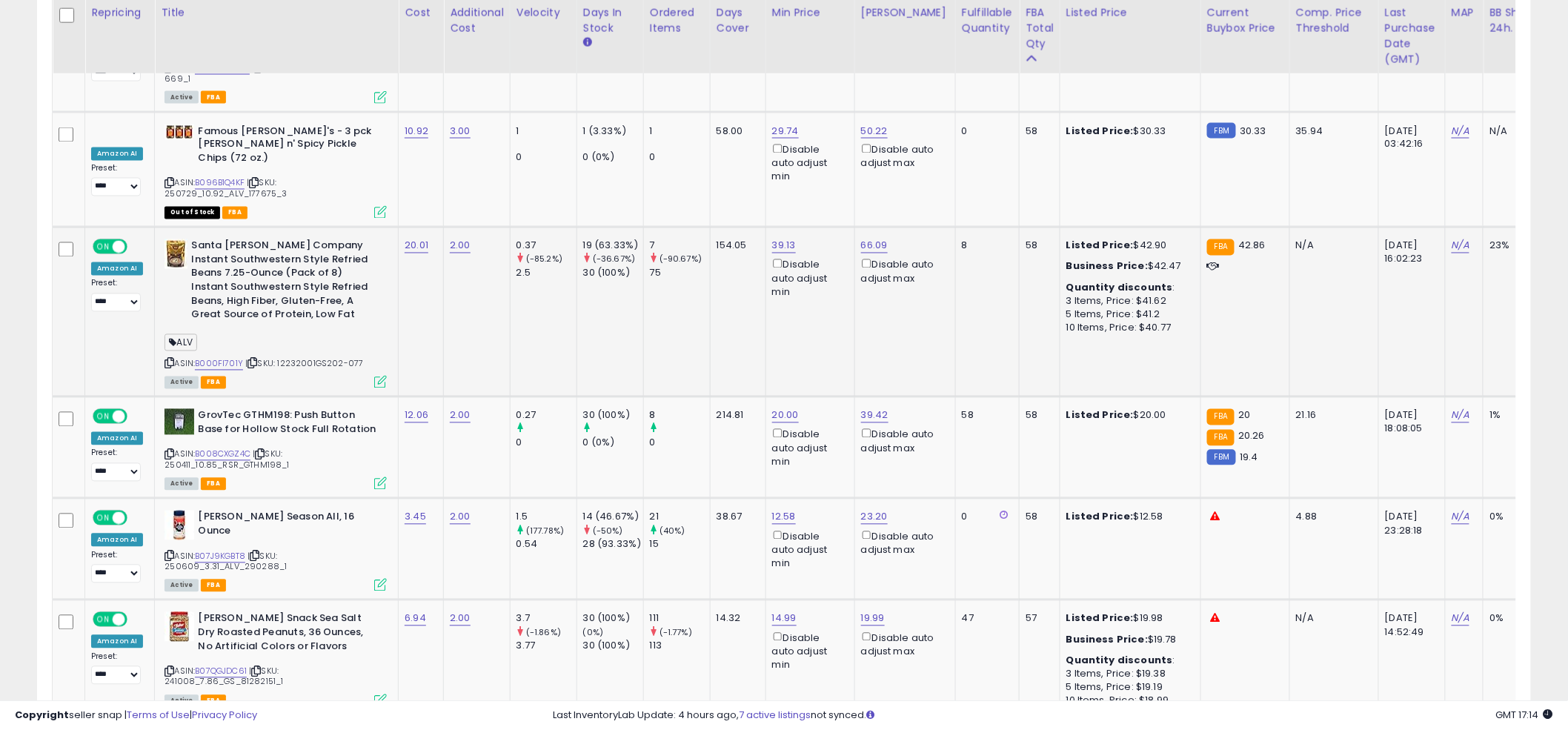
click at [774, 266] on td "39.13 Disable auto adjust min" at bounding box center [810, 312] width 89 height 170
click at [775, 258] on td "39.13 Disable auto adjust min" at bounding box center [810, 312] width 89 height 170
click at [777, 248] on td "39.13 Disable auto adjust min" at bounding box center [810, 312] width 89 height 170
click at [781, 257] on td "39.13 Disable auto adjust min" at bounding box center [810, 312] width 89 height 170
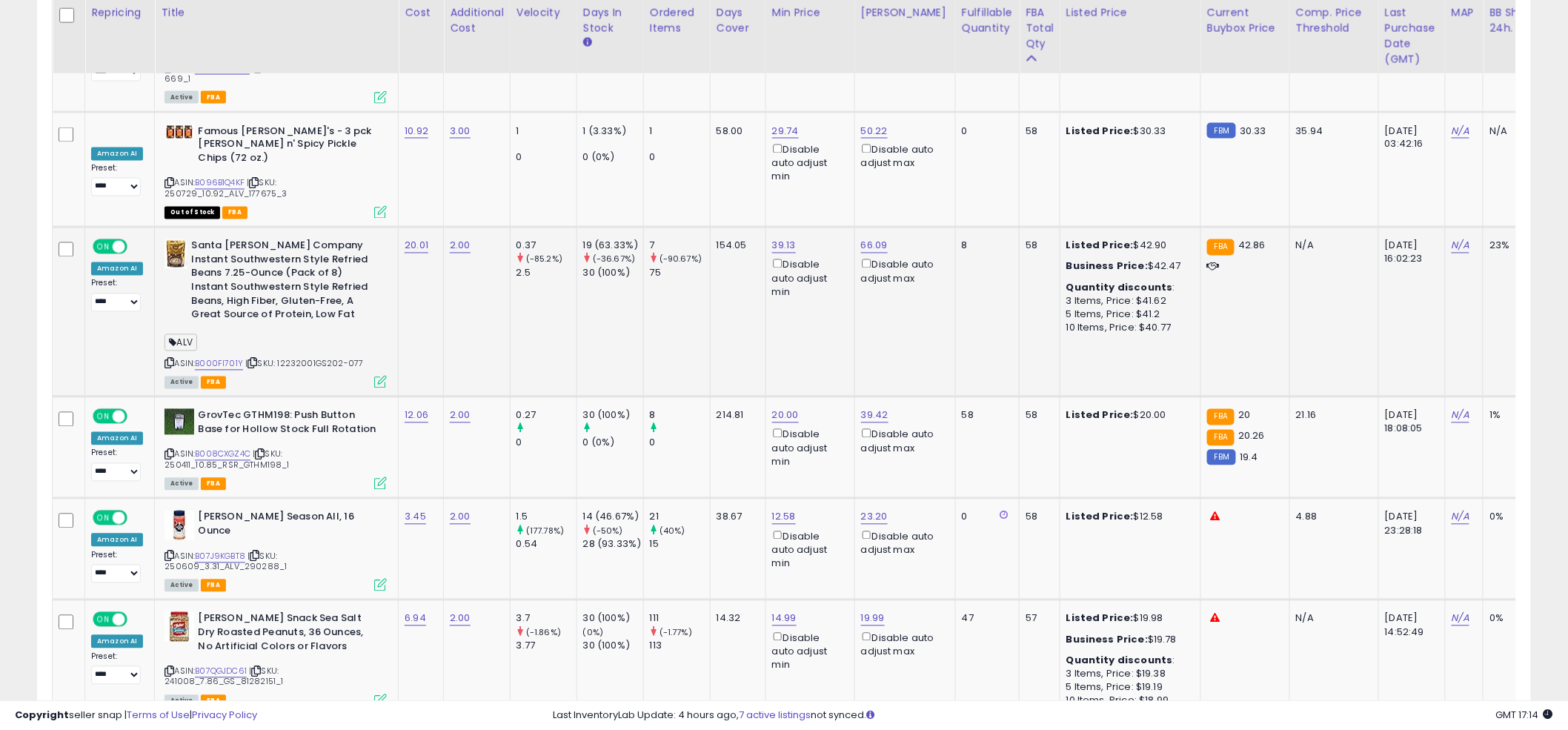
click at [781, 257] on td "39.13 Disable auto adjust min" at bounding box center [810, 312] width 89 height 170
click at [776, 250] on td "39.13 Disable auto adjust min" at bounding box center [810, 312] width 89 height 170
click at [769, 248] on td "39.13 Disable auto adjust min" at bounding box center [810, 312] width 89 height 170
click at [770, 247] on td "39.13 Disable auto adjust min" at bounding box center [810, 312] width 89 height 170
click at [770, 241] on td "39.13 Disable auto adjust min" at bounding box center [810, 312] width 89 height 170
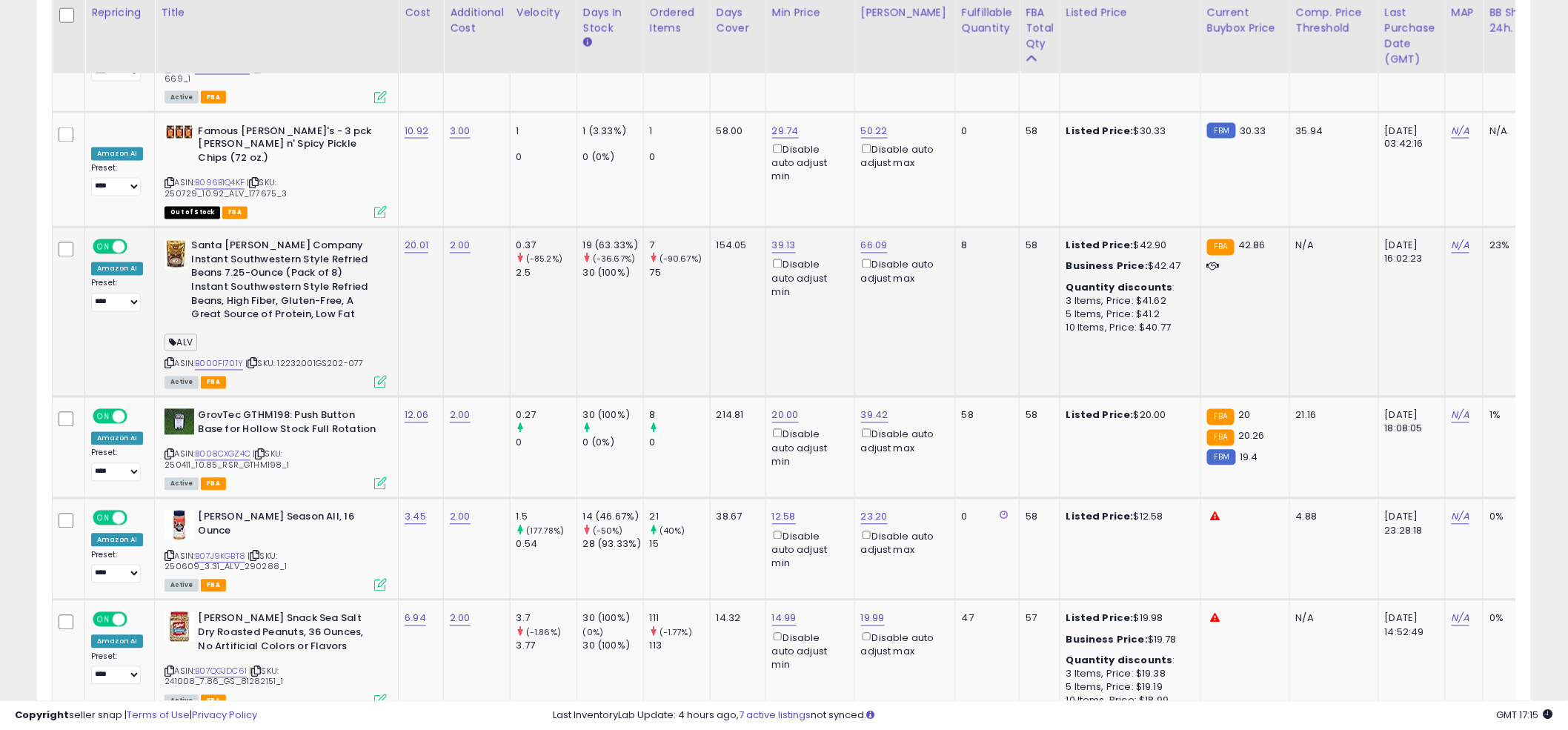
click at [770, 241] on td "39.13 Disable auto adjust min" at bounding box center [810, 312] width 89 height 170
click at [775, 237] on td "39.13 Disable auto adjust min" at bounding box center [810, 312] width 89 height 170
click at [1423, 729] on link "4" at bounding box center [1427, 744] width 26 height 26
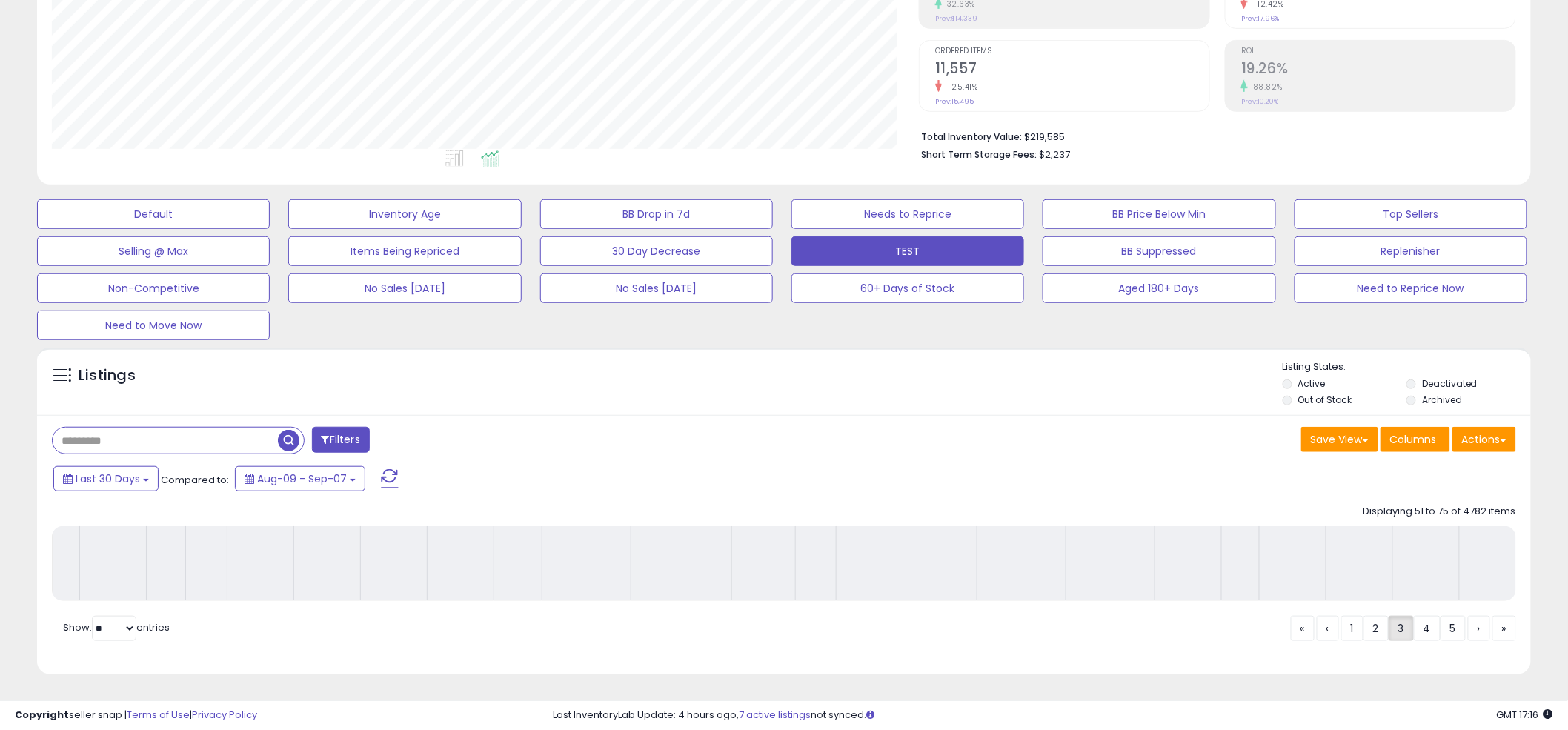
scroll to position [280, 0]
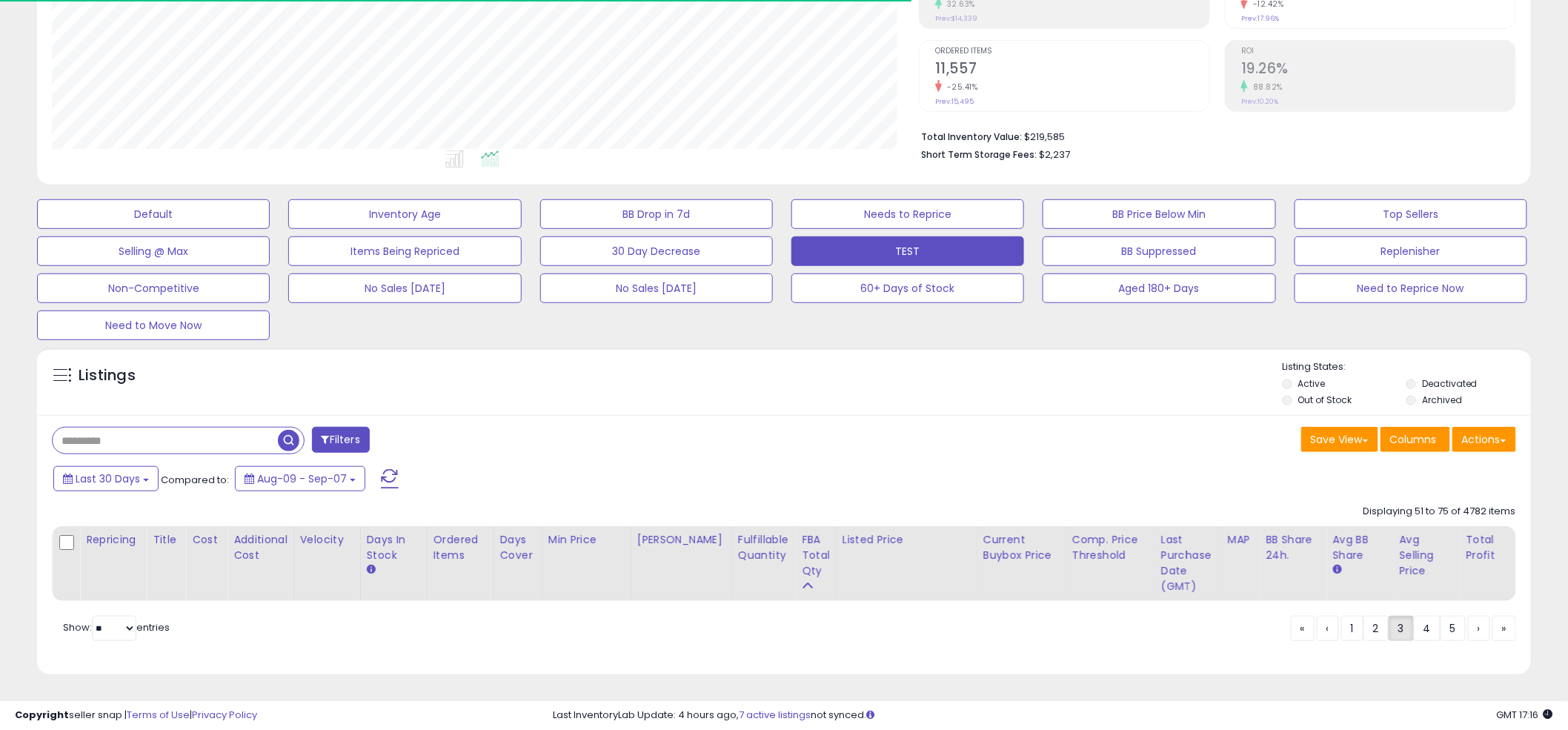
click at [778, 363] on div "Listings" at bounding box center [783, 385] width 1494 height 50
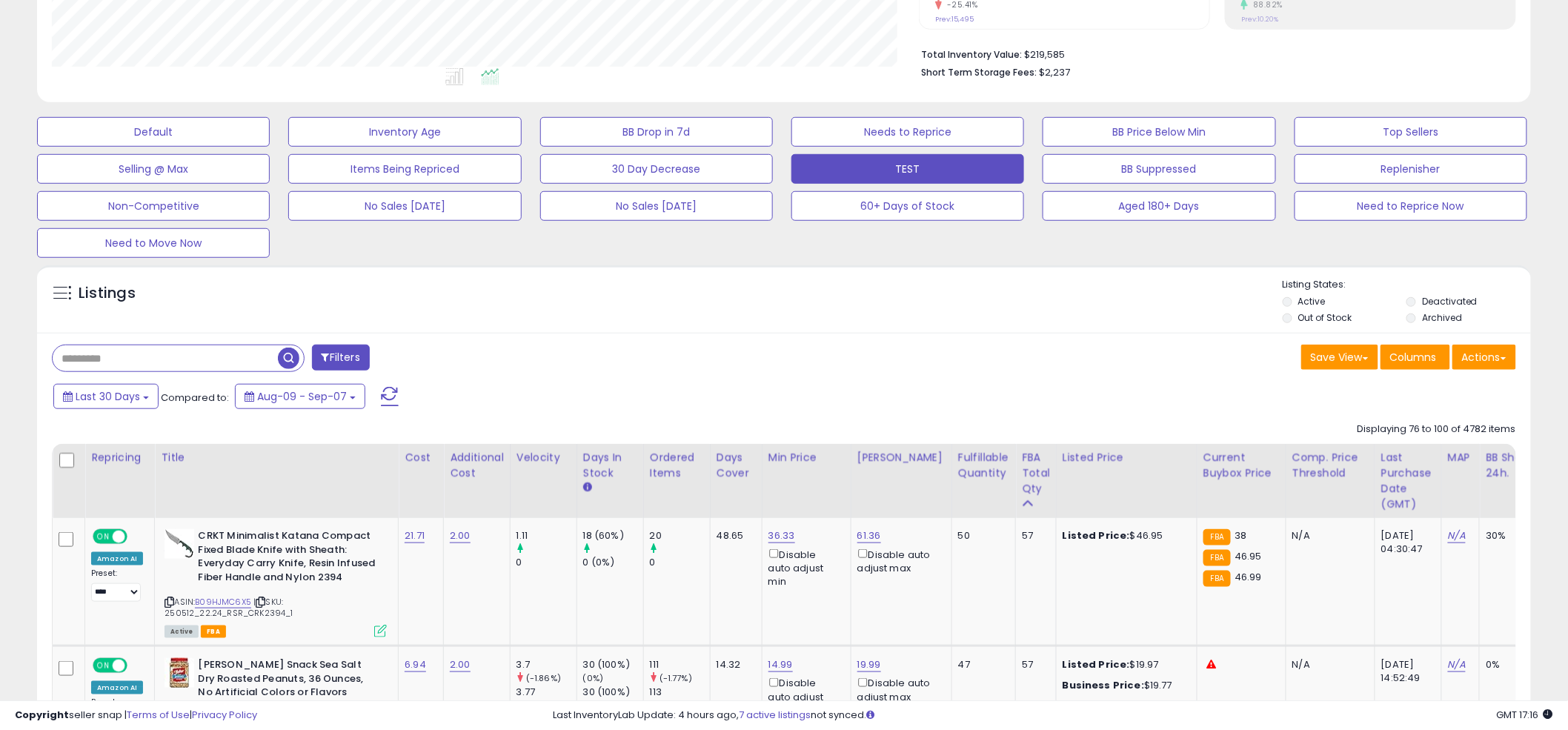
scroll to position [351, 0]
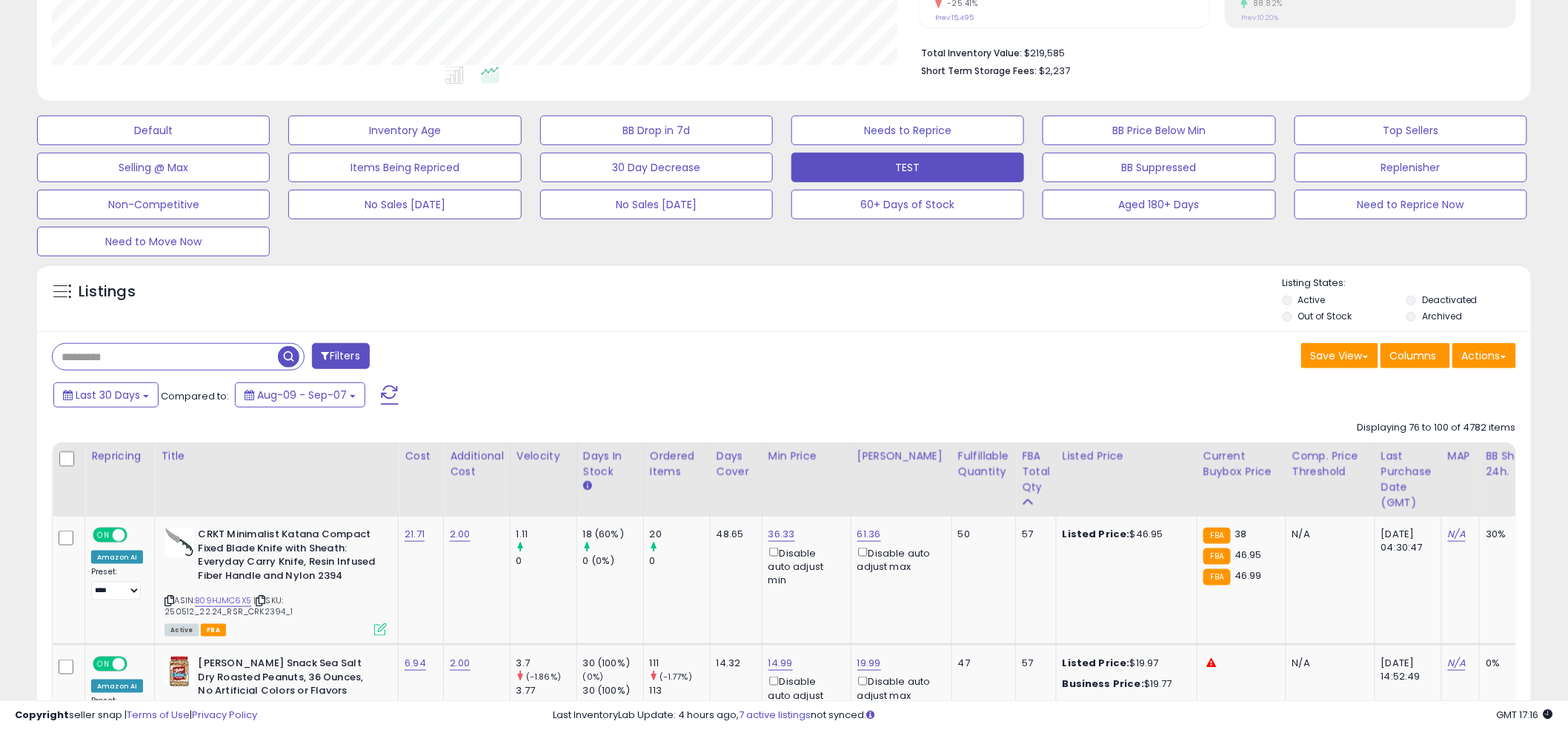
click at [776, 362] on div "Filters" at bounding box center [412, 357] width 743 height 30
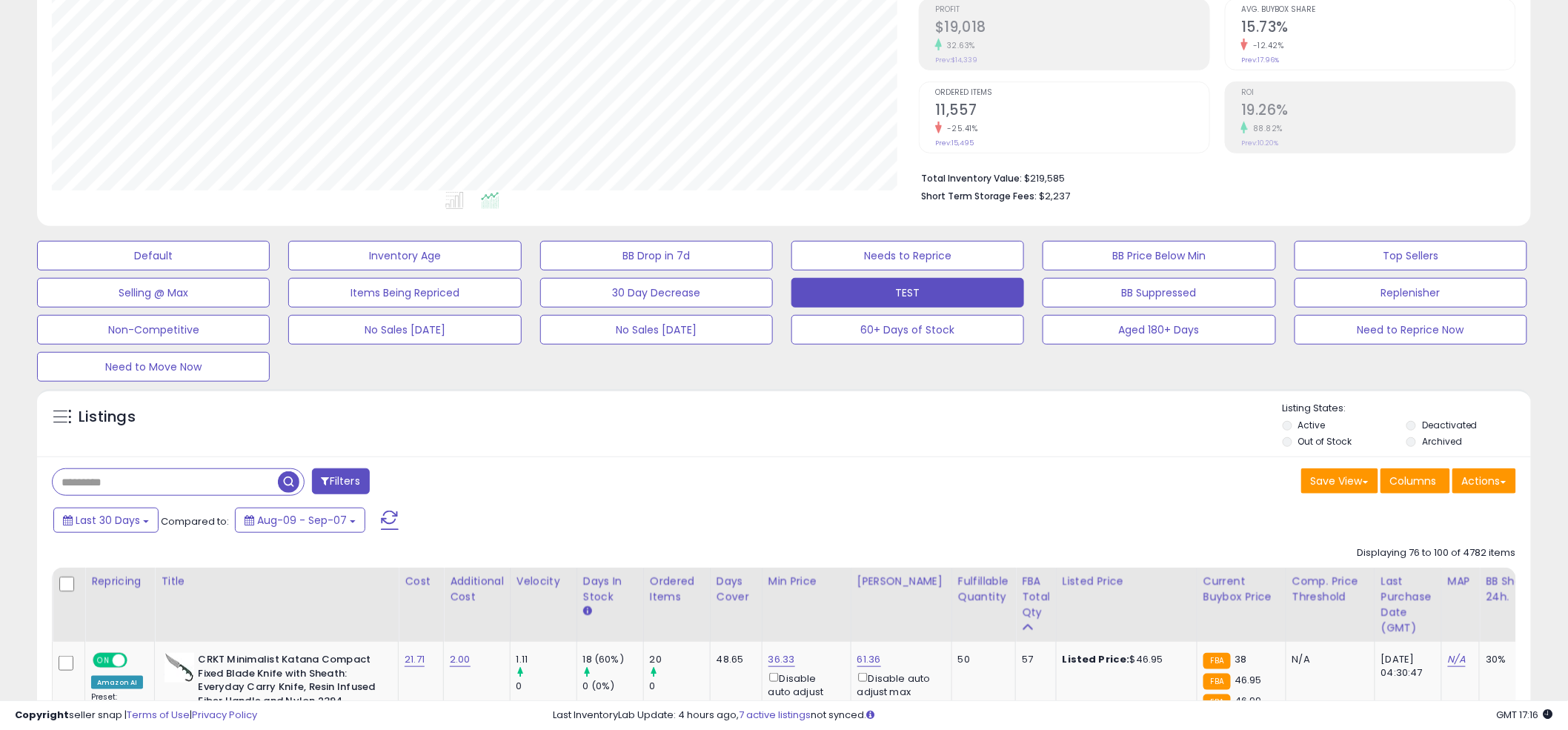
scroll to position [0, 0]
